Goal: Task Accomplishment & Management: Complete application form

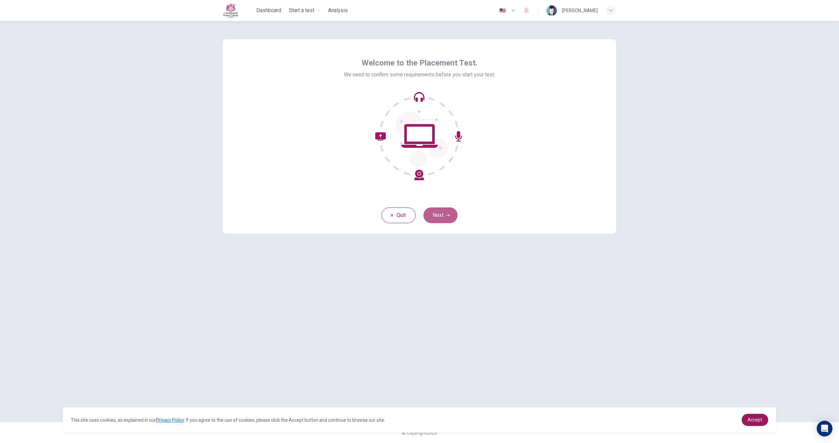
drag, startPoint x: 445, startPoint y: 208, endPoint x: 588, endPoint y: 209, distance: 143.9
click at [445, 208] on button "Next" at bounding box center [441, 216] width 34 height 16
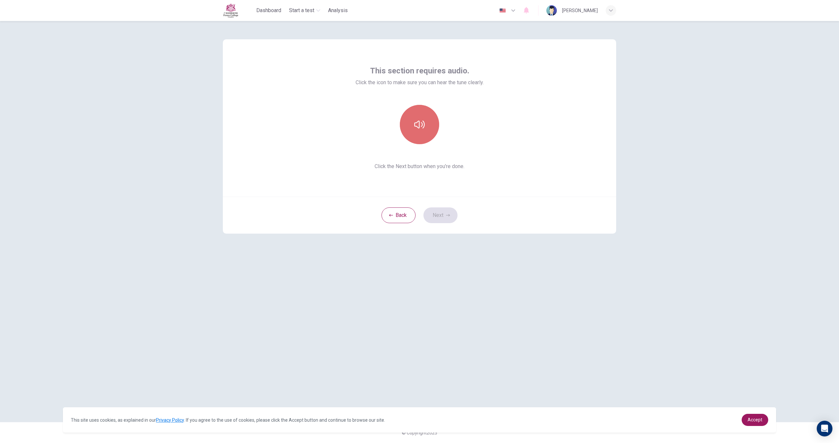
click at [423, 121] on icon "button" at bounding box center [419, 125] width 10 height 8
click at [438, 217] on button "Next" at bounding box center [441, 216] width 34 height 16
click at [429, 129] on div "Record" at bounding box center [419, 124] width 39 height 39
click at [425, 129] on div "Stop" at bounding box center [419, 124] width 39 height 39
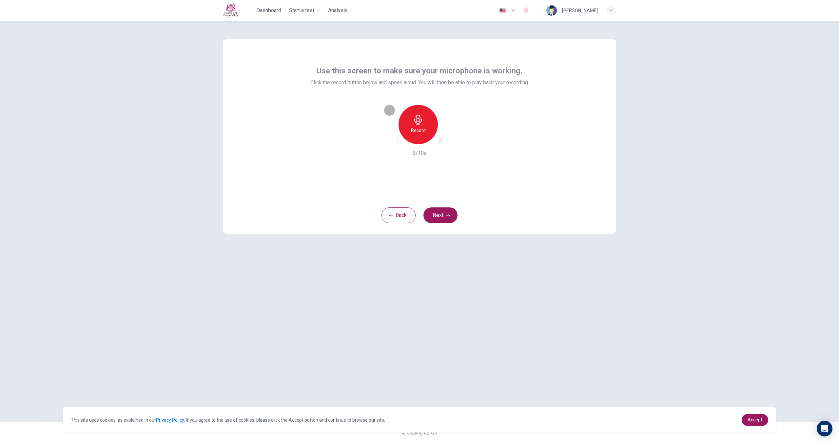
click at [439, 143] on icon "button" at bounding box center [439, 143] width 0 height 0
click at [446, 144] on icon "button" at bounding box center [443, 147] width 6 height 6
click at [439, 143] on icon "button" at bounding box center [439, 143] width 0 height 0
click at [413, 135] on div "Record" at bounding box center [418, 124] width 39 height 39
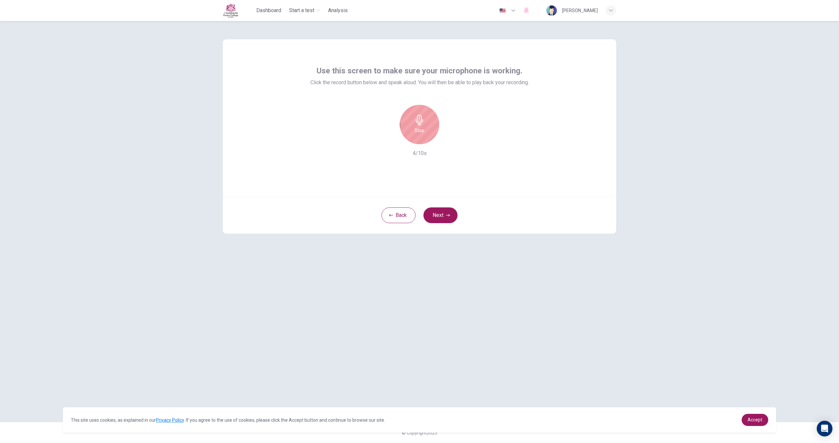
click at [414, 129] on div "Stop" at bounding box center [419, 124] width 39 height 39
click at [439, 143] on icon "button" at bounding box center [439, 143] width 0 height 0
click at [441, 211] on button "Next" at bounding box center [441, 216] width 34 height 16
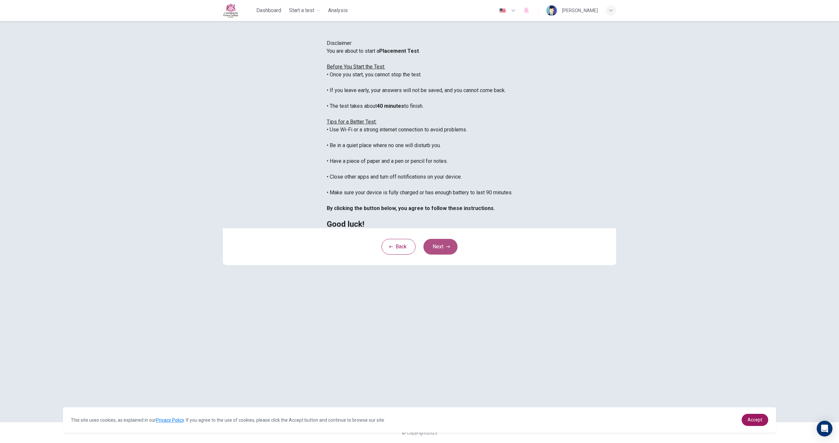
click at [435, 255] on button "Next" at bounding box center [441, 247] width 34 height 16
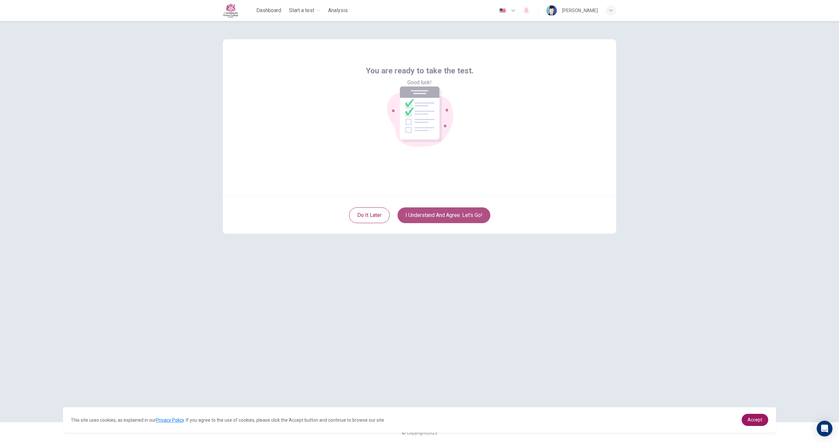
click at [451, 213] on button "I understand and agree. Let’s go!" at bounding box center [444, 216] width 93 height 16
click at [450, 214] on button "I understand and agree. Let’s go!" at bounding box center [444, 216] width 93 height 16
click at [448, 216] on button "I understand and agree. Let’s go!" at bounding box center [444, 216] width 93 height 16
click at [449, 215] on button "I understand and agree. Let’s go!" at bounding box center [444, 216] width 93 height 16
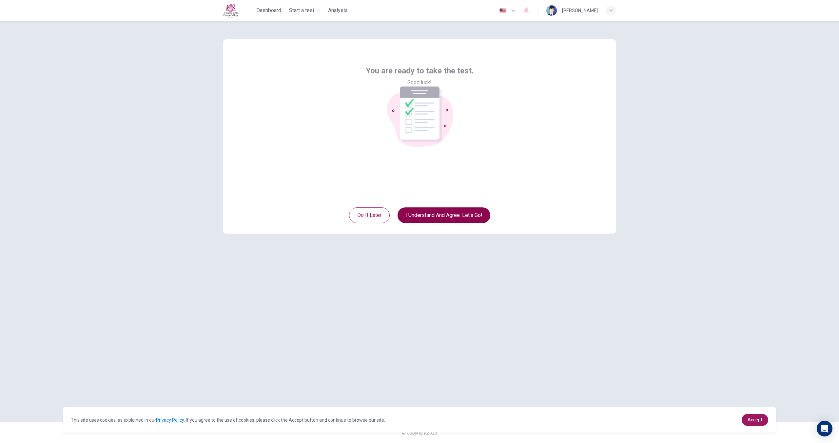
click at [449, 215] on button "I understand and agree. Let’s go!" at bounding box center [444, 216] width 93 height 16
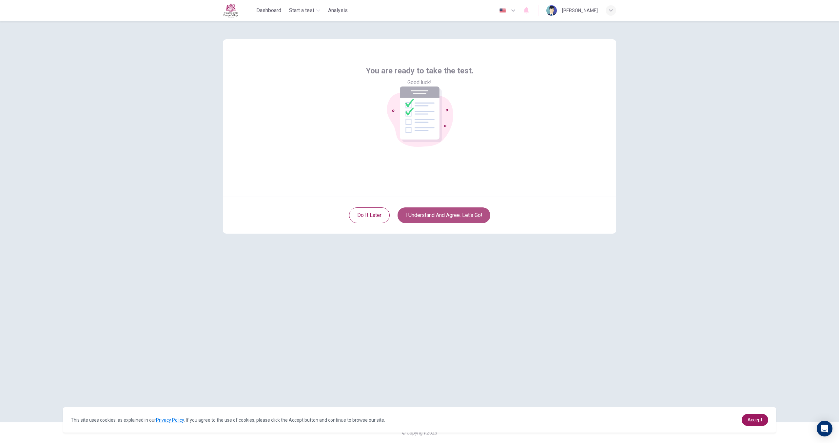
click at [449, 215] on button "I understand and agree. Let’s go!" at bounding box center [444, 216] width 93 height 16
click at [449, 216] on button "I understand and agree. Let’s go!" at bounding box center [444, 216] width 93 height 16
click at [454, 216] on button "I understand and agree. Let’s go!" at bounding box center [444, 216] width 93 height 16
click at [455, 217] on button "I understand and agree. Let’s go!" at bounding box center [444, 216] width 93 height 16
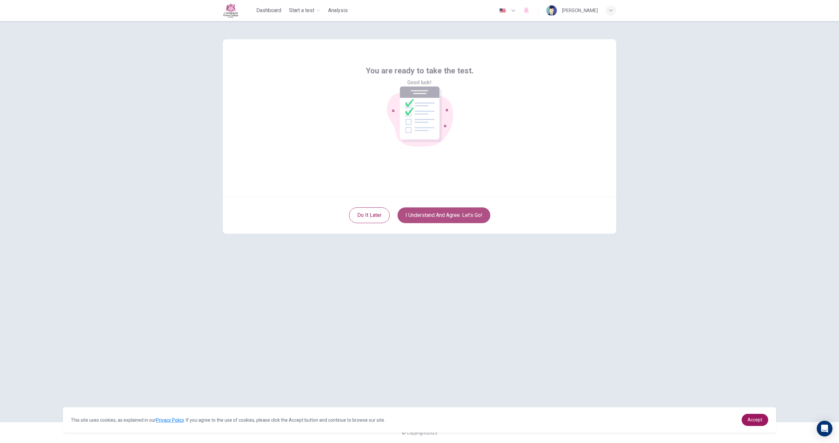
click at [458, 217] on button "I understand and agree. Let’s go!" at bounding box center [444, 216] width 93 height 16
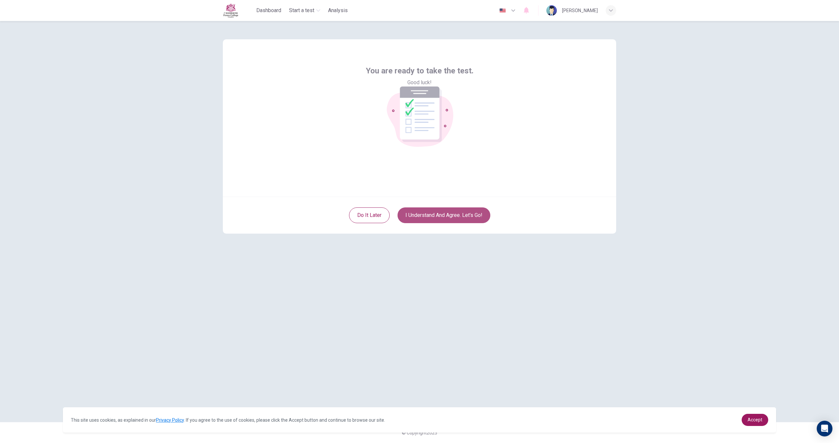
drag, startPoint x: 458, startPoint y: 217, endPoint x: 457, endPoint y: 220, distance: 3.3
click at [457, 217] on button "I understand and agree. Let’s go!" at bounding box center [444, 216] width 93 height 16
click at [457, 220] on button "I understand and agree. Let’s go!" at bounding box center [444, 216] width 93 height 16
click at [458, 220] on button "I understand and agree. Let’s go!" at bounding box center [444, 216] width 93 height 16
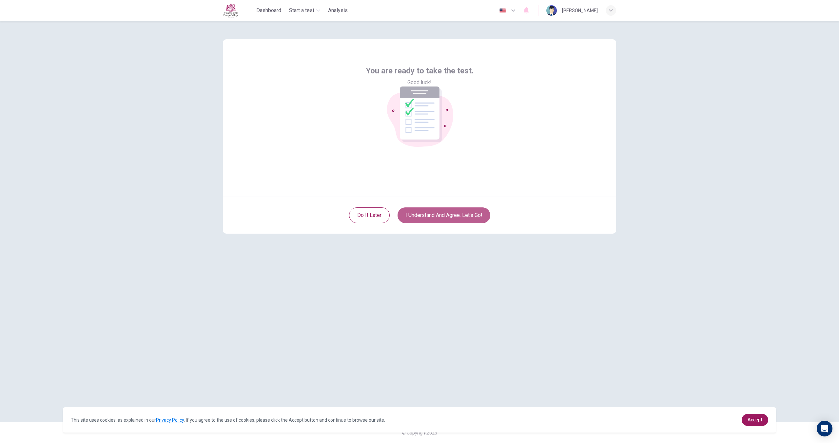
drag, startPoint x: 458, startPoint y: 220, endPoint x: 482, endPoint y: 239, distance: 31.0
click at [470, 228] on div "Do it later I understand and agree. Let’s go!" at bounding box center [419, 215] width 393 height 37
click at [756, 420] on span "Accept" at bounding box center [755, 419] width 15 height 5
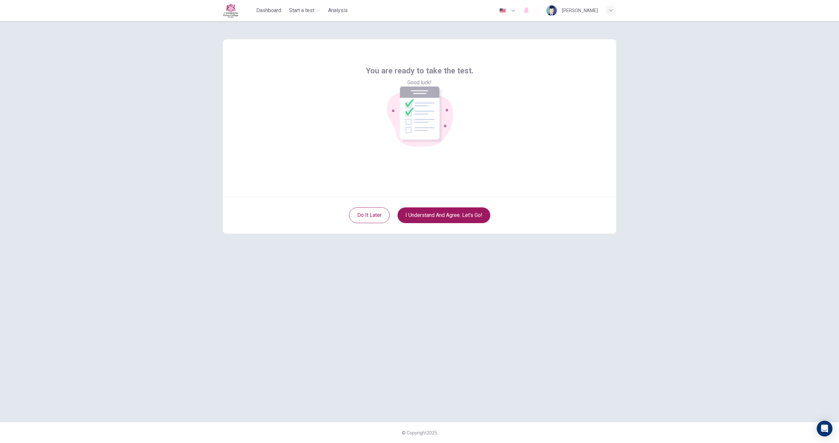
click at [462, 224] on div "Do it later I understand and agree. Let’s go!" at bounding box center [419, 215] width 393 height 37
click at [454, 219] on button "I understand and agree. Let’s go!" at bounding box center [444, 216] width 93 height 16
click at [453, 217] on button "I understand and agree. Let’s go!" at bounding box center [444, 216] width 93 height 16
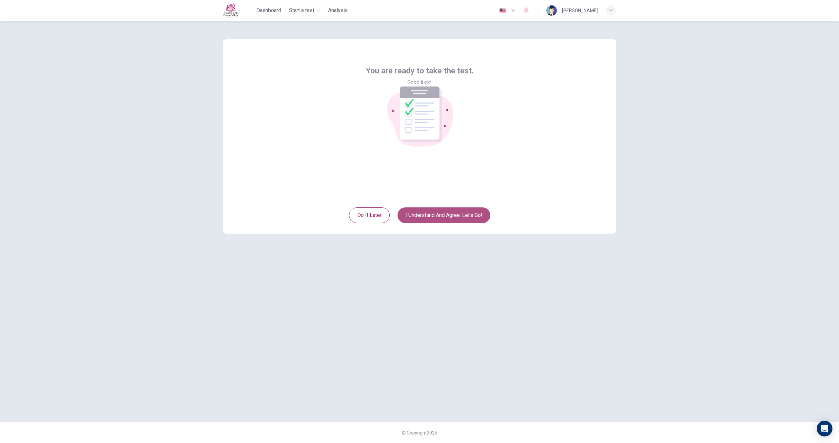
click at [453, 215] on button "I understand and agree. Let’s go!" at bounding box center [444, 216] width 93 height 16
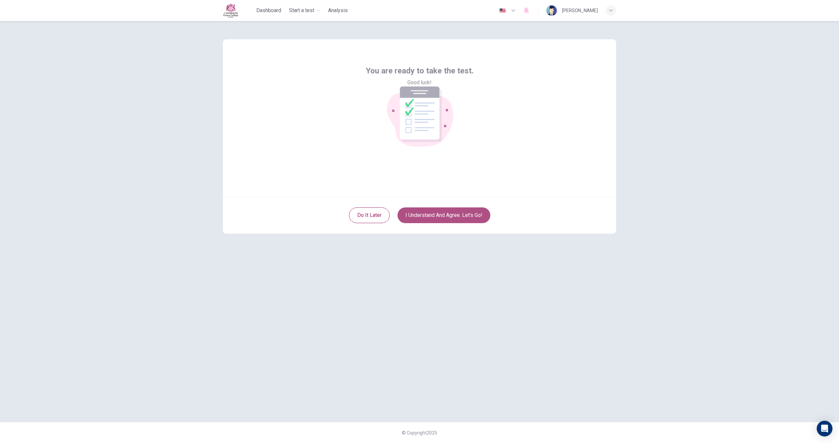
click at [452, 215] on button "I understand and agree. Let’s go!" at bounding box center [444, 216] width 93 height 16
drag, startPoint x: 369, startPoint y: 114, endPoint x: 66, endPoint y: -23, distance: 333.3
click at [66, 0] on html "This site uses cookies, as explained in our Privacy Policy . If you agree to th…" at bounding box center [419, 221] width 839 height 443
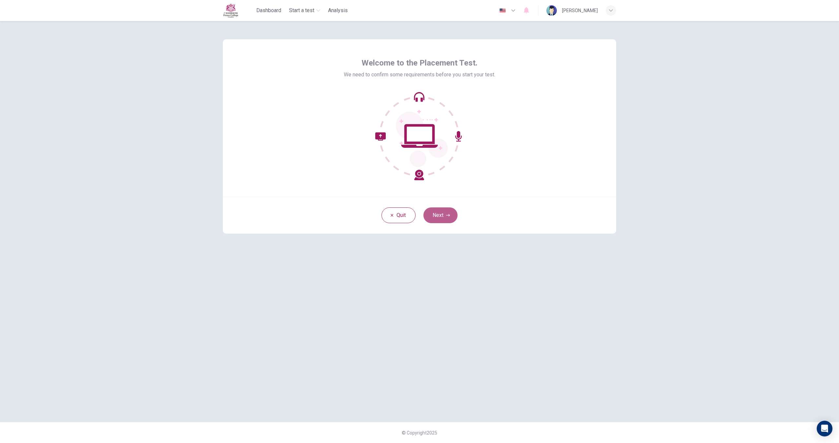
click at [435, 210] on button "Next" at bounding box center [441, 216] width 34 height 16
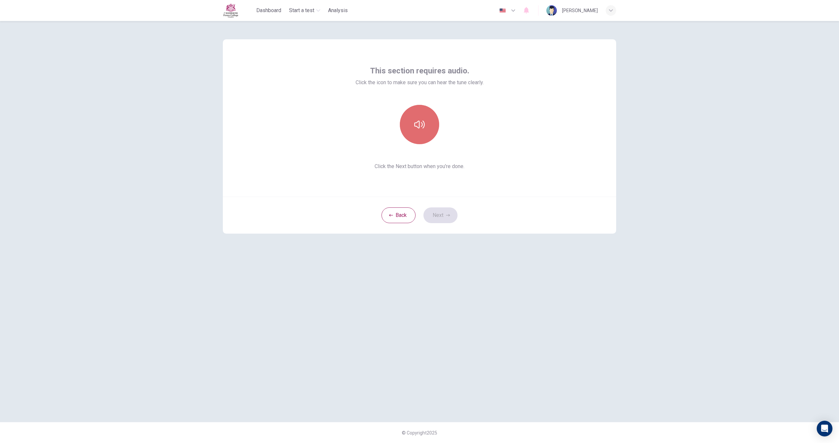
click at [407, 128] on button "button" at bounding box center [419, 124] width 39 height 39
click at [442, 213] on button "Next" at bounding box center [441, 216] width 34 height 16
click at [427, 139] on div "Record" at bounding box center [419, 124] width 39 height 39
click at [429, 130] on div "Stop" at bounding box center [419, 124] width 39 height 39
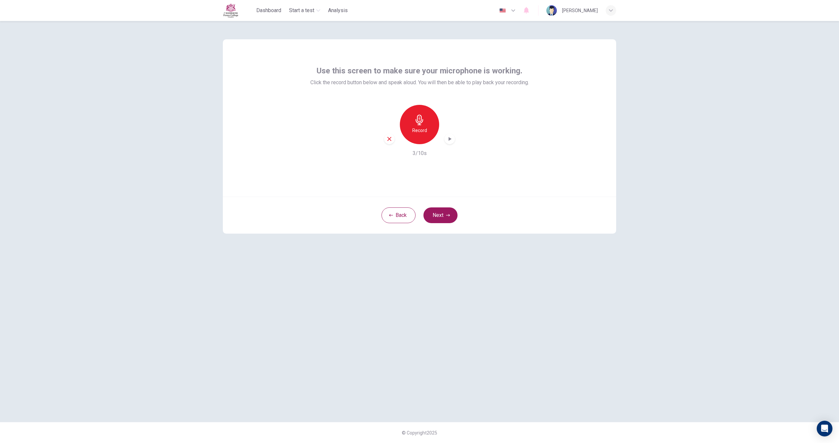
click at [445, 140] on div "Record" at bounding box center [419, 124] width 71 height 39
click at [454, 138] on div "button" at bounding box center [450, 139] width 10 height 10
click at [445, 213] on button "Next" at bounding box center [441, 216] width 34 height 16
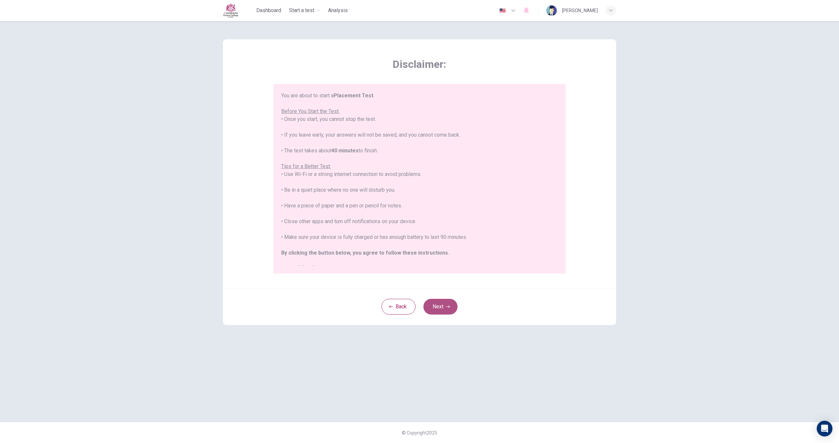
click at [441, 307] on button "Next" at bounding box center [441, 307] width 34 height 16
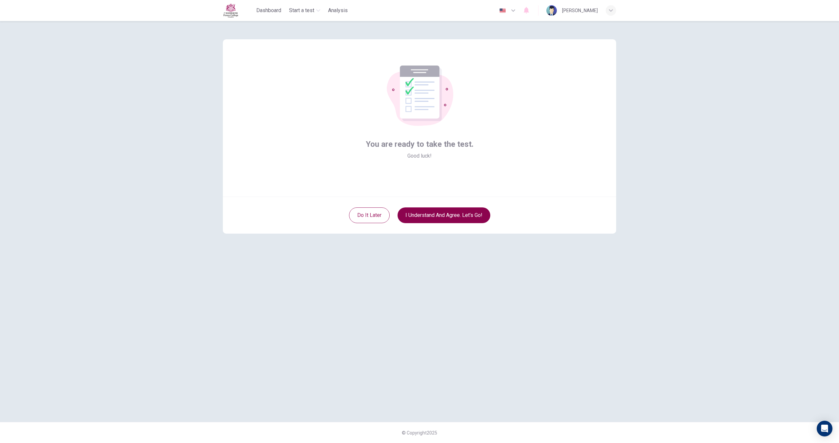
click at [448, 217] on button "I understand and agree. Let’s go!" at bounding box center [444, 216] width 93 height 16
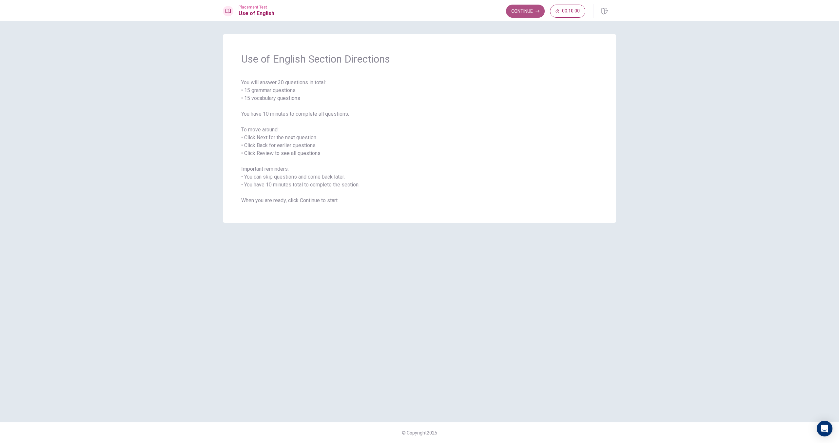
click at [531, 13] on button "Continue" at bounding box center [525, 11] width 39 height 13
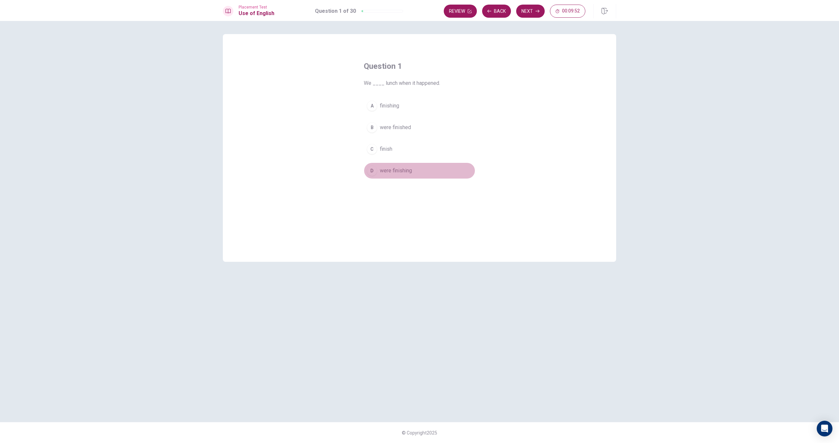
click at [390, 176] on button "D were finishing" at bounding box center [419, 171] width 111 height 16
click at [382, 172] on span "were finishing" at bounding box center [396, 171] width 32 height 8
click at [414, 142] on button "C finish" at bounding box center [419, 149] width 111 height 16
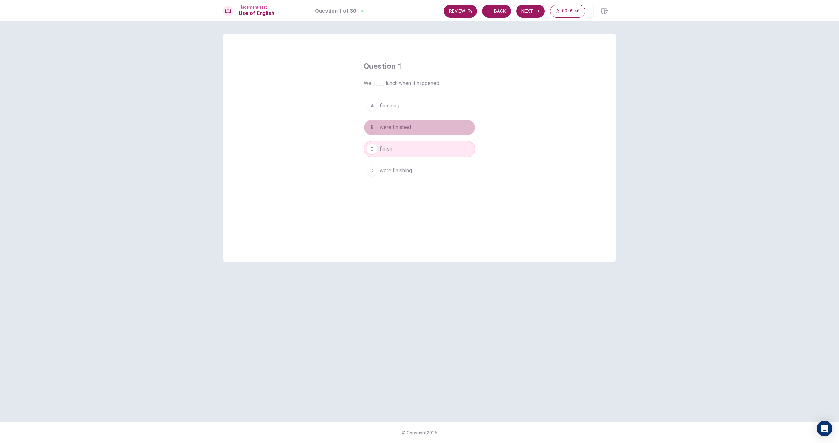
click at [413, 135] on button "B were finished" at bounding box center [419, 127] width 111 height 16
click at [411, 119] on div "A finishing B were finished C finish D were finishing" at bounding box center [419, 138] width 111 height 81
click at [411, 116] on div "A finishing B were finished C finish D were finishing" at bounding box center [419, 138] width 111 height 81
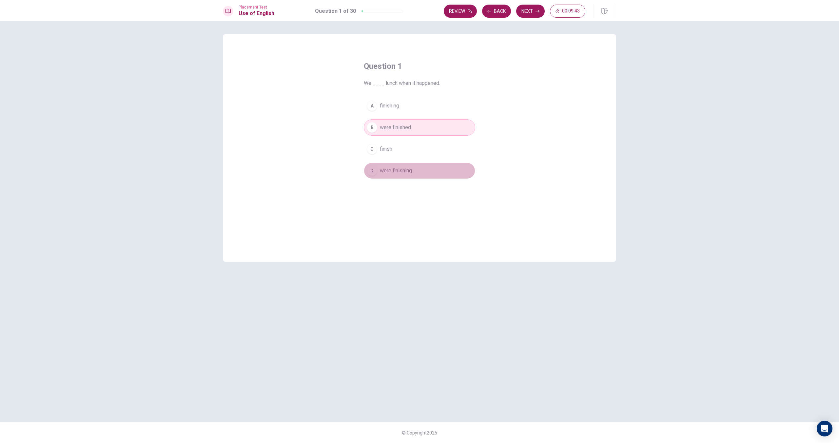
click at [393, 167] on span "were finishing" at bounding box center [396, 171] width 32 height 8
drag, startPoint x: 390, startPoint y: 158, endPoint x: 392, endPoint y: 154, distance: 4.9
click at [390, 158] on div "A finishing B were finished C finish D were finishing" at bounding box center [419, 138] width 111 height 81
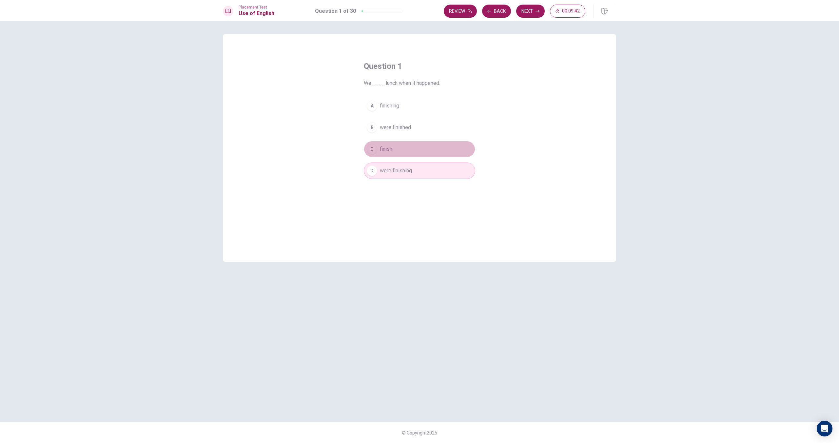
click at [393, 152] on button "C finish" at bounding box center [419, 149] width 111 height 16
click at [391, 163] on button "D were finishing" at bounding box center [419, 171] width 111 height 16
click at [539, 11] on button "Next" at bounding box center [530, 11] width 29 height 13
click at [377, 153] on button "C warm" at bounding box center [419, 149] width 111 height 16
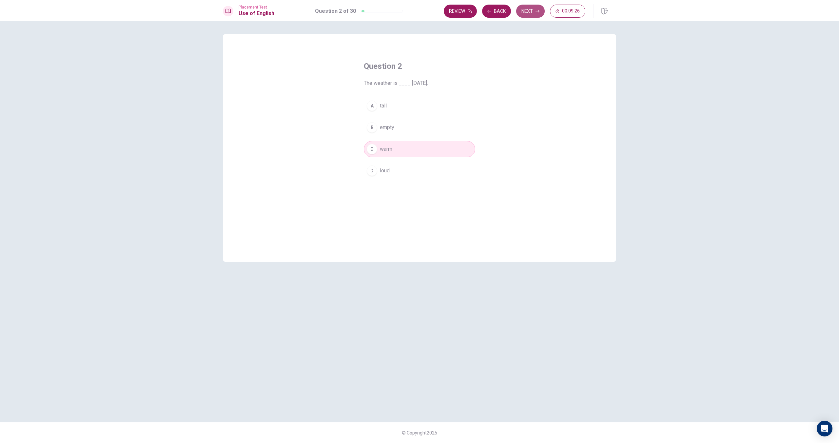
click at [516, 10] on button "Next" at bounding box center [530, 11] width 29 height 13
click at [385, 151] on span "does" at bounding box center [386, 149] width 12 height 8
click at [519, 14] on button "Next" at bounding box center [530, 11] width 29 height 13
click at [381, 145] on span "will leaves" at bounding box center [392, 149] width 25 height 8
click at [409, 167] on button "D leaves" at bounding box center [419, 171] width 111 height 16
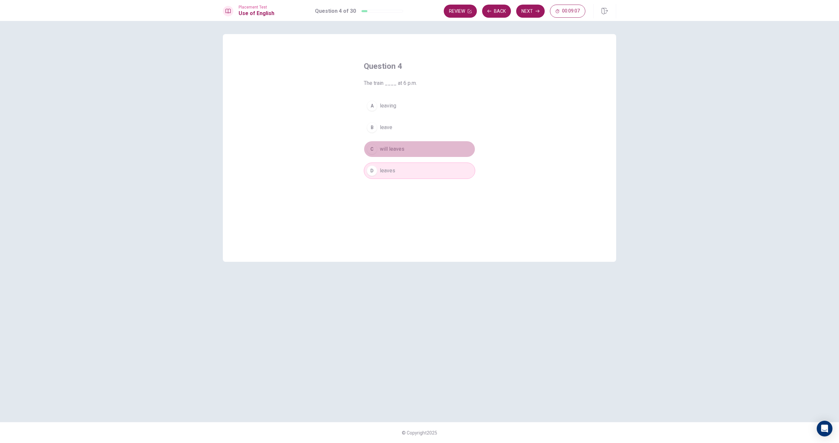
click at [410, 157] on button "C will leaves" at bounding box center [419, 149] width 111 height 16
click at [408, 165] on button "D leaves" at bounding box center [419, 171] width 111 height 16
drag, startPoint x: 407, startPoint y: 150, endPoint x: 406, endPoint y: 154, distance: 4.1
click at [407, 150] on button "C will leaves" at bounding box center [419, 149] width 111 height 16
click at [404, 161] on div "A leaving B leave C will leaves D leaves" at bounding box center [419, 138] width 111 height 81
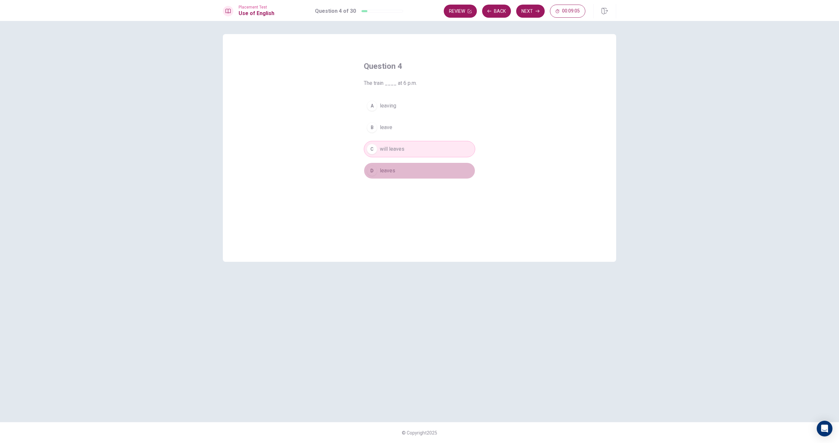
click at [404, 163] on button "D leaves" at bounding box center [419, 171] width 111 height 16
click at [407, 153] on button "C will leaves" at bounding box center [419, 149] width 111 height 16
click at [404, 166] on button "D leaves" at bounding box center [419, 171] width 111 height 16
drag, startPoint x: 406, startPoint y: 155, endPoint x: 405, endPoint y: 162, distance: 6.4
click at [406, 156] on button "C will leaves" at bounding box center [419, 149] width 111 height 16
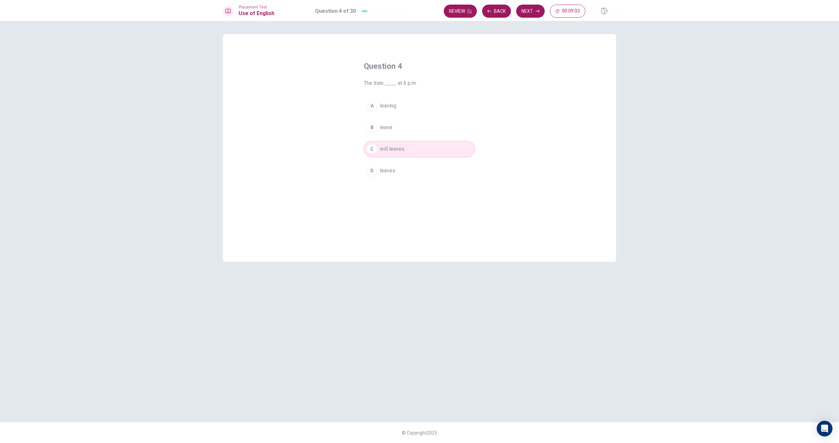
click at [404, 164] on button "D leaves" at bounding box center [419, 171] width 111 height 16
click at [407, 155] on button "C will leaves" at bounding box center [419, 149] width 111 height 16
click at [403, 163] on button "D leaves" at bounding box center [419, 171] width 111 height 16
drag, startPoint x: 406, startPoint y: 152, endPoint x: 408, endPoint y: 139, distance: 13.3
click at [407, 150] on button "C will leaves" at bounding box center [419, 149] width 111 height 16
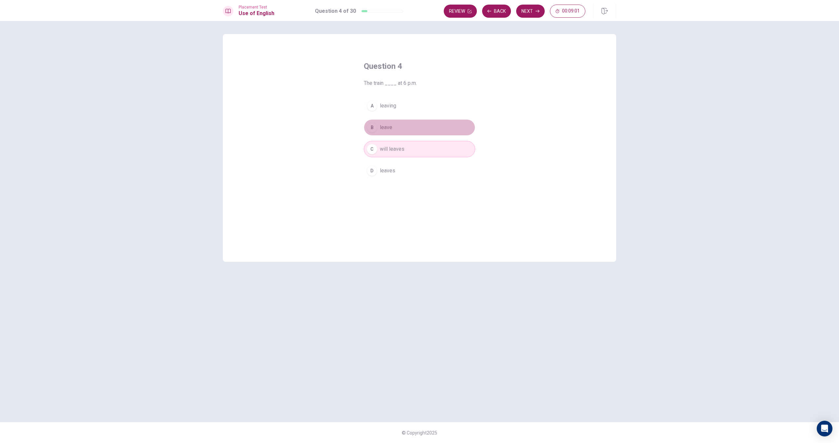
click at [408, 134] on button "B leave" at bounding box center [419, 127] width 111 height 16
click at [410, 123] on button "B leave" at bounding box center [419, 127] width 111 height 16
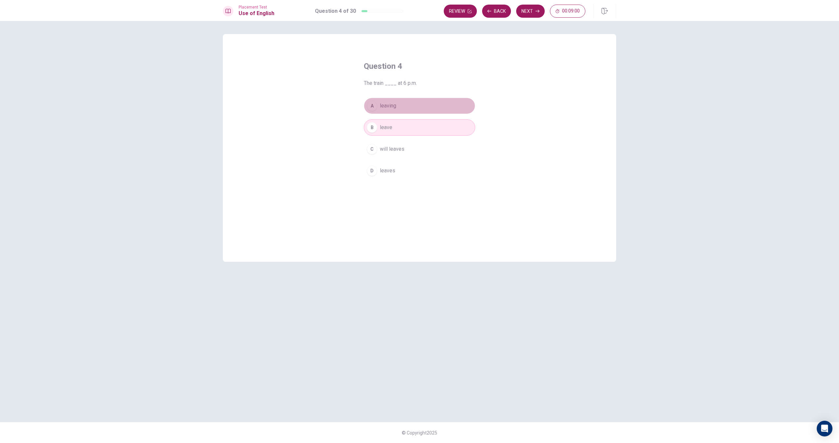
click at [414, 112] on button "A leaving" at bounding box center [419, 106] width 111 height 16
drag, startPoint x: 413, startPoint y: 121, endPoint x: 412, endPoint y: 126, distance: 5.0
click at [413, 121] on button "B leave" at bounding box center [419, 127] width 111 height 16
click at [408, 139] on div "A leaving B leave C will leaves D leaves" at bounding box center [419, 138] width 111 height 81
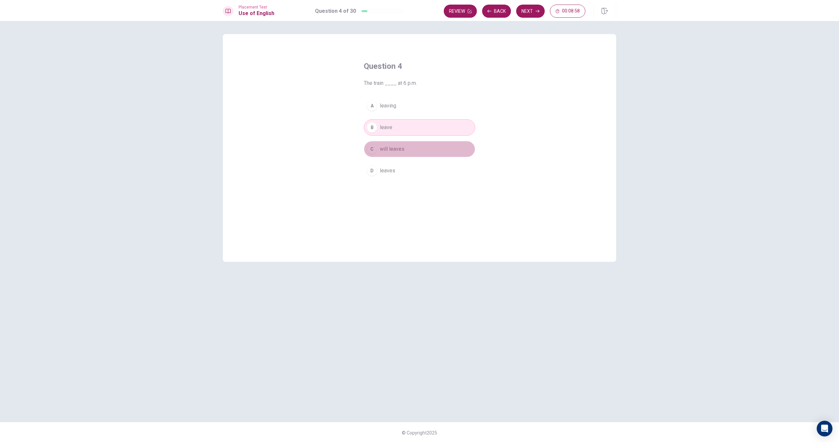
drag, startPoint x: 408, startPoint y: 147, endPoint x: 407, endPoint y: 154, distance: 7.2
click at [408, 147] on button "C will leaves" at bounding box center [419, 149] width 111 height 16
click at [406, 166] on button "D leaves" at bounding box center [419, 171] width 111 height 16
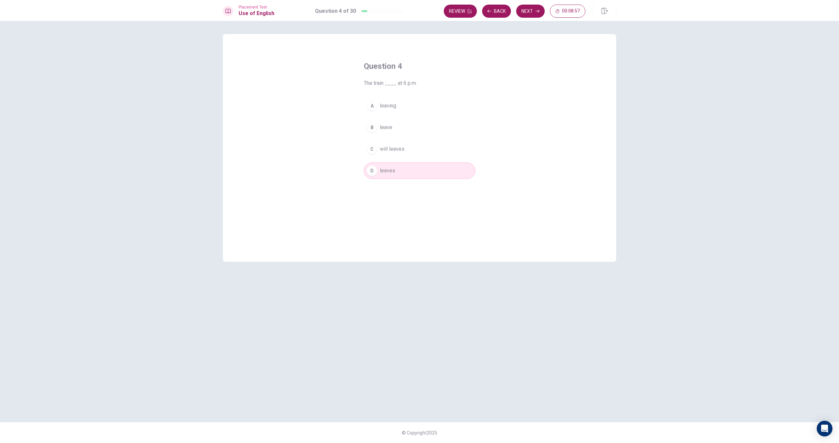
click at [409, 151] on button "C will leaves" at bounding box center [419, 149] width 111 height 16
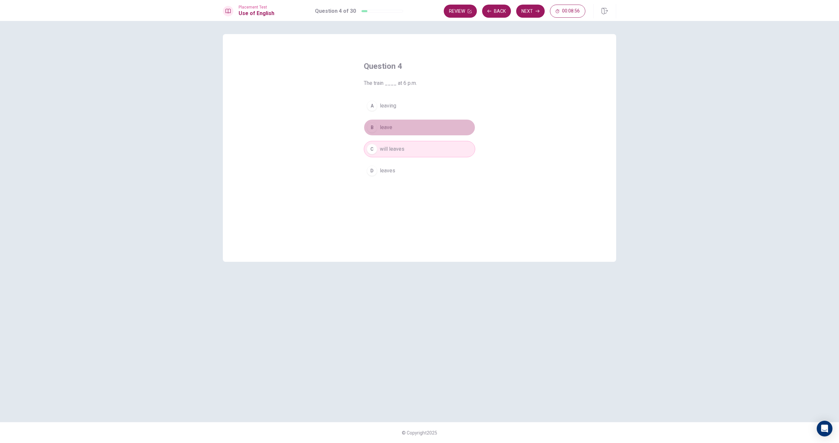
click at [409, 134] on button "B leave" at bounding box center [419, 127] width 111 height 16
drag, startPoint x: 415, startPoint y: 108, endPoint x: 414, endPoint y: 113, distance: 5.2
click at [415, 109] on button "A leaving" at bounding box center [419, 106] width 111 height 16
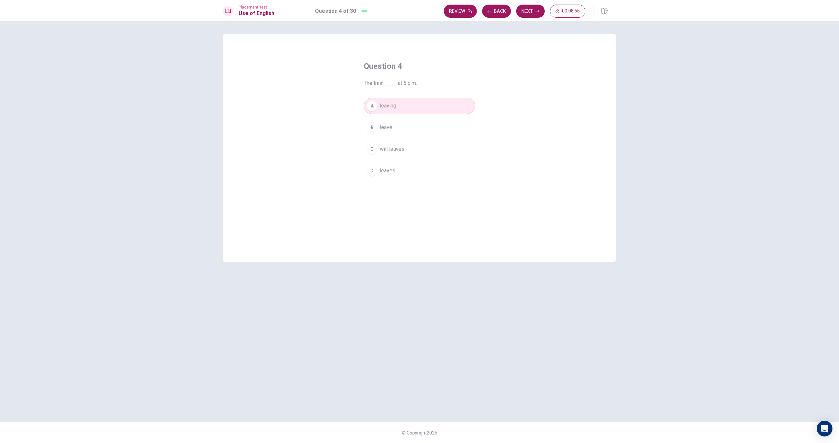
click at [413, 121] on button "B leave" at bounding box center [419, 127] width 111 height 16
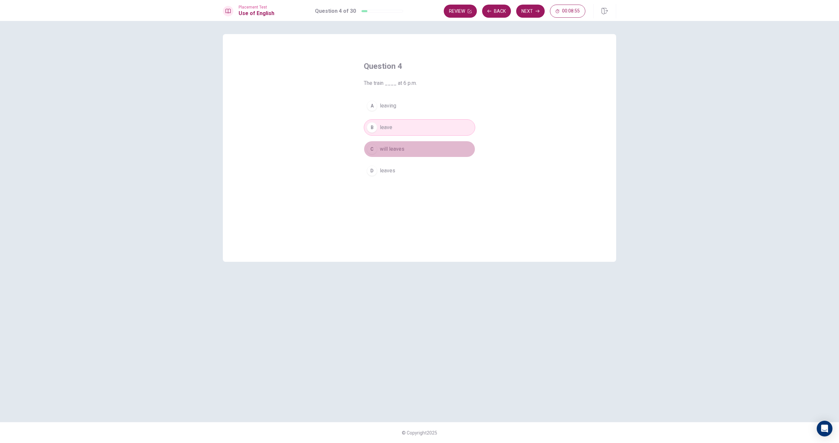
click at [413, 145] on button "C will leaves" at bounding box center [419, 149] width 111 height 16
click at [411, 162] on div "A leaving B leave C will leaves D leaves" at bounding box center [419, 138] width 111 height 81
click at [410, 166] on button "D leaves" at bounding box center [419, 171] width 111 height 16
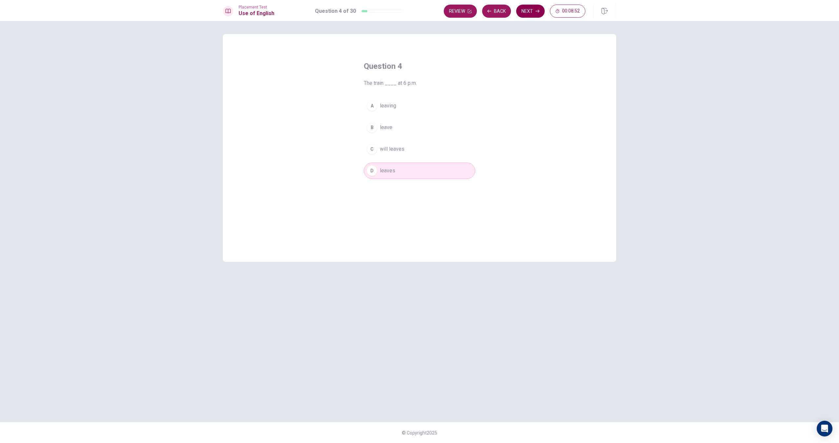
click at [544, 7] on div "Review Back Next 00:08:52" at bounding box center [515, 11] width 142 height 13
click at [537, 10] on icon "button" at bounding box center [538, 11] width 4 height 4
click at [372, 169] on div "D" at bounding box center [372, 171] width 10 height 10
click at [523, 10] on button "Next" at bounding box center [530, 11] width 29 height 13
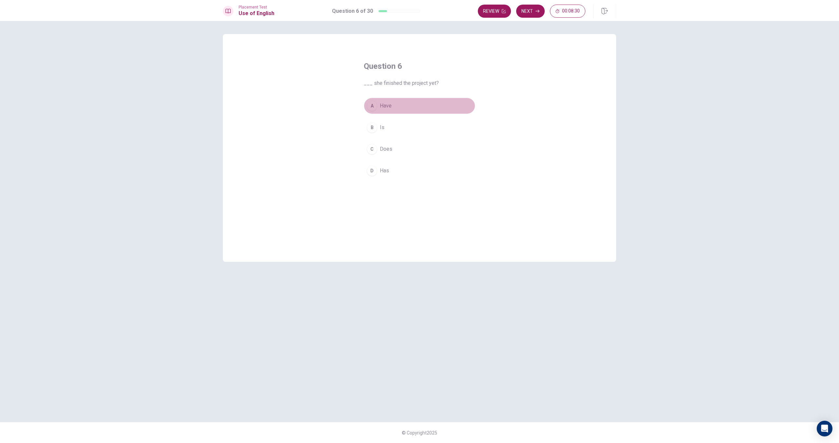
click at [378, 101] on button "A Have" at bounding box center [419, 106] width 111 height 16
click at [383, 171] on span "Has" at bounding box center [384, 171] width 9 height 8
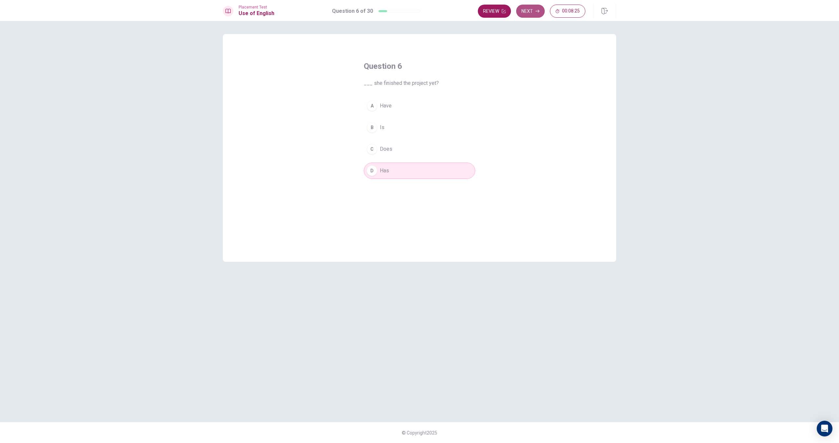
click at [532, 13] on button "Next" at bounding box center [530, 11] width 29 height 13
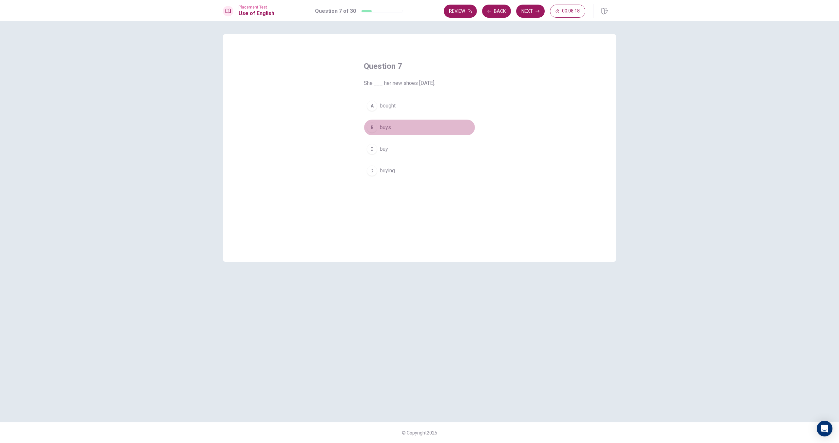
click at [384, 127] on span "buys" at bounding box center [385, 128] width 11 height 8
click at [418, 108] on button "A bought" at bounding box center [419, 106] width 111 height 16
click at [540, 13] on button "Next" at bounding box center [530, 11] width 29 height 13
click at [381, 169] on span "flower" at bounding box center [387, 171] width 14 height 8
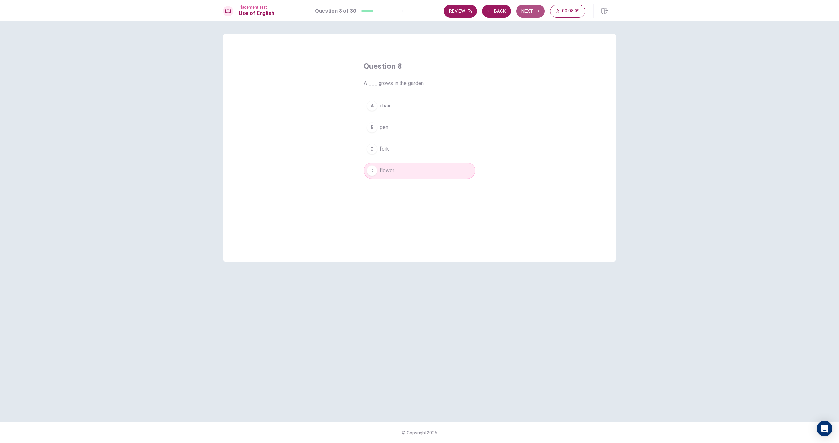
click at [522, 15] on button "Next" at bounding box center [530, 11] width 29 height 13
click at [387, 169] on span "table" at bounding box center [385, 171] width 11 height 8
click at [542, 11] on button "Next" at bounding box center [530, 11] width 29 height 13
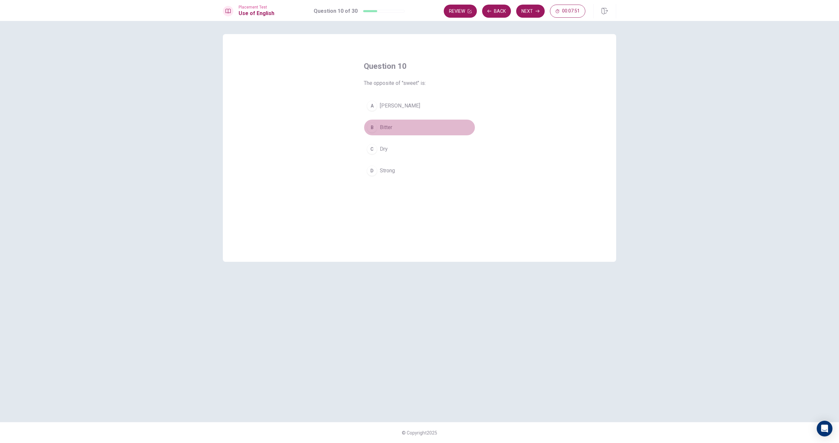
click at [377, 128] on button "B Bitter" at bounding box center [419, 127] width 111 height 16
click at [521, 12] on button "Next" at bounding box center [530, 11] width 29 height 13
click at [379, 86] on span "To “inspect” means to ___." at bounding box center [419, 83] width 111 height 8
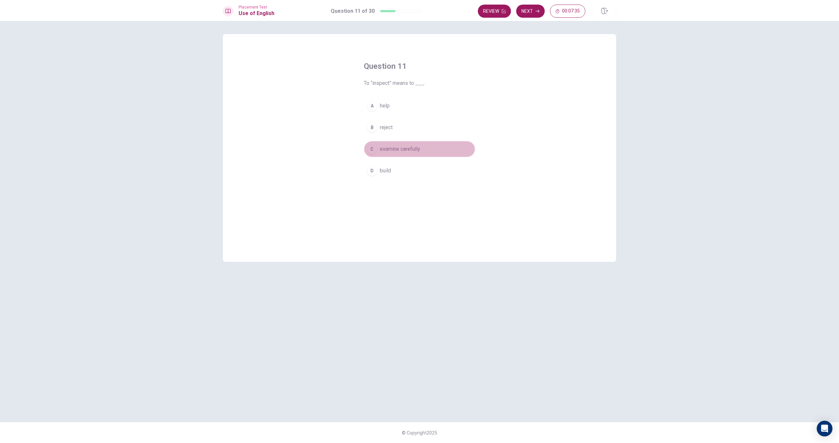
click at [397, 146] on span "examine carefully" at bounding box center [400, 149] width 40 height 8
click at [530, 11] on button "Next" at bounding box center [530, 11] width 29 height 13
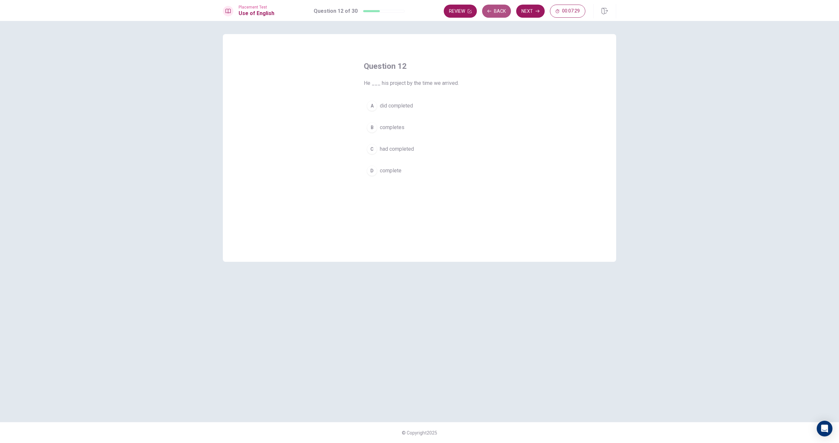
click at [488, 14] on button "Back" at bounding box center [496, 11] width 29 height 13
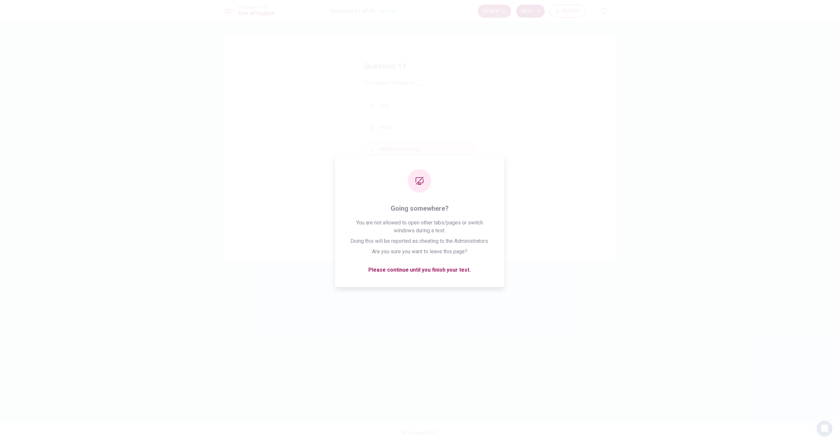
click at [537, 5] on button "Next" at bounding box center [530, 11] width 29 height 13
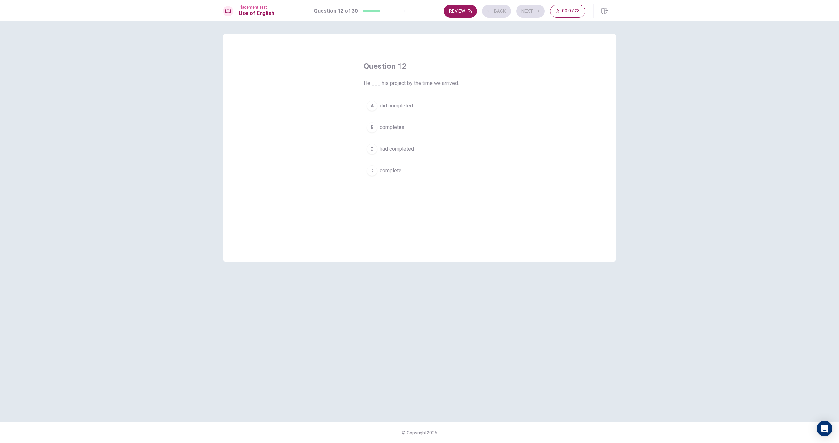
click at [537, 8] on div "Review Back Next 00:07:23" at bounding box center [515, 11] width 142 height 13
drag, startPoint x: 407, startPoint y: 150, endPoint x: 446, endPoint y: 108, distance: 57.5
click at [408, 150] on span "had completed" at bounding box center [397, 149] width 34 height 8
click at [519, 11] on button "Next" at bounding box center [530, 11] width 29 height 13
click at [390, 109] on span "clear" at bounding box center [385, 106] width 11 height 8
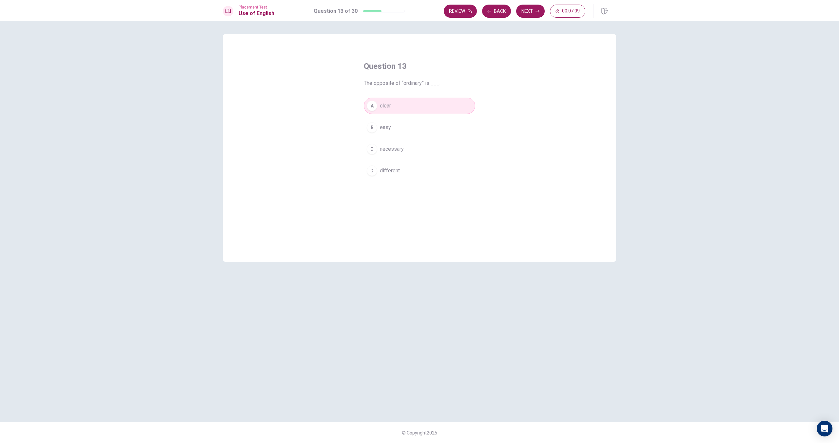
click at [390, 119] on div "A clear B easy C necessary D different" at bounding box center [419, 138] width 111 height 81
click at [389, 123] on button "B easy" at bounding box center [419, 127] width 111 height 16
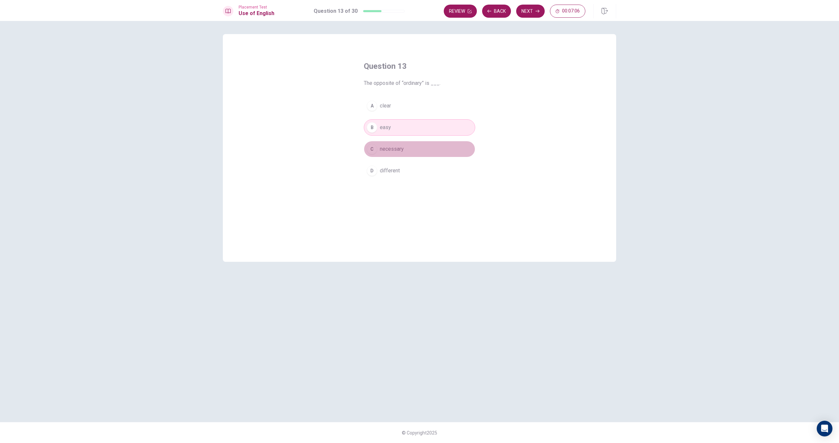
click at [396, 142] on button "C necessary" at bounding box center [419, 149] width 111 height 16
click at [403, 132] on button "B easy" at bounding box center [419, 127] width 111 height 16
click at [423, 107] on button "A clear" at bounding box center [419, 106] width 111 height 16
click at [425, 154] on button "C necessary" at bounding box center [419, 149] width 111 height 16
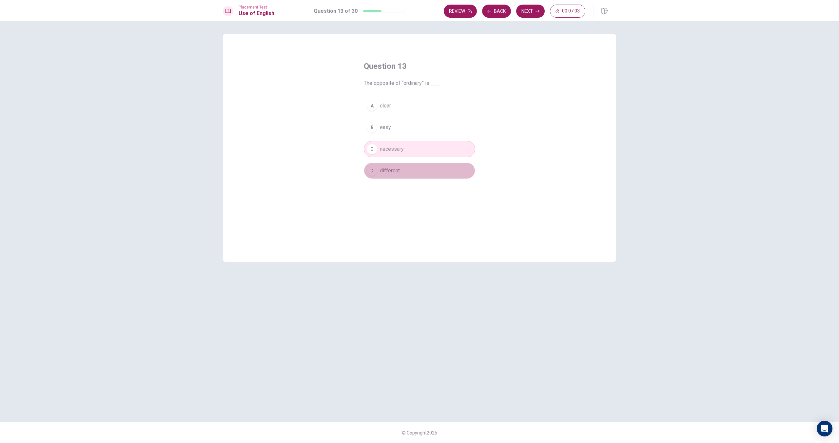
click at [415, 167] on button "D different" at bounding box center [419, 171] width 111 height 16
click at [416, 160] on div "A clear B easy C necessary D different" at bounding box center [419, 138] width 111 height 81
click at [418, 155] on button "C necessary" at bounding box center [419, 149] width 111 height 16
click at [419, 167] on button "D different" at bounding box center [419, 171] width 111 height 16
click at [421, 159] on div "A clear B easy C necessary D different" at bounding box center [419, 138] width 111 height 81
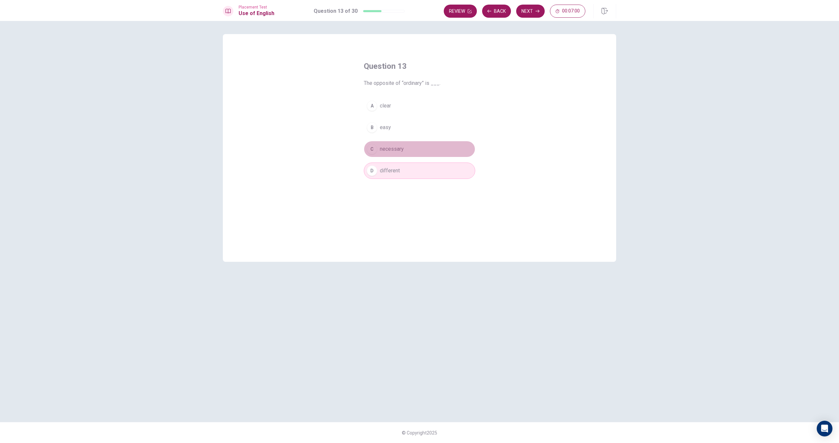
click at [422, 155] on button "C necessary" at bounding box center [419, 149] width 111 height 16
click at [433, 177] on button "D different" at bounding box center [419, 171] width 111 height 16
click at [427, 140] on div "A clear B easy C necessary D different" at bounding box center [419, 138] width 111 height 81
click at [427, 128] on button "B easy" at bounding box center [419, 127] width 111 height 16
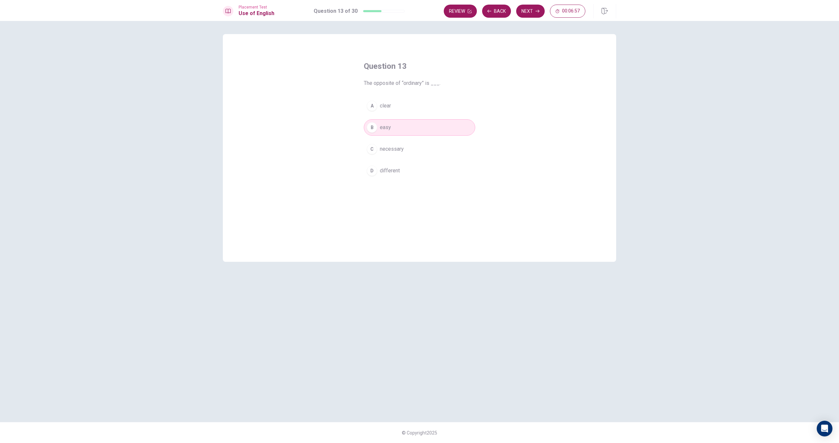
click at [425, 141] on button "C necessary" at bounding box center [419, 149] width 111 height 16
click at [426, 117] on div "A clear B easy C necessary D different" at bounding box center [419, 138] width 111 height 81
click at [526, 9] on button "Next" at bounding box center [530, 11] width 29 height 13
drag, startPoint x: 417, startPoint y: 45, endPoint x: 391, endPoint y: 63, distance: 31.7
click at [406, 52] on div "Question 14 I ___ to go to the park when it started raining. A [MEDICAL_DATA] w…" at bounding box center [419, 148] width 393 height 228
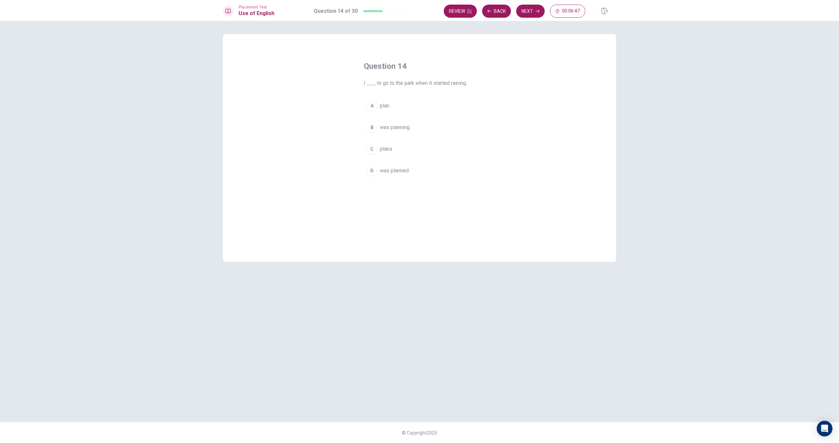
click at [341, 87] on div "Question 14 I ___ to go to the park when it started raining. A [MEDICAL_DATA] w…" at bounding box center [419, 148] width 393 height 228
click at [406, 169] on span "was planned" at bounding box center [394, 171] width 29 height 8
click at [410, 126] on span "was planning" at bounding box center [395, 128] width 30 height 8
drag, startPoint x: 469, startPoint y: 84, endPoint x: 440, endPoint y: 83, distance: 28.9
click at [438, 84] on span "I ___ to go to the park when it started raining." at bounding box center [419, 83] width 111 height 8
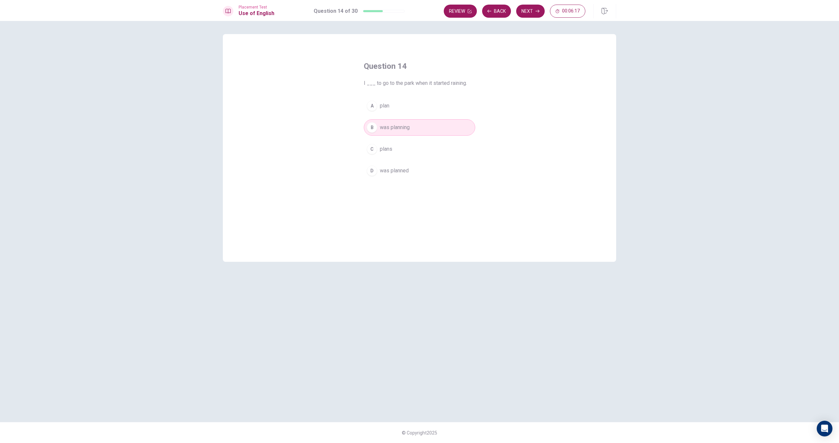
drag, startPoint x: 440, startPoint y: 83, endPoint x: 410, endPoint y: 81, distance: 29.9
click at [408, 82] on span "I ___ to go to the park when it started raining." at bounding box center [419, 83] width 111 height 8
click at [530, 7] on button "Next" at bounding box center [530, 11] width 29 height 13
click at [388, 173] on span "separate" at bounding box center [390, 171] width 20 height 8
click at [393, 131] on button "B argue" at bounding box center [419, 127] width 111 height 16
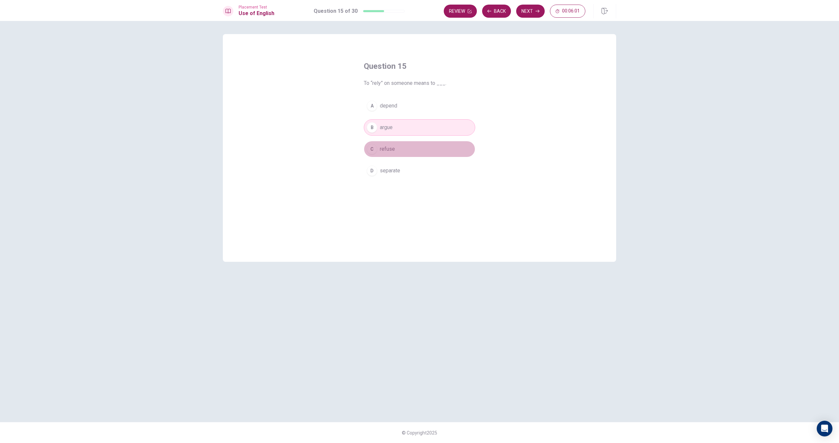
click at [392, 145] on button "C refuse" at bounding box center [419, 149] width 111 height 16
click at [397, 116] on div "A depend B argue C refuse D separate" at bounding box center [419, 138] width 111 height 81
click at [395, 123] on button "B argue" at bounding box center [419, 127] width 111 height 16
click at [396, 111] on button "A depend" at bounding box center [419, 106] width 111 height 16
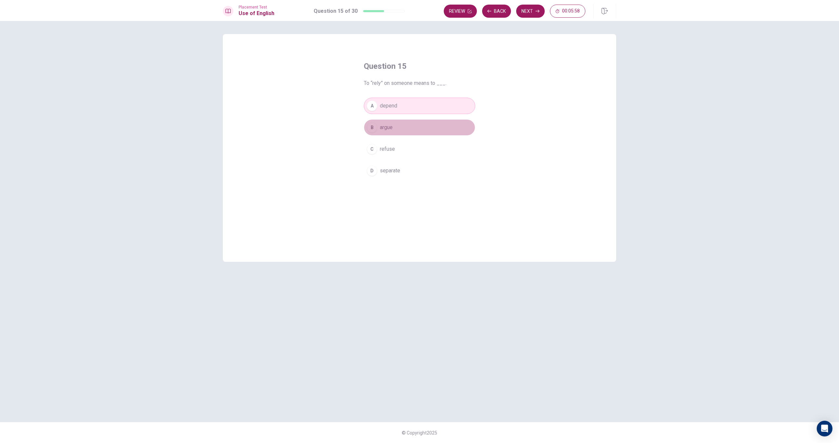
click at [396, 126] on button "B argue" at bounding box center [419, 127] width 111 height 16
click at [404, 153] on button "C refuse" at bounding box center [419, 149] width 111 height 16
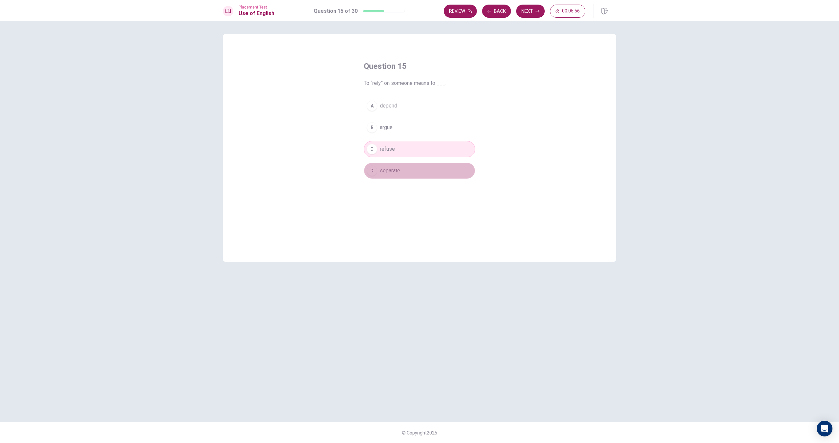
click at [409, 170] on button "D separate" at bounding box center [419, 171] width 111 height 16
click at [409, 157] on button "C refuse" at bounding box center [419, 149] width 111 height 16
click at [415, 135] on button "B argue" at bounding box center [419, 127] width 111 height 16
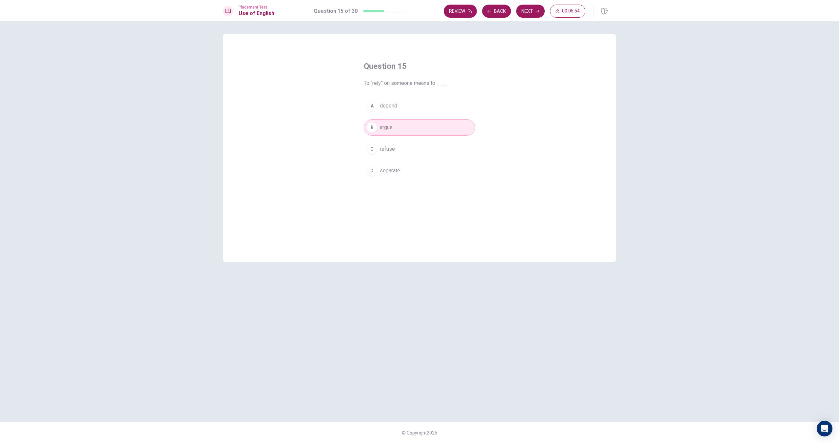
click at [416, 102] on button "A depend" at bounding box center [419, 106] width 111 height 16
click at [409, 124] on button "B argue" at bounding box center [419, 127] width 111 height 16
click at [408, 148] on button "C refuse" at bounding box center [419, 149] width 111 height 16
click at [406, 164] on button "D separate" at bounding box center [419, 171] width 111 height 16
click at [530, 15] on button "Next" at bounding box center [530, 11] width 29 height 13
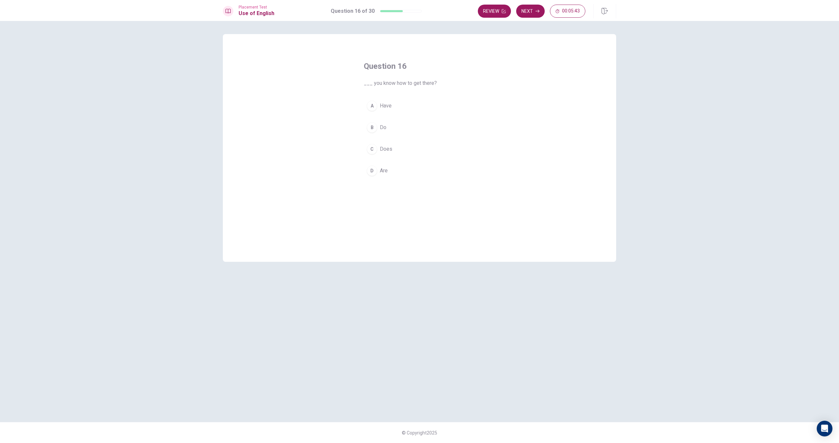
click at [397, 103] on button "A Have" at bounding box center [419, 106] width 111 height 16
click at [410, 153] on button "C Does" at bounding box center [419, 149] width 111 height 16
click at [406, 134] on button "B Do" at bounding box center [419, 127] width 111 height 16
click at [534, 9] on button "Next" at bounding box center [530, 11] width 29 height 13
click at [409, 130] on span "people talking" at bounding box center [396, 128] width 32 height 8
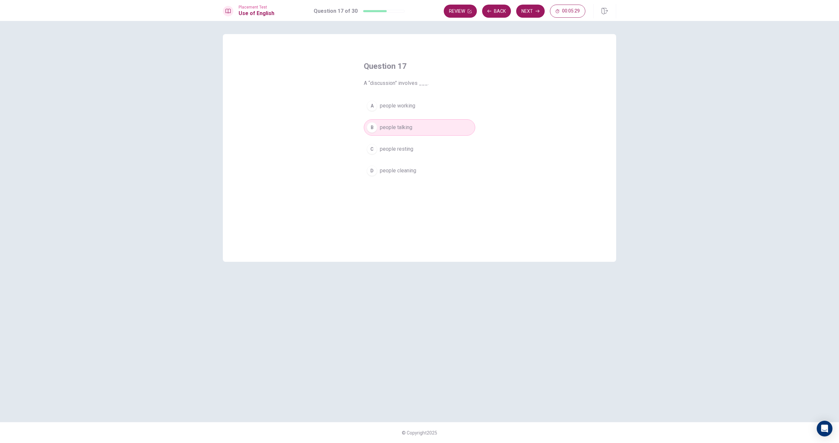
drag, startPoint x: 538, startPoint y: 13, endPoint x: 546, endPoint y: 7, distance: 10.5
click at [542, 10] on button "Next" at bounding box center [530, 11] width 29 height 13
click at [392, 144] on button "C difficult" at bounding box center [419, 149] width 111 height 16
click at [415, 130] on button "B simple" at bounding box center [419, 127] width 111 height 16
click at [522, 14] on button "Next" at bounding box center [530, 11] width 29 height 13
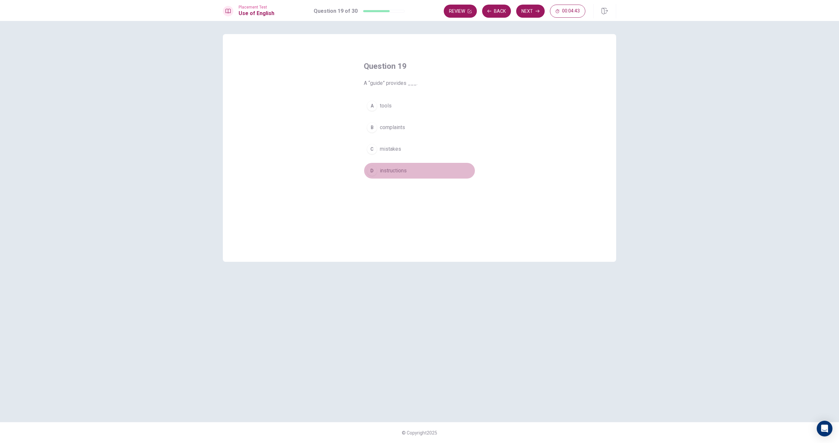
click at [413, 175] on button "D instructions" at bounding box center [419, 171] width 111 height 16
click at [529, 11] on button "Next" at bounding box center [530, 11] width 29 height 13
drag, startPoint x: 399, startPoint y: 81, endPoint x: 368, endPoint y: 82, distance: 30.5
click at [375, 84] on span "A “frequent” visitor comes ___." at bounding box center [419, 83] width 111 height 8
drag, startPoint x: 366, startPoint y: 82, endPoint x: 414, endPoint y: 82, distance: 48.8
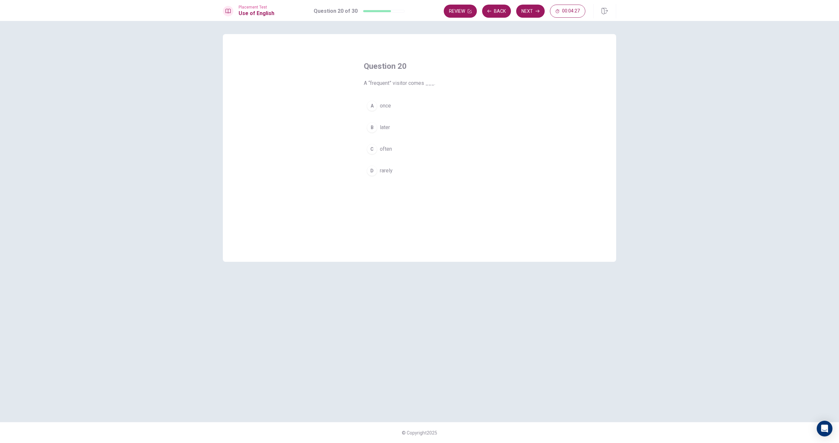
click at [410, 82] on span "A “frequent” visitor comes ___." at bounding box center [419, 83] width 111 height 8
drag, startPoint x: 423, startPoint y: 82, endPoint x: 392, endPoint y: 84, distance: 30.5
click at [392, 84] on span "A “frequent” visitor comes ___." at bounding box center [419, 83] width 111 height 8
click at [404, 84] on span "A “frequent” visitor comes ___." at bounding box center [419, 83] width 111 height 8
drag, startPoint x: 395, startPoint y: 134, endPoint x: 395, endPoint y: 143, distance: 9.5
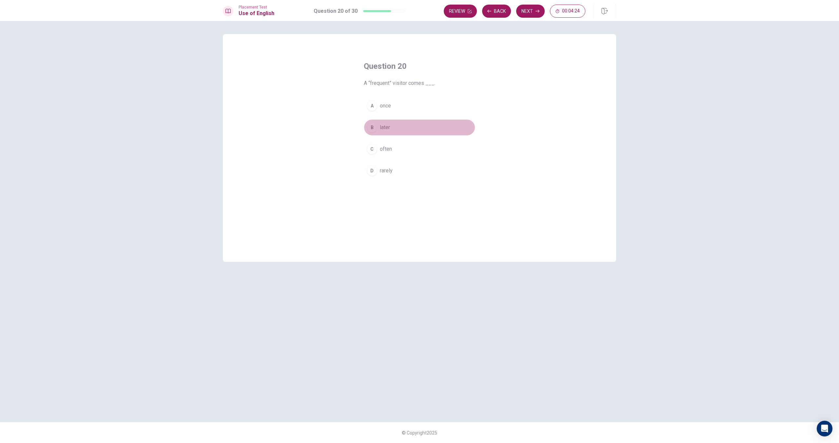
click at [395, 135] on button "B later" at bounding box center [419, 127] width 111 height 16
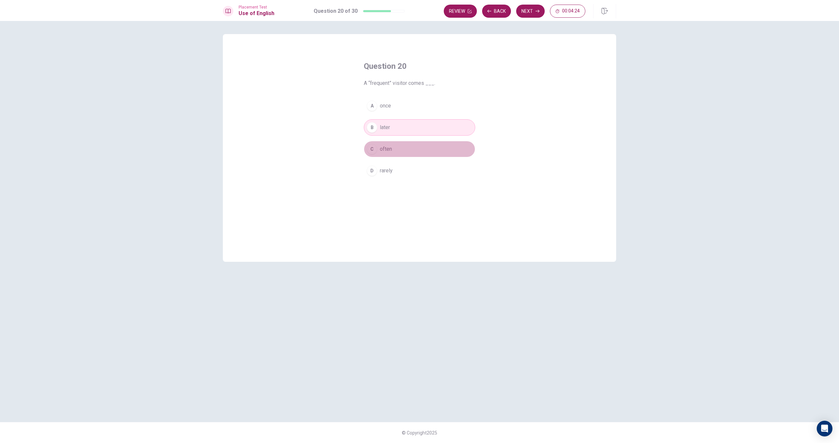
drag, startPoint x: 394, startPoint y: 152, endPoint x: 394, endPoint y: 157, distance: 5.3
click at [394, 153] on button "C often" at bounding box center [419, 149] width 111 height 16
click at [395, 161] on div "A once B later C often D rarely" at bounding box center [419, 138] width 111 height 81
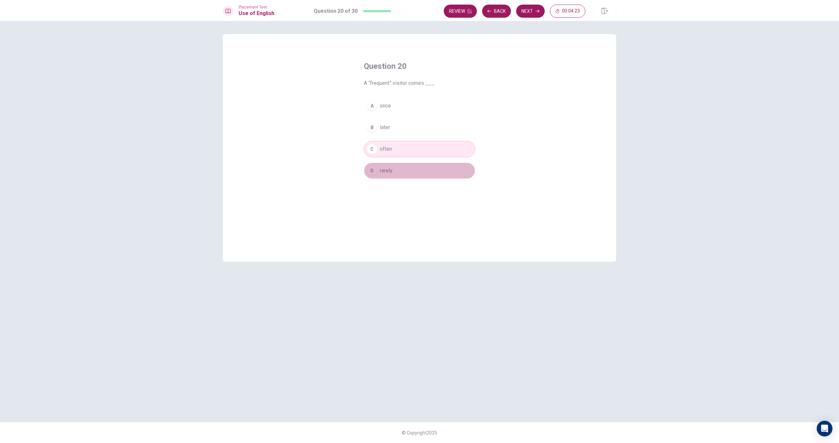
click at [399, 168] on button "D rarely" at bounding box center [419, 171] width 111 height 16
drag, startPoint x: 399, startPoint y: 149, endPoint x: 386, endPoint y: 149, distance: 13.1
click at [399, 149] on button "C often" at bounding box center [419, 149] width 111 height 16
click at [399, 134] on button "B later" at bounding box center [419, 127] width 111 height 16
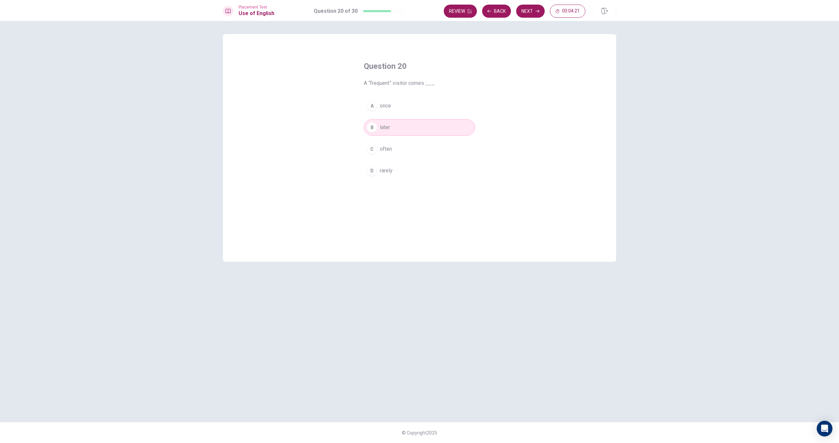
drag, startPoint x: 403, startPoint y: 116, endPoint x: 401, endPoint y: 122, distance: 6.5
click at [402, 119] on div "A once B later C often D rarely" at bounding box center [419, 138] width 111 height 81
click at [422, 160] on div "A once B later C often D rarely" at bounding box center [419, 138] width 111 height 81
click at [420, 165] on button "D rarely" at bounding box center [419, 171] width 111 height 16
click at [521, 13] on button "Next" at bounding box center [530, 11] width 29 height 13
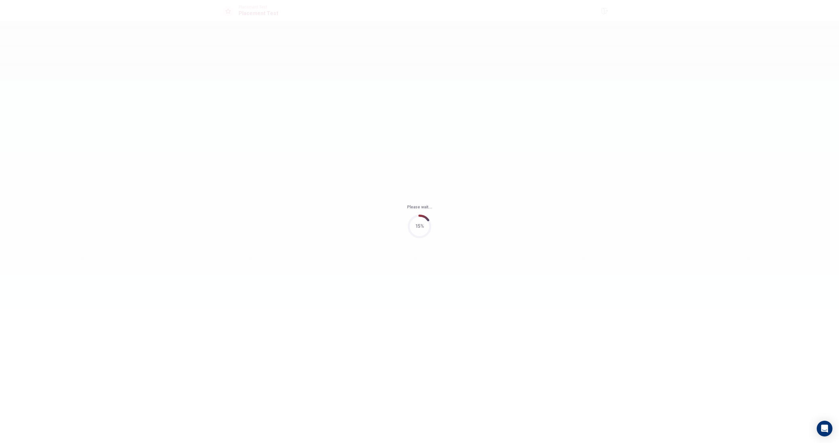
click at [463, 89] on div "Please wait... 15%" at bounding box center [419, 221] width 839 height 443
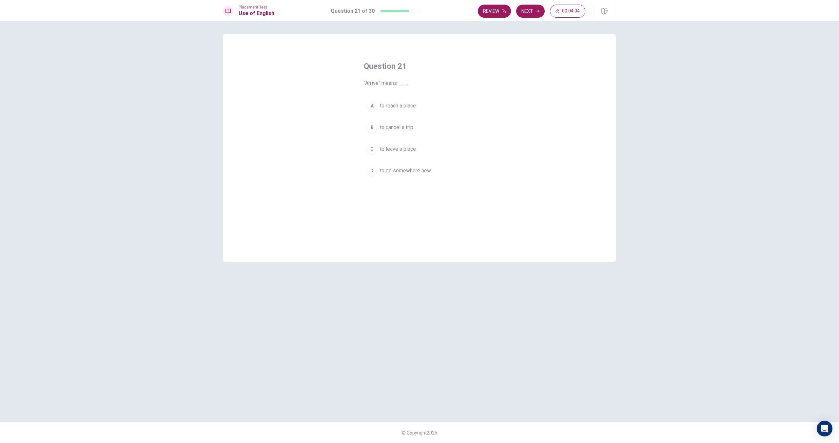
click at [406, 113] on button "A to reach a place" at bounding box center [419, 106] width 111 height 16
click at [422, 159] on div "A to reach a place B to cancel a trip C to leave a place D to go somewhere new" at bounding box center [419, 138] width 111 height 81
click at [422, 171] on span "to go somewhere new" at bounding box center [405, 171] width 51 height 8
click at [424, 153] on button "C to leave a place" at bounding box center [419, 149] width 111 height 16
click at [420, 127] on button "B to cancel a trip" at bounding box center [419, 127] width 111 height 16
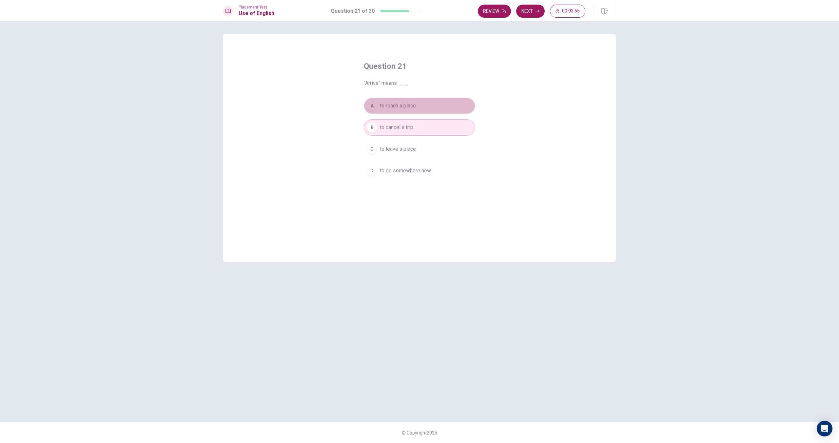
click at [410, 105] on span "to reach a place" at bounding box center [398, 106] width 36 height 8
click at [530, 13] on button "Next" at bounding box center [530, 11] width 29 height 13
click at [432, 114] on button "A make something invisible" at bounding box center [419, 106] width 111 height 16
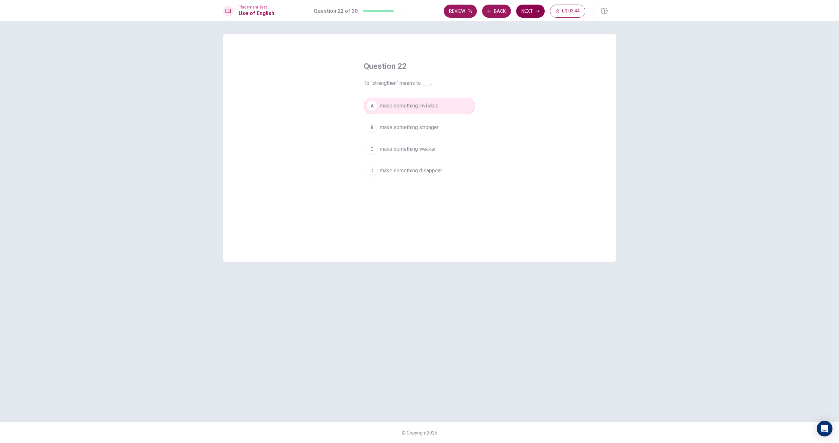
click at [531, 14] on button "Next" at bounding box center [530, 11] width 29 height 13
click at [390, 106] on span "map" at bounding box center [385, 106] width 10 height 8
click at [392, 119] on button "B tool" at bounding box center [419, 127] width 111 height 16
click at [396, 145] on button "C pillow" at bounding box center [419, 149] width 111 height 16
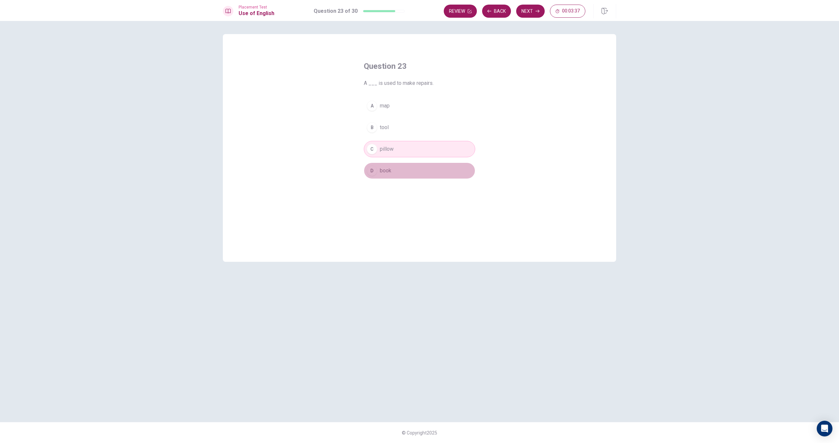
click at [394, 171] on button "D book" at bounding box center [419, 171] width 111 height 16
click at [401, 147] on button "C pillow" at bounding box center [419, 149] width 111 height 16
click at [393, 111] on button "A map" at bounding box center [419, 106] width 111 height 16
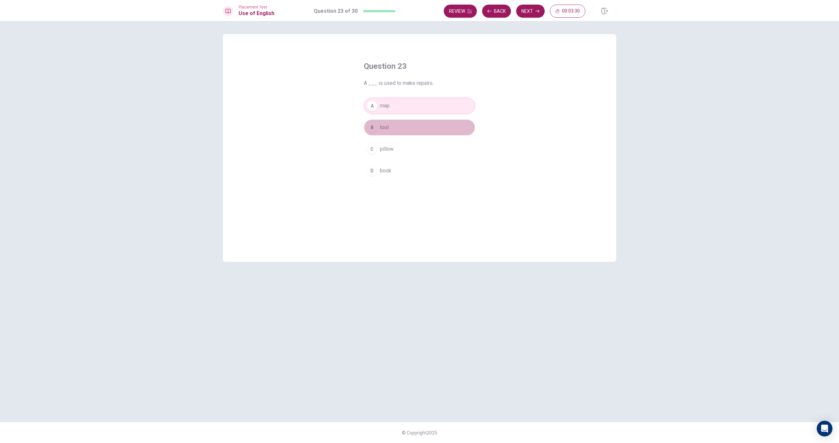
click at [391, 126] on button "B tool" at bounding box center [419, 127] width 111 height 16
click at [391, 140] on div "A map B tool C pillow D book" at bounding box center [419, 138] width 111 height 81
click at [393, 109] on button "A map" at bounding box center [419, 106] width 111 height 16
click at [530, 10] on button "Next" at bounding box center [530, 11] width 29 height 13
click at [441, 178] on button "D positive" at bounding box center [419, 171] width 111 height 16
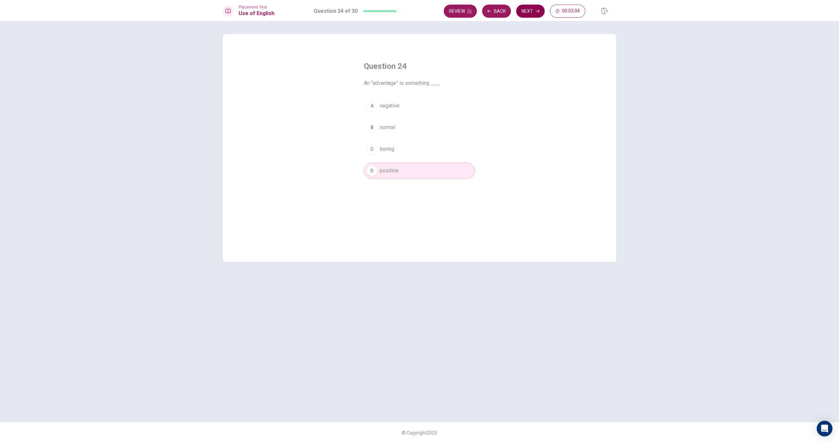
click at [525, 10] on button "Next" at bounding box center [530, 11] width 29 height 13
drag, startPoint x: 478, startPoint y: 89, endPoint x: 390, endPoint y: 81, distance: 88.3
click at [390, 83] on div "Question 25 When you “observe” something, you ___. A ignore it B describe it C …" at bounding box center [420, 119] width 138 height 139
drag, startPoint x: 383, startPoint y: 82, endPoint x: 416, endPoint y: 86, distance: 33.3
click at [416, 86] on span "When you “observe” something, you ___." at bounding box center [419, 83] width 111 height 8
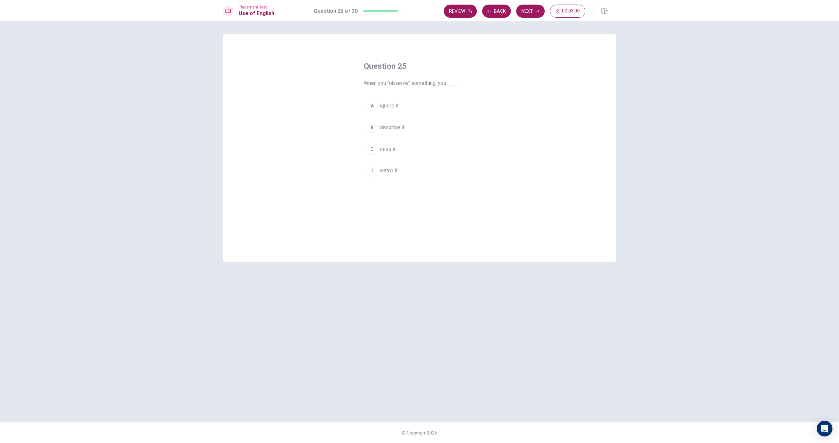
drag, startPoint x: 418, startPoint y: 85, endPoint x: 405, endPoint y: 82, distance: 13.8
click at [401, 84] on span "When you “observe” something, you ___." at bounding box center [419, 83] width 111 height 8
click at [388, 128] on span "describe it" at bounding box center [392, 128] width 25 height 8
click at [539, 14] on button "Next" at bounding box center [530, 11] width 29 height 13
click at [381, 146] on span "Do" at bounding box center [383, 149] width 7 height 8
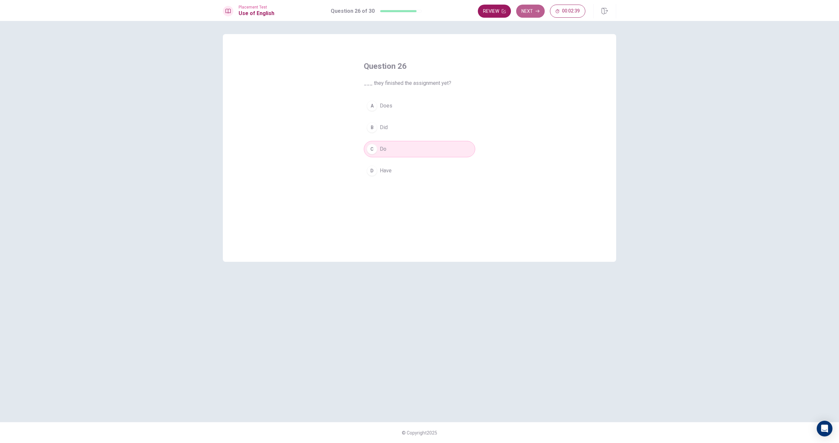
click at [528, 6] on button "Next" at bounding box center [530, 11] width 29 height 13
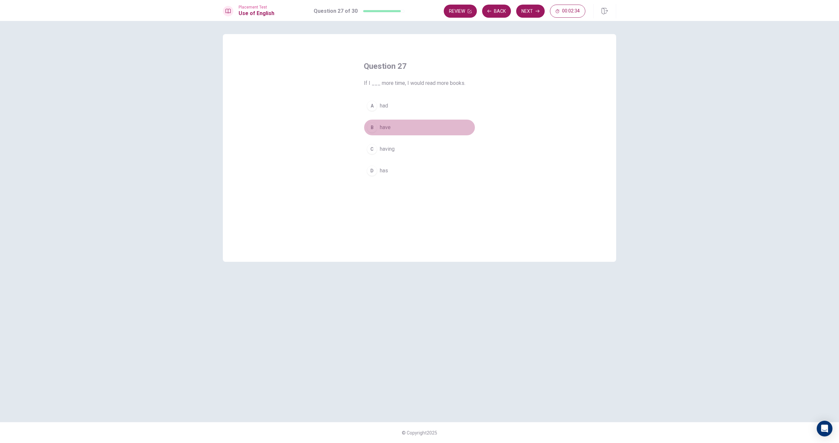
click at [366, 123] on button "B have" at bounding box center [419, 127] width 111 height 16
click at [540, 16] on button "Next" at bounding box center [530, 11] width 29 height 13
click at [538, 13] on div "Review Back Next 00:02:31" at bounding box center [515, 11] width 142 height 13
click at [372, 100] on button "A is" at bounding box center [419, 106] width 111 height 16
click at [373, 97] on div "Question 28 The work ___ completed by next week. A is B will be C are D were" at bounding box center [420, 119] width 138 height 139
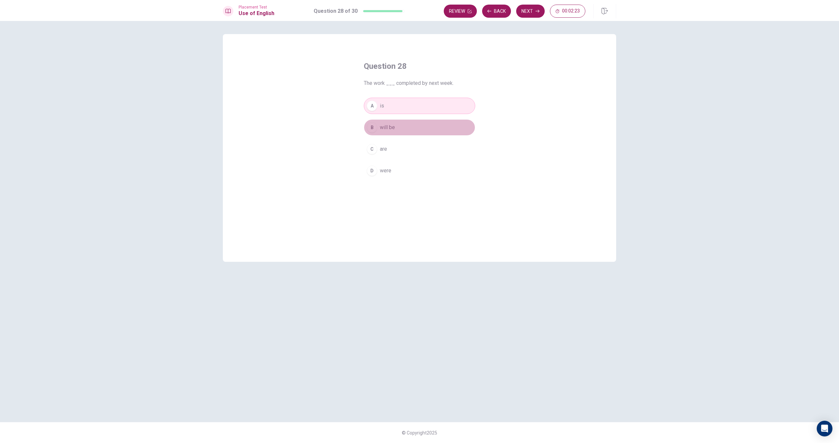
click at [408, 133] on button "B will be" at bounding box center [419, 127] width 111 height 16
click at [540, 10] on button "Next" at bounding box center [530, 11] width 29 height 13
click at [392, 110] on button "A is being" at bounding box center [419, 106] width 111 height 16
click at [530, 9] on button "Next" at bounding box center [530, 11] width 29 height 13
click at [415, 143] on button "C stop temporarily" at bounding box center [419, 149] width 111 height 16
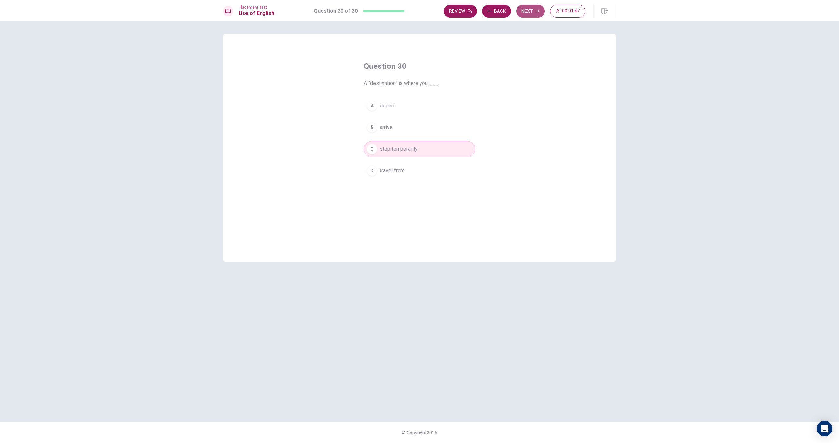
click at [544, 10] on button "Next" at bounding box center [530, 11] width 29 height 13
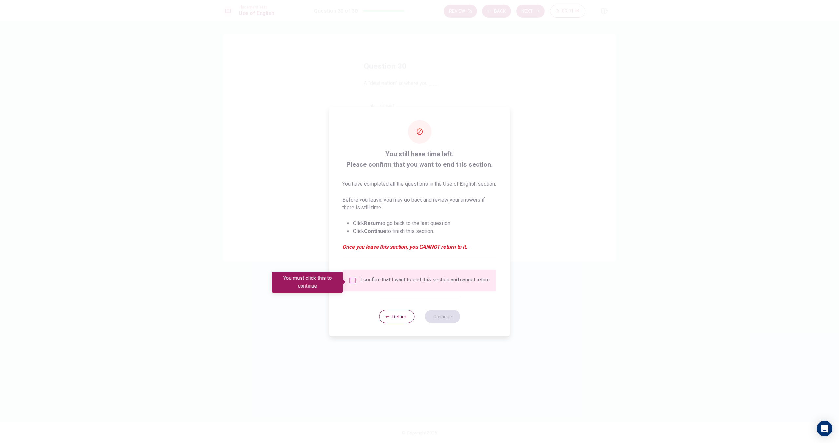
drag, startPoint x: 351, startPoint y: 273, endPoint x: 353, endPoint y: 284, distance: 10.3
click at [351, 273] on div "I confirm that I want to end this section and cannot return." at bounding box center [420, 281] width 152 height 22
drag, startPoint x: 353, startPoint y: 287, endPoint x: 354, endPoint y: 279, distance: 7.9
click at [353, 285] on div "I confirm that I want to end this section and cannot return." at bounding box center [420, 281] width 142 height 8
click at [353, 279] on input "You must click this to continue" at bounding box center [353, 281] width 8 height 8
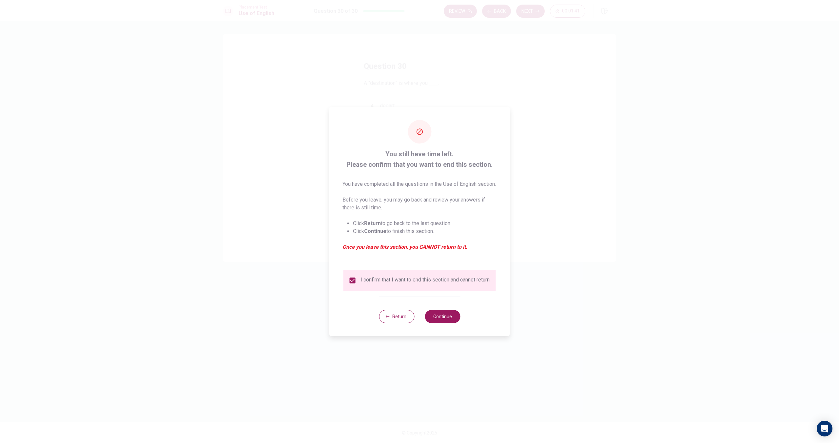
click at [436, 314] on div "Return Continue" at bounding box center [419, 317] width 81 height 40
click at [437, 319] on button "Continue" at bounding box center [442, 316] width 35 height 13
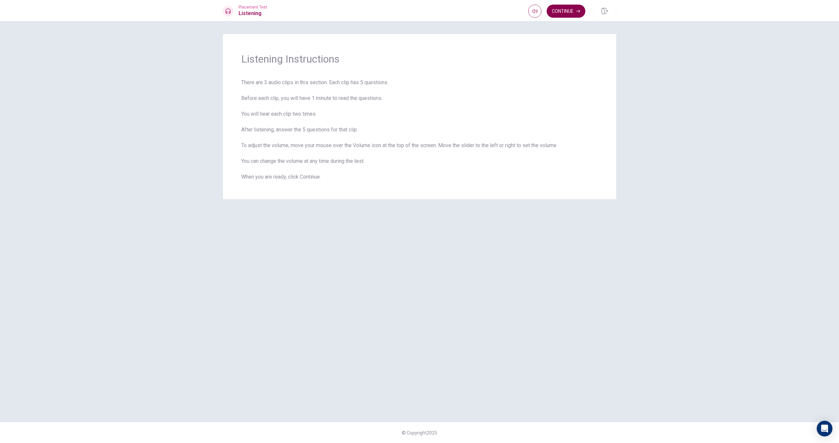
click at [569, 14] on button "Continue" at bounding box center [566, 11] width 39 height 13
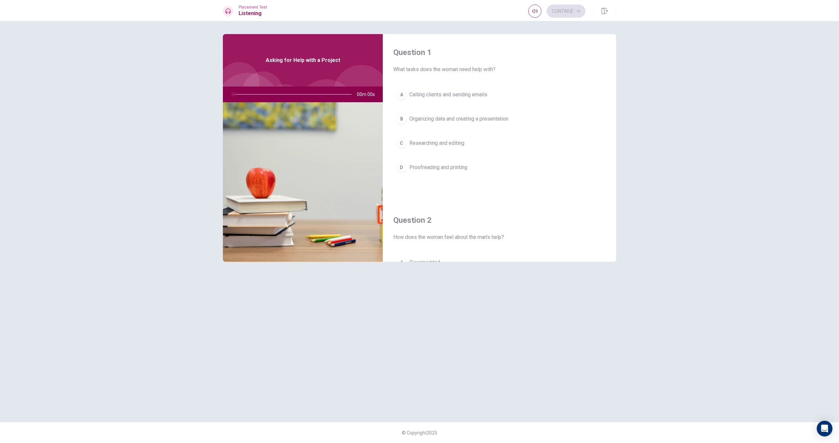
click at [568, 15] on div "Continue" at bounding box center [556, 11] width 57 height 13
click at [468, 119] on span "Organizing data and creating a presentation" at bounding box center [458, 119] width 99 height 8
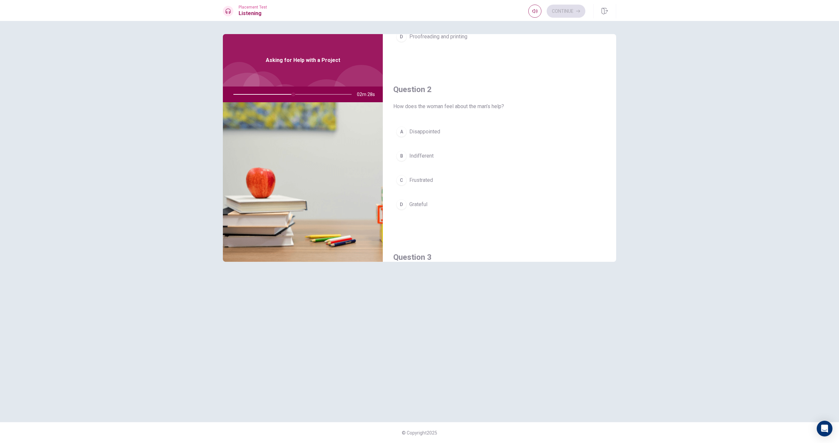
scroll to position [132, 0]
click at [432, 126] on div "A Disappointed B Indifferent C Frustrated D Grateful" at bounding box center [499, 162] width 212 height 102
click at [431, 135] on button "B Indifferent" at bounding box center [499, 140] width 212 height 16
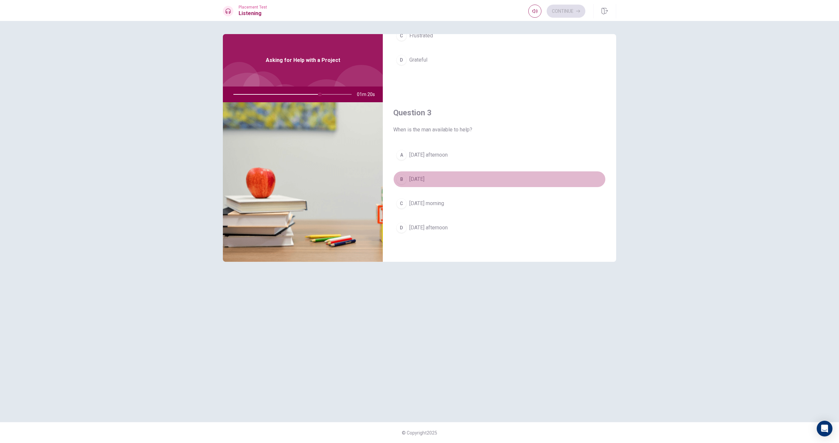
click at [439, 183] on button "B [DATE]" at bounding box center [499, 179] width 212 height 16
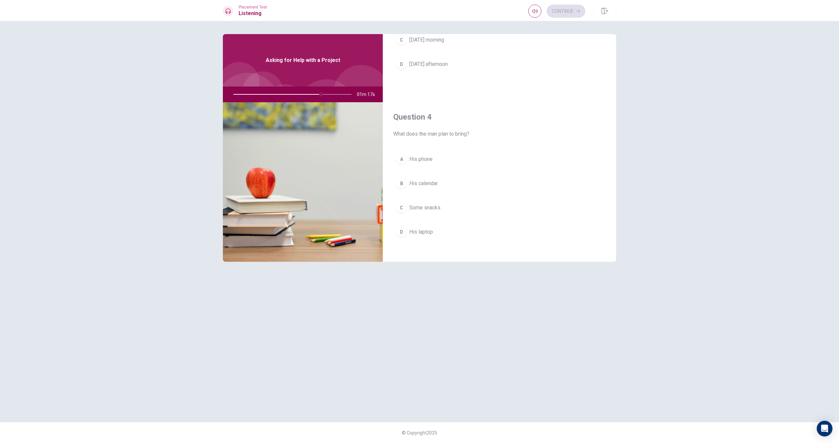
scroll to position [445, 0]
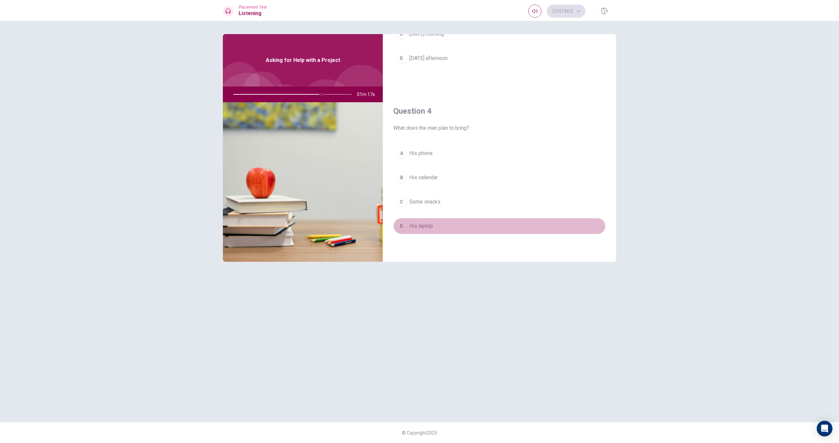
click at [428, 228] on span "His laptop" at bounding box center [421, 226] width 24 height 8
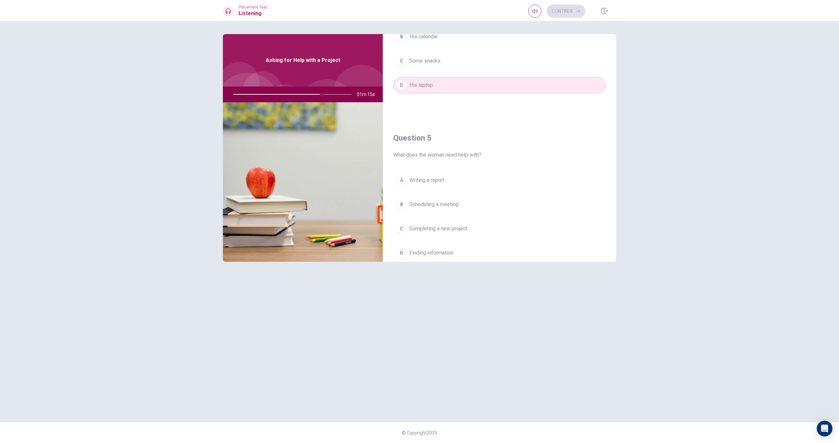
scroll to position [611, 0]
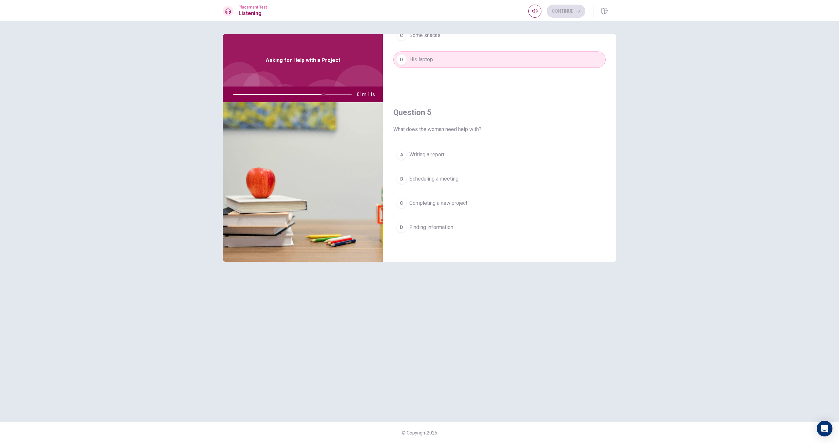
click at [460, 195] on button "C Completing a new project" at bounding box center [499, 203] width 212 height 16
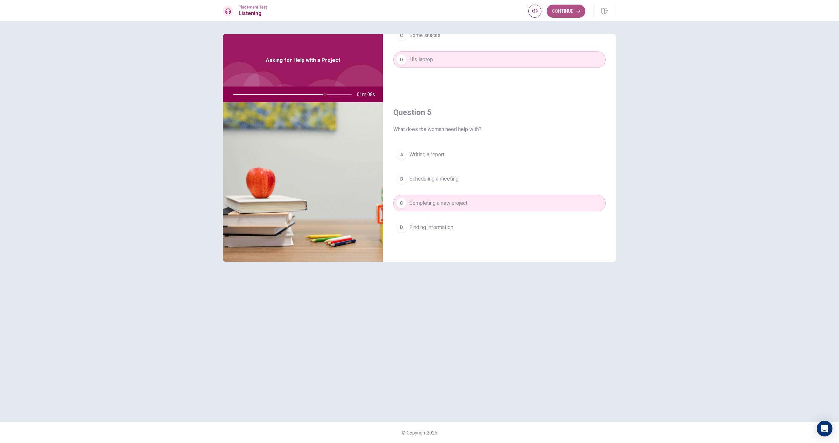
click at [562, 15] on button "Continue" at bounding box center [566, 11] width 39 height 13
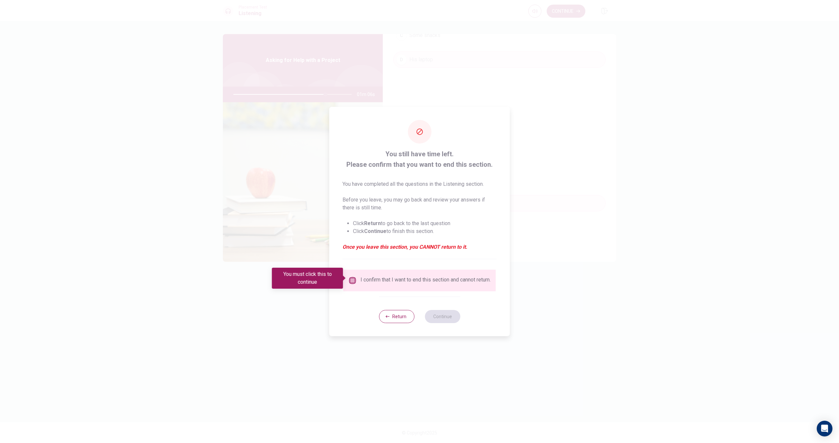
click at [354, 280] on input "You must click this to continue" at bounding box center [353, 281] width 8 height 8
click at [448, 316] on button "Continue" at bounding box center [442, 316] width 35 height 13
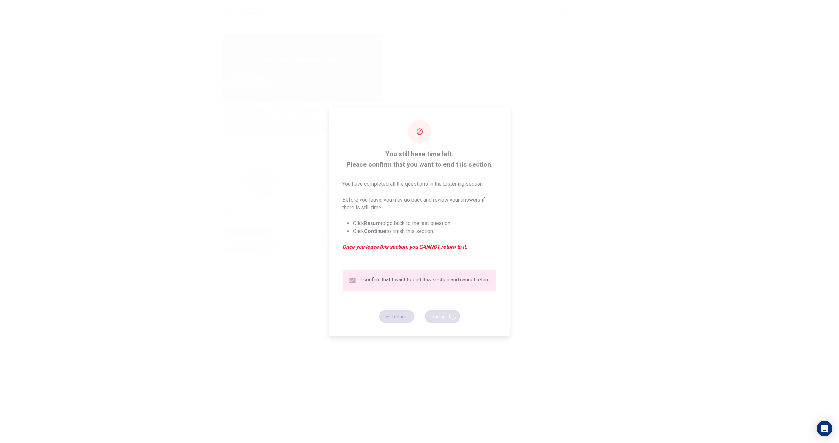
type input "79"
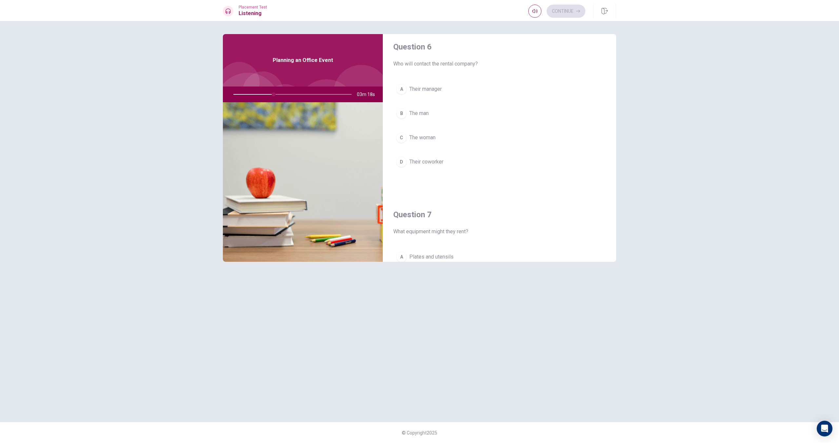
scroll to position [0, 0]
click at [424, 143] on span "The woman" at bounding box center [422, 143] width 26 height 8
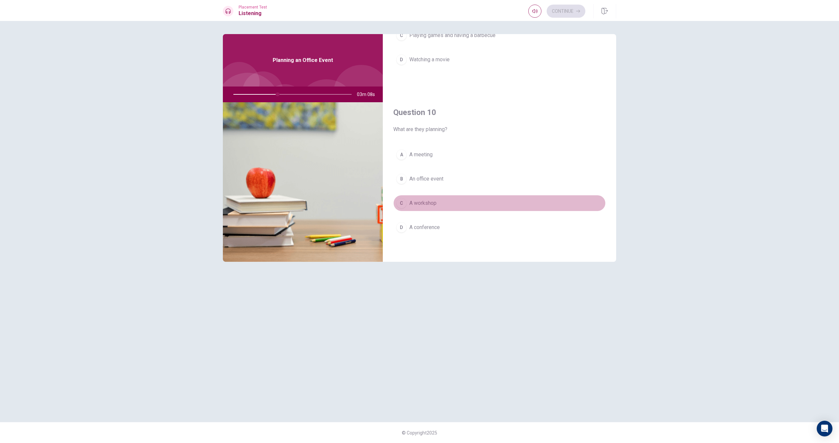
click at [426, 203] on span "A workshop" at bounding box center [422, 203] width 27 height 8
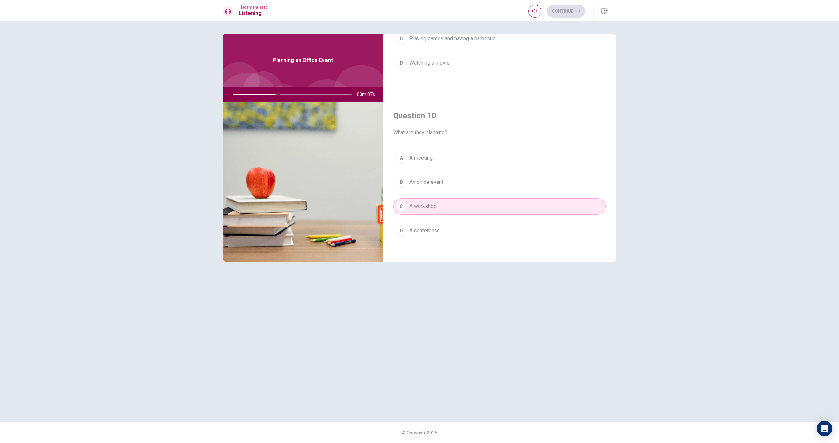
click at [447, 190] on div "A A meeting B An office event C A workshop D A conference" at bounding box center [499, 201] width 212 height 102
click at [442, 187] on button "B An office event" at bounding box center [499, 182] width 212 height 16
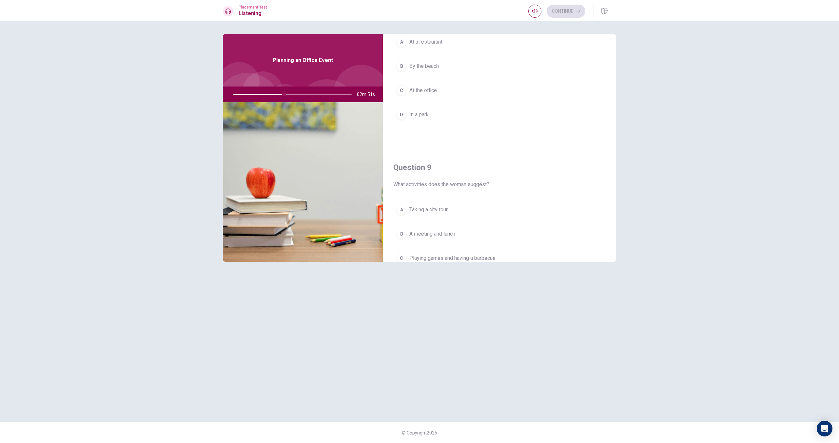
scroll to position [386, 0]
click at [413, 116] on span "In a park" at bounding box center [418, 117] width 19 height 8
click at [445, 80] on span "Chairs, tables, and a grill" at bounding box center [436, 81] width 55 height 8
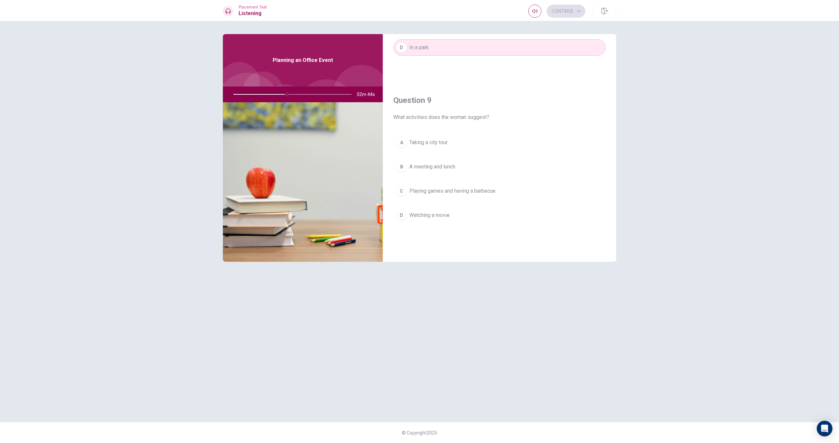
scroll to position [475, 0]
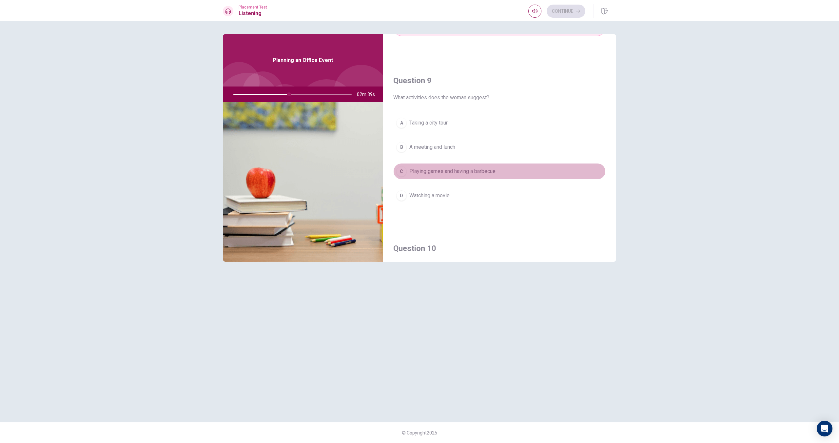
click at [454, 178] on button "C Playing games and having a barbecue" at bounding box center [499, 171] width 212 height 16
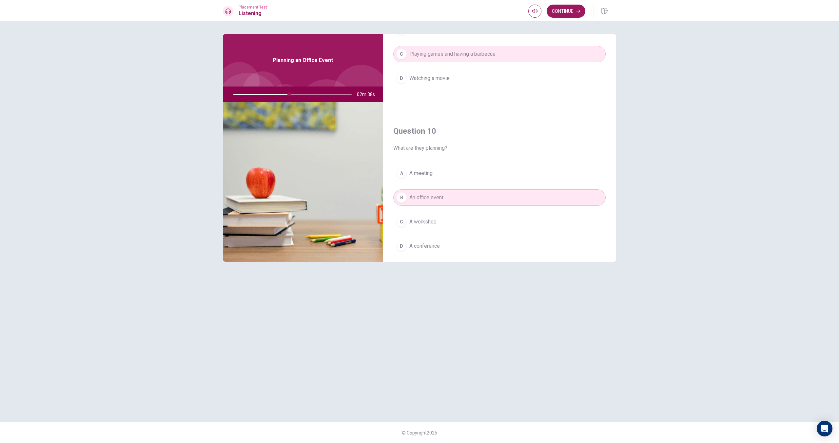
scroll to position [611, 0]
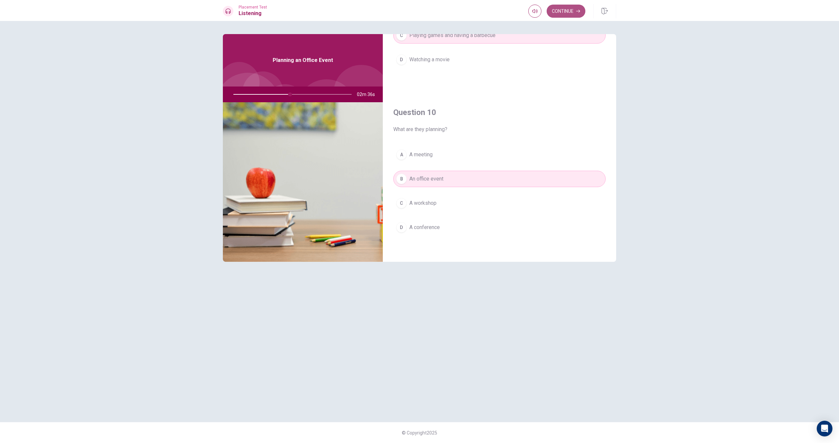
click at [566, 8] on button "Continue" at bounding box center [566, 11] width 39 height 13
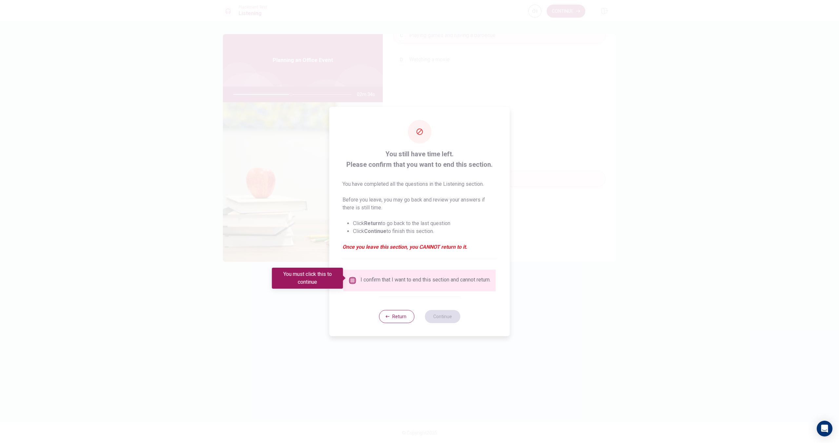
click at [353, 281] on input "You must click this to continue" at bounding box center [353, 281] width 8 height 8
click at [433, 317] on button "Continue" at bounding box center [442, 316] width 35 height 13
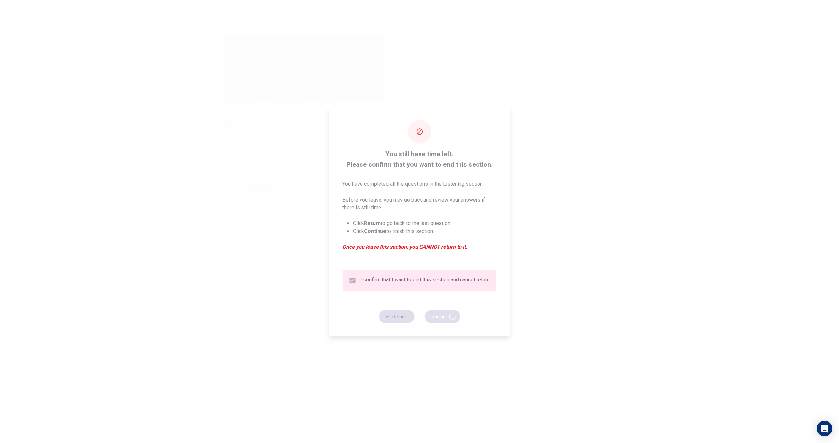
type input "50"
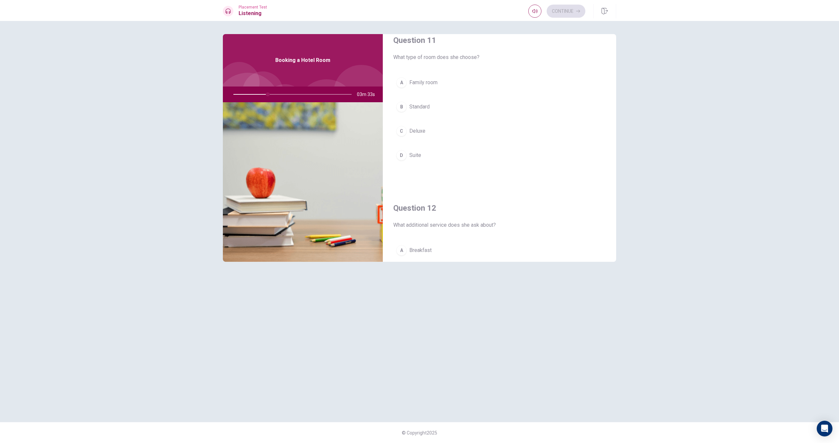
scroll to position [0, 0]
click at [438, 102] on button "A Family room" at bounding box center [499, 95] width 212 height 16
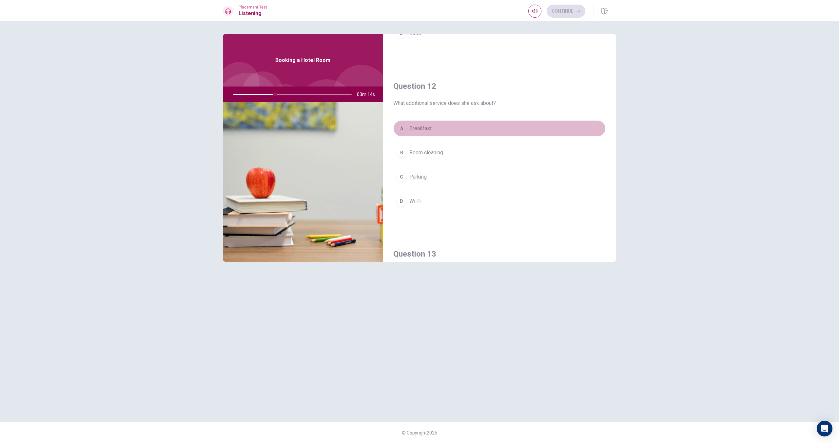
drag, startPoint x: 433, startPoint y: 131, endPoint x: 431, endPoint y: 137, distance: 5.6
click at [433, 131] on button "A Breakfast" at bounding box center [499, 128] width 212 height 16
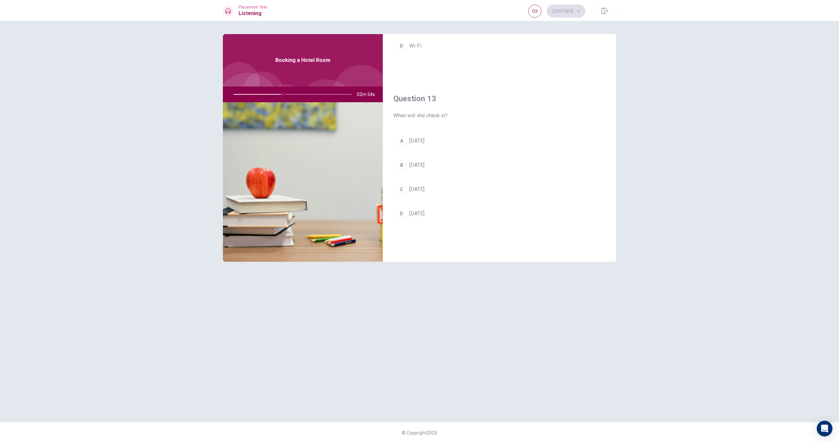
scroll to position [294, 0]
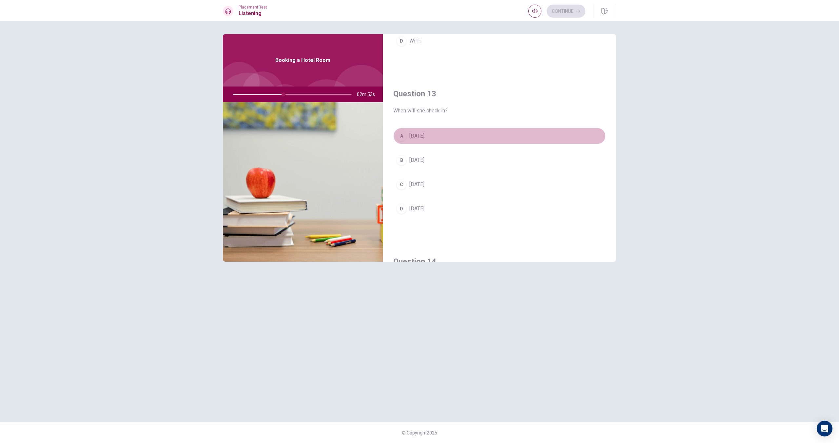
click at [429, 142] on button "A [DATE]" at bounding box center [499, 136] width 212 height 16
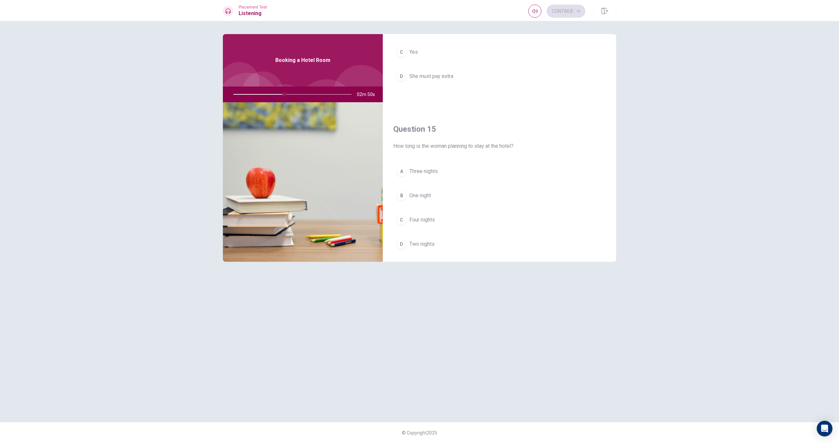
scroll to position [611, 0]
click at [426, 227] on span "Two nights" at bounding box center [421, 228] width 25 height 8
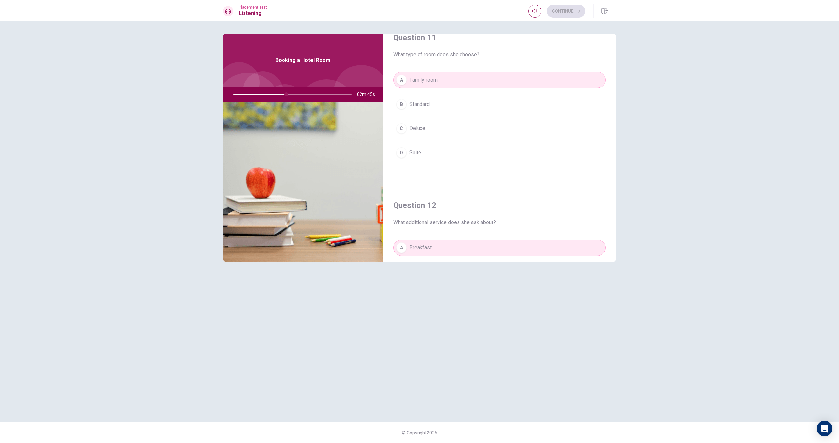
scroll to position [16, 0]
click at [430, 108] on button "B Standard" at bounding box center [499, 103] width 212 height 16
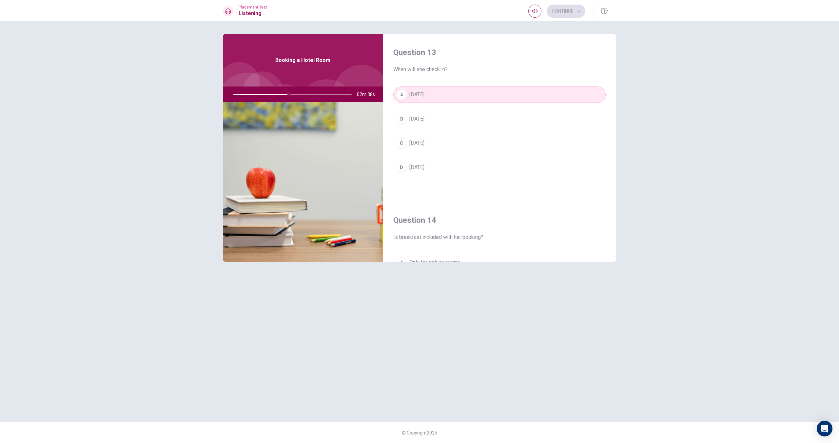
click at [436, 141] on button "C [DATE]" at bounding box center [499, 143] width 212 height 16
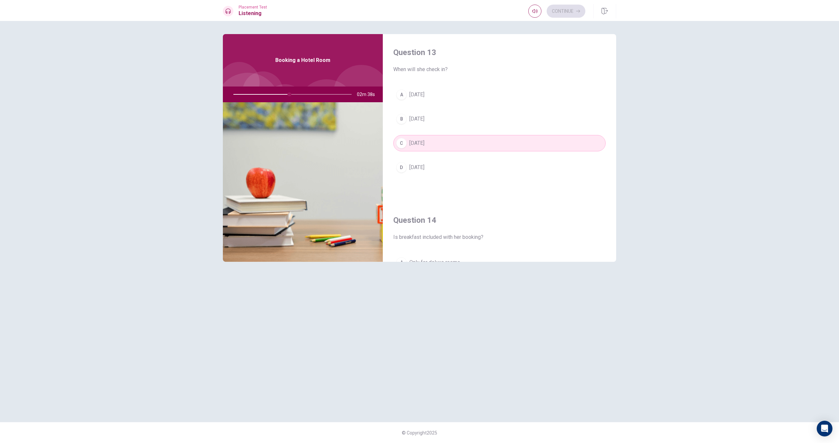
click at [436, 129] on div "A [DATE] B [DATE] C [DATE] D [DATE]" at bounding box center [499, 138] width 212 height 102
click at [441, 104] on div "A [DATE] B [DATE] C [DATE] D [DATE]" at bounding box center [499, 138] width 212 height 102
click at [437, 115] on button "B [DATE]" at bounding box center [499, 119] width 212 height 16
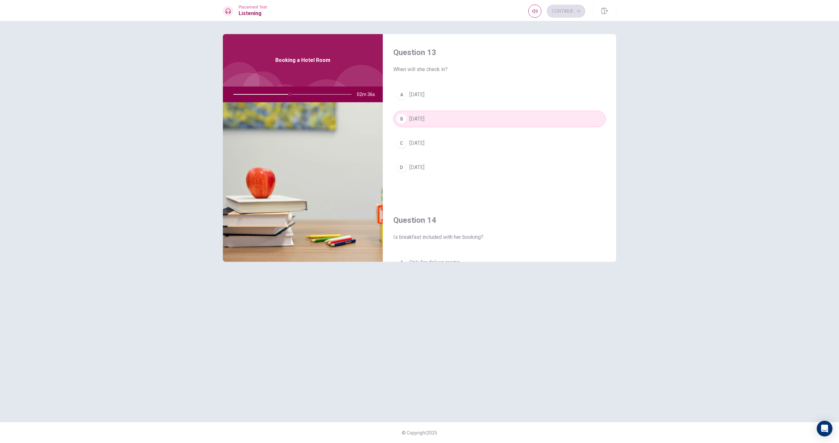
click at [436, 94] on button "A [DATE]" at bounding box center [499, 95] width 212 height 16
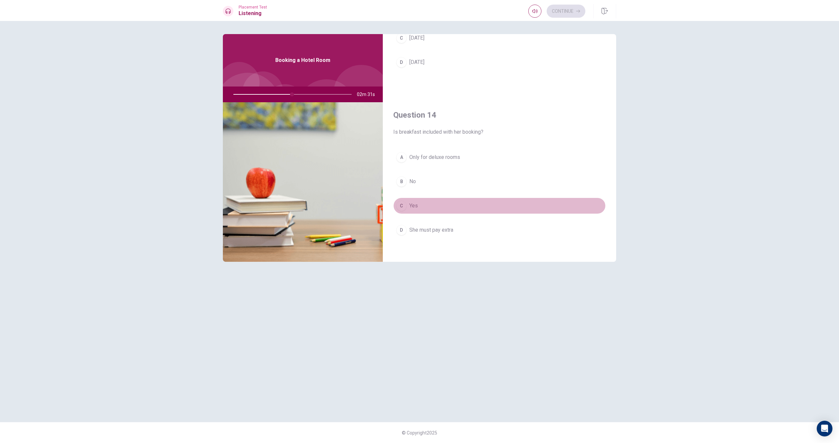
click at [424, 201] on button "C Yes" at bounding box center [499, 206] width 212 height 16
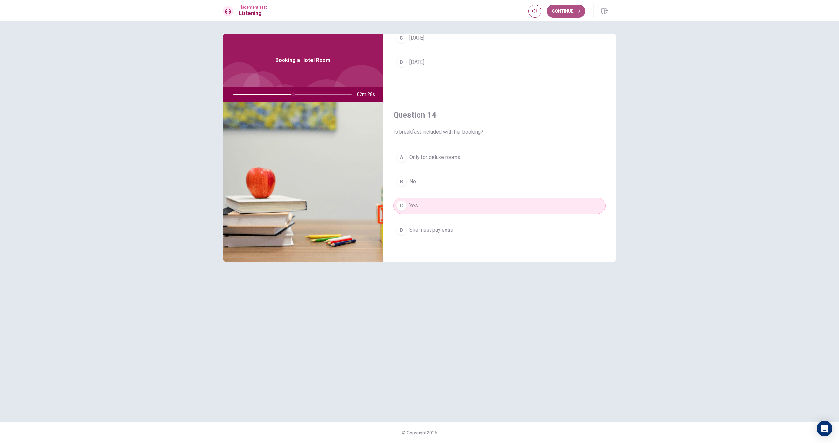
click at [567, 11] on button "Continue" at bounding box center [566, 11] width 39 height 13
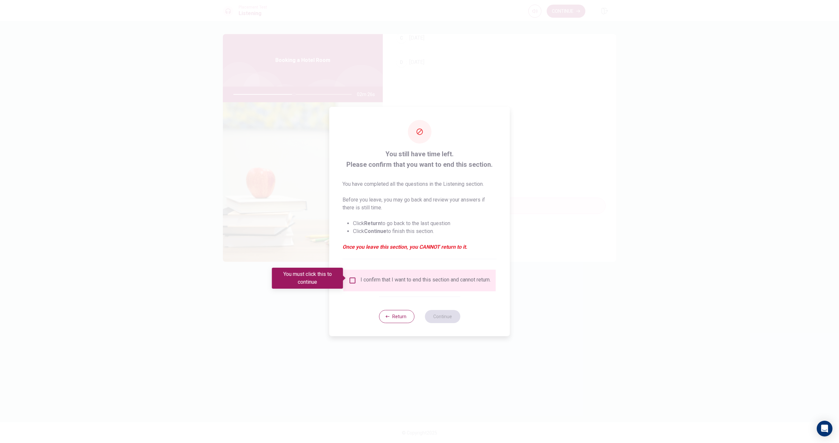
click at [357, 284] on div "I confirm that I want to end this section and cannot return." at bounding box center [420, 281] width 142 height 8
click at [351, 281] on input "You must click this to continue" at bounding box center [353, 281] width 8 height 8
click at [439, 320] on button "Continue" at bounding box center [442, 316] width 35 height 13
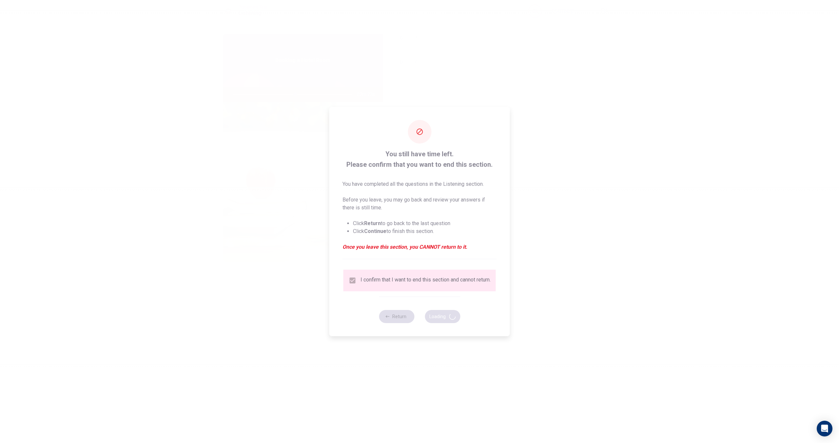
type input "53"
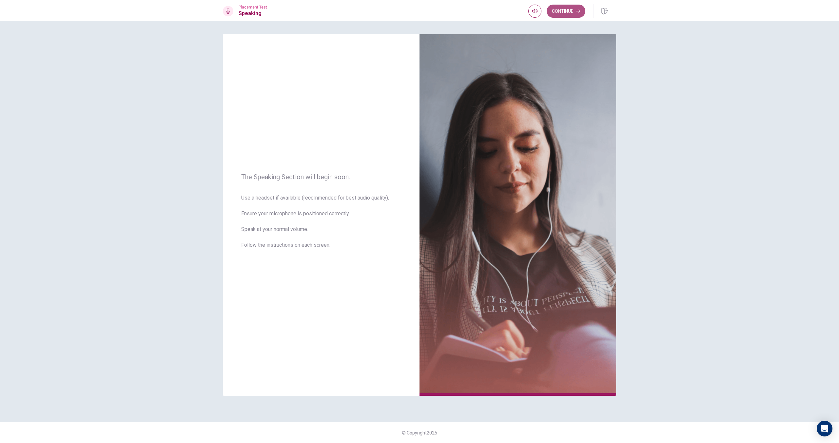
click at [558, 15] on button "Continue" at bounding box center [566, 11] width 39 height 13
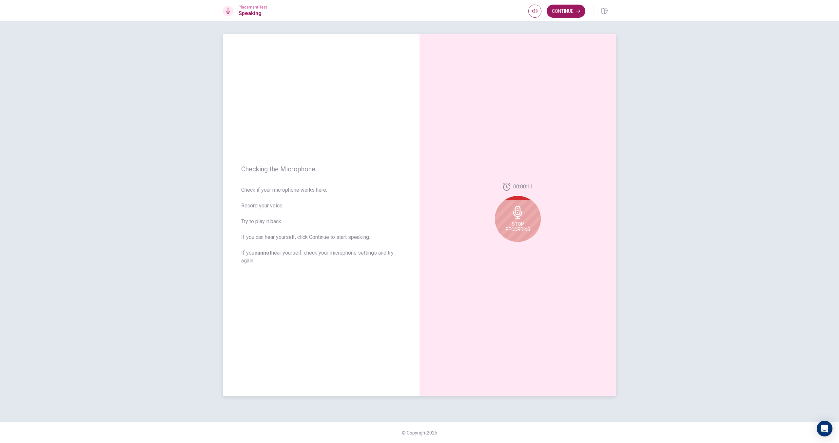
click at [519, 218] on icon at bounding box center [518, 212] width 10 height 13
click at [519, 219] on icon at bounding box center [519, 214] width 13 height 13
click at [511, 245] on button "Record Again" at bounding box center [510, 247] width 9 height 9
click at [526, 212] on div "Stop Recording" at bounding box center [518, 219] width 46 height 46
click at [524, 244] on button "Play Audio" at bounding box center [525, 247] width 9 height 9
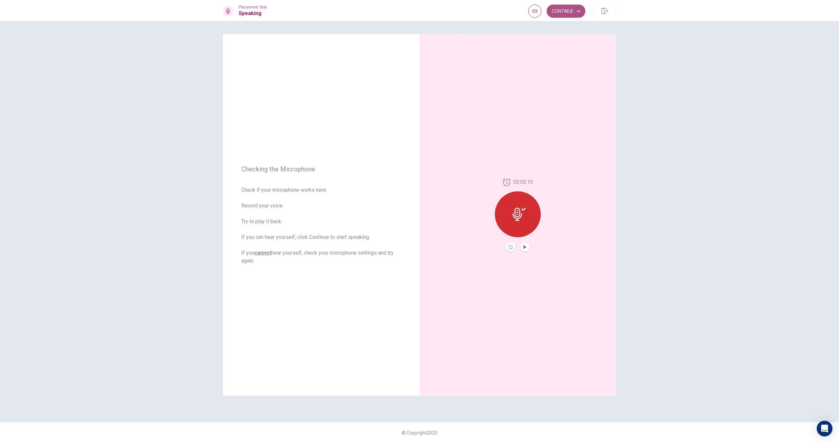
click at [567, 10] on button "Continue" at bounding box center [566, 11] width 39 height 13
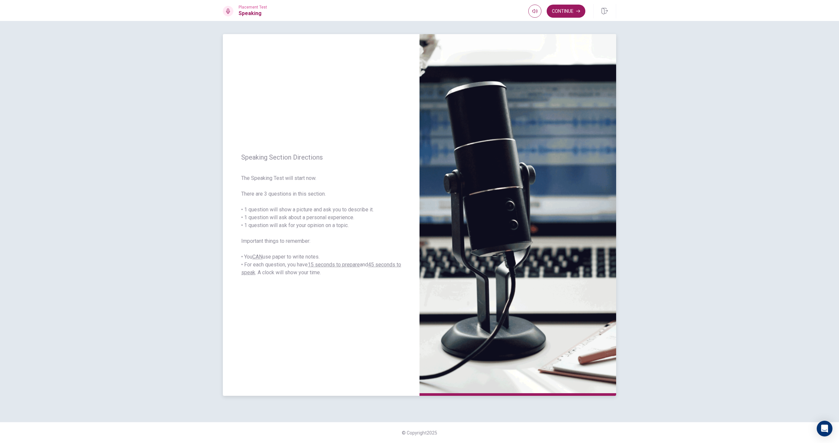
drag, startPoint x: 336, startPoint y: 228, endPoint x: 280, endPoint y: 207, distance: 59.9
click at [280, 207] on span "The Speaking Test will start now. There are 3 questions in this section. • 1 qu…" at bounding box center [321, 225] width 160 height 102
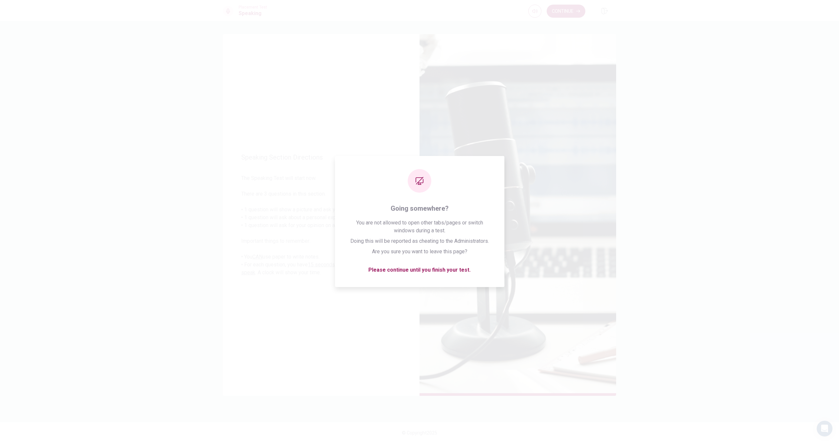
click at [559, 4] on div "Placement Test Speaking Continue" at bounding box center [419, 10] width 839 height 21
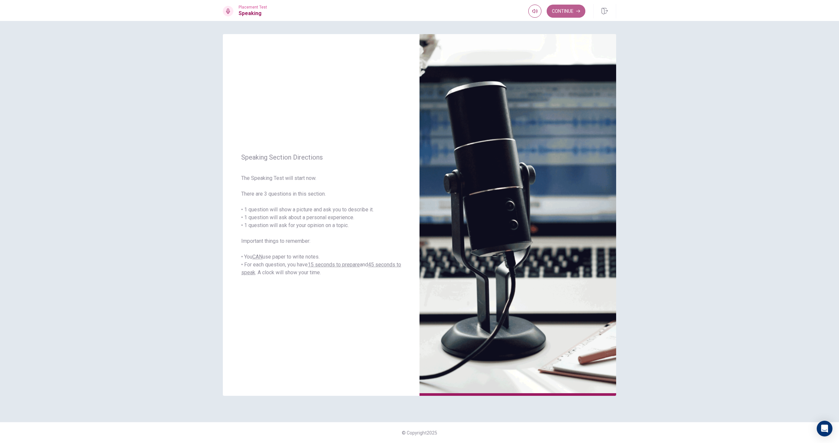
click at [558, 10] on button "Continue" at bounding box center [566, 11] width 39 height 13
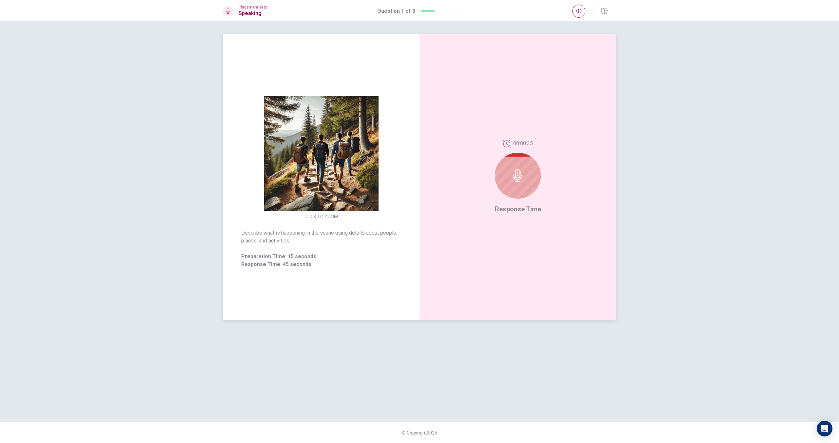
click at [506, 180] on div at bounding box center [518, 176] width 46 height 46
drag, startPoint x: 517, startPoint y: 225, endPoint x: 520, endPoint y: 218, distance: 7.5
click at [518, 223] on div "00:00:25 Response Time" at bounding box center [518, 177] width 197 height 286
click at [525, 212] on div "00:00:24 Response Time" at bounding box center [518, 177] width 46 height 75
click at [526, 210] on span "Response Time" at bounding box center [518, 209] width 46 height 8
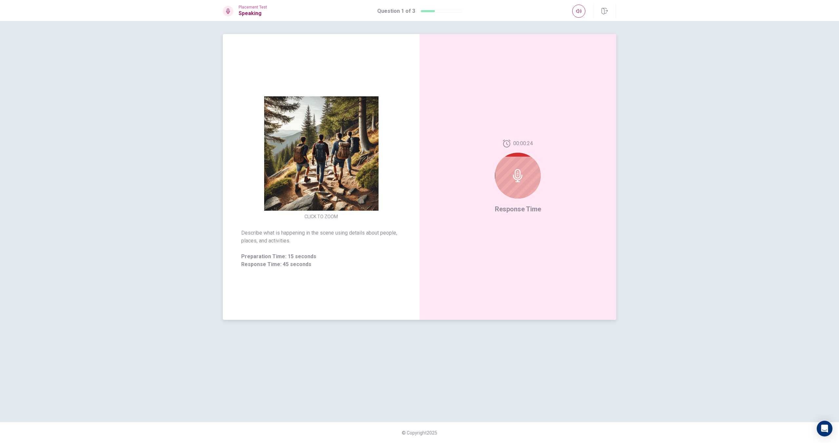
drag, startPoint x: 526, startPoint y: 210, endPoint x: 545, endPoint y: 267, distance: 60.0
click at [526, 210] on span "Response Time" at bounding box center [518, 209] width 46 height 8
drag, startPoint x: 560, startPoint y: 261, endPoint x: 516, endPoint y: 164, distance: 106.5
click at [517, 164] on div "00:00:23 Response Time" at bounding box center [518, 177] width 197 height 286
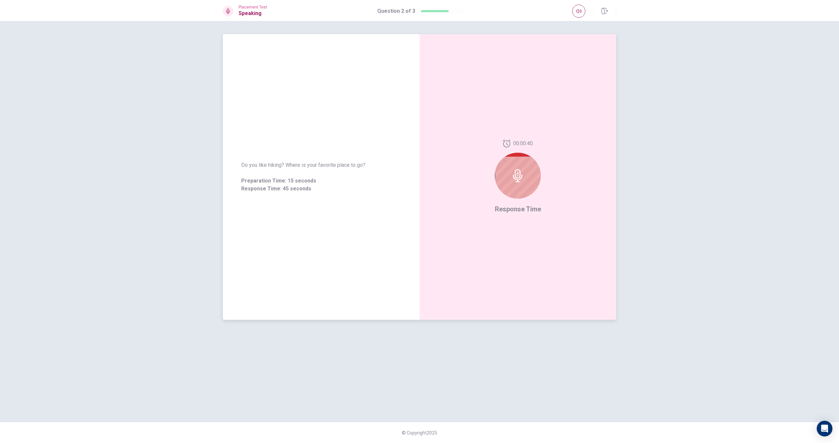
drag, startPoint x: 277, startPoint y: 166, endPoint x: 243, endPoint y: 166, distance: 34.1
click at [243, 166] on span "Do you like hiking? Where is your favorite place to go?" at bounding box center [321, 165] width 160 height 8
drag, startPoint x: 242, startPoint y: 166, endPoint x: 370, endPoint y: 165, distance: 128.2
click at [360, 164] on span "Do you like hiking? Where is your favorite place to go?" at bounding box center [321, 165] width 160 height 8
drag, startPoint x: 365, startPoint y: 163, endPoint x: 465, endPoint y: 324, distance: 189.4
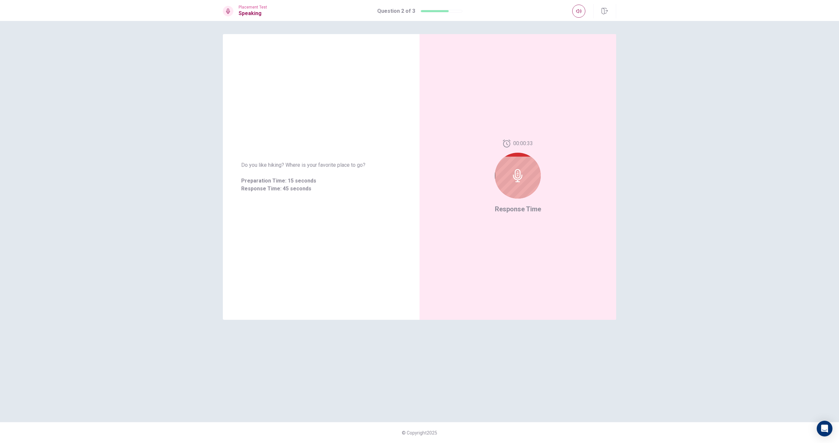
click at [412, 223] on div "Do you like hiking? Where is your favorite place to go? Preparation Time: 15 se…" at bounding box center [321, 177] width 197 height 286
click at [404, 238] on div "Do you like hiking? Where is your favorite place to go? Preparation Time: 15 se…" at bounding box center [321, 177] width 197 height 286
drag, startPoint x: 408, startPoint y: 232, endPoint x: 399, endPoint y: 237, distance: 10.4
click at [399, 237] on div "Do you like hiking? Where is your favorite place to go? Preparation Time: 15 se…" at bounding box center [321, 177] width 197 height 286
click at [396, 238] on div "Do you like hiking? Where is your favorite place to go? Preparation Time: 15 se…" at bounding box center [321, 177] width 197 height 286
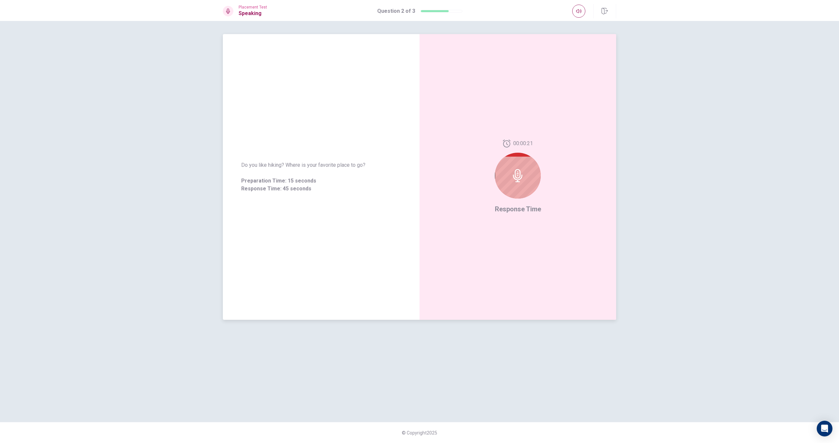
click at [394, 238] on div "Do you like hiking? Where is your favorite place to go? Preparation Time: 15 se…" at bounding box center [321, 177] width 197 height 286
click at [394, 237] on div "Do you like hiking? Where is your favorite place to go? Preparation Time: 15 se…" at bounding box center [321, 177] width 197 height 286
click at [393, 237] on div "Do you like hiking? Where is your favorite place to go? Preparation Time: 15 se…" at bounding box center [321, 177] width 197 height 286
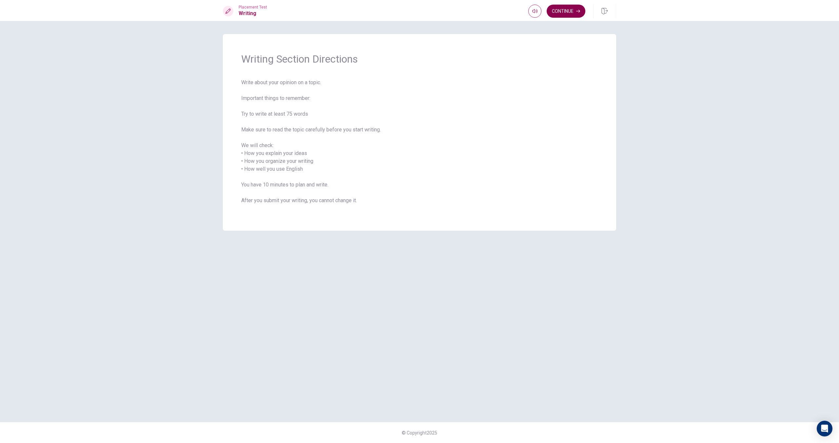
drag, startPoint x: 581, startPoint y: 19, endPoint x: 578, endPoint y: 14, distance: 5.6
click at [578, 15] on div "Placement Test Writing Continue" at bounding box center [419, 10] width 839 height 21
click at [578, 12] on icon "button" at bounding box center [578, 11] width 4 height 4
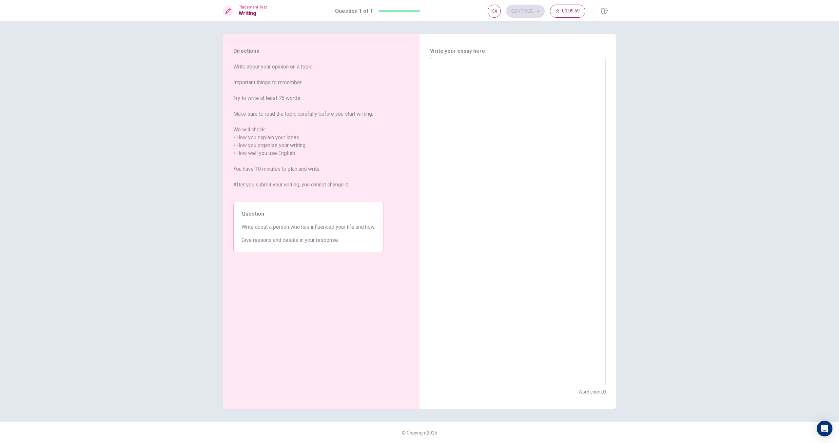
click at [448, 63] on textarea at bounding box center [518, 222] width 167 height 318
type textarea "i"
type textarea "x"
type textarea "I"
type textarea "x"
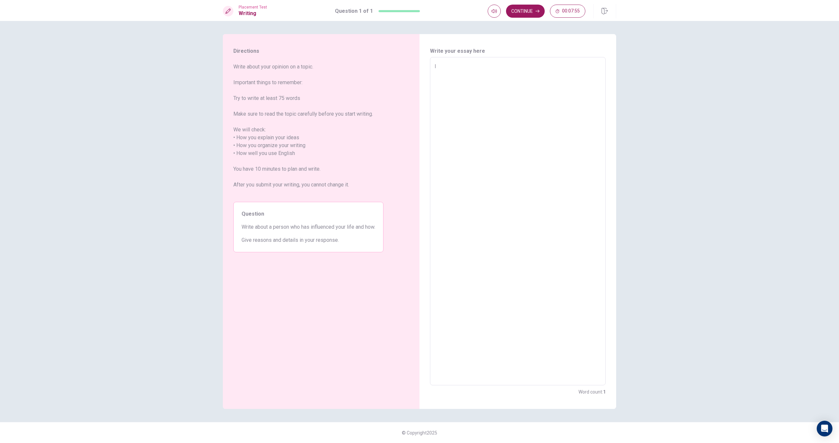
type textarea "I"
type textarea "x"
type textarea "I h"
type textarea "x"
type textarea "I ha"
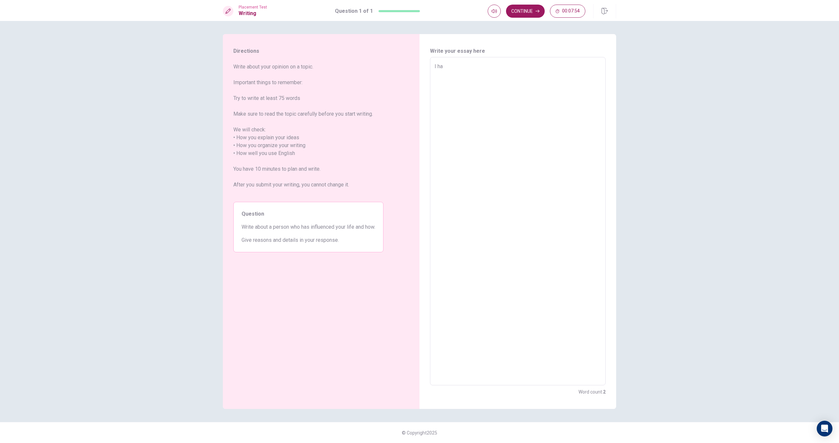
type textarea "x"
type textarea "I hav"
type textarea "x"
type textarea "I have"
type textarea "x"
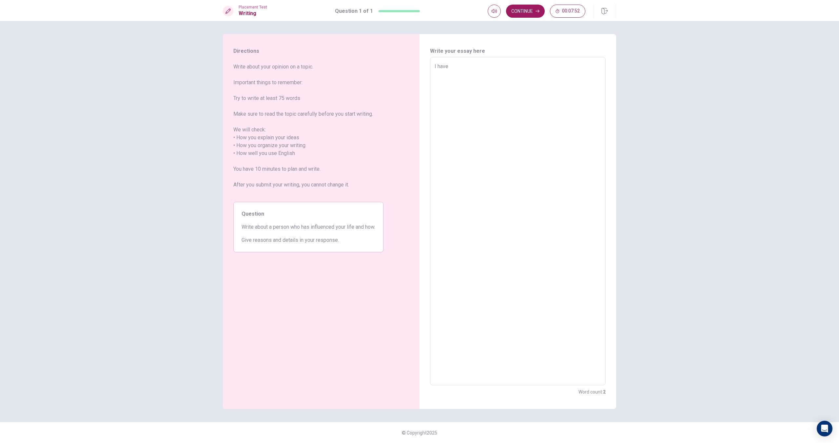
type textarea "I have"
type textarea "x"
type textarea "I have a"
type textarea "x"
type textarea "I have a"
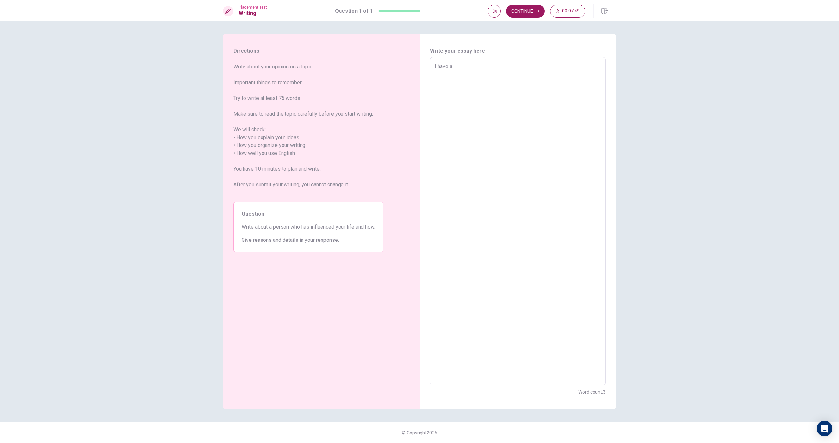
type textarea "x"
type textarea "I have a v"
type textarea "x"
type textarea "I have a ve"
type textarea "x"
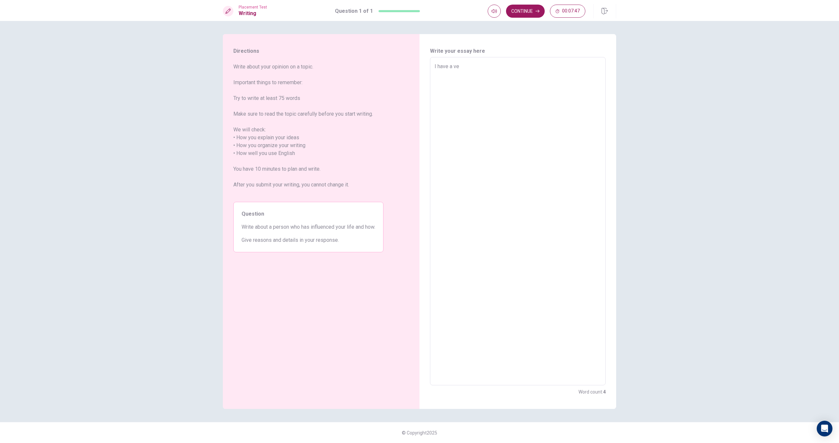
type textarea "I have a ver"
type textarea "x"
type textarea "I have a very"
type textarea "x"
type textarea "I have a very"
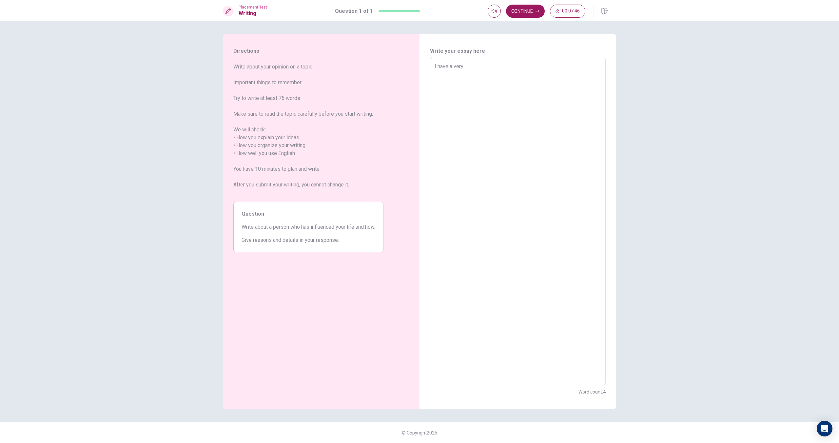
type textarea "x"
type textarea "I have a very g"
type textarea "x"
type textarea "I have a very go"
type textarea "x"
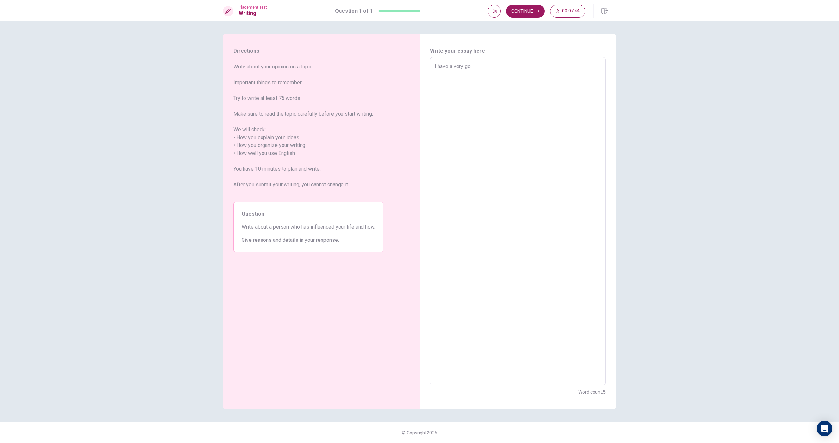
type textarea "I have a very goo"
type textarea "x"
type textarea "I have a very good"
type textarea "x"
type textarea "I have a very good"
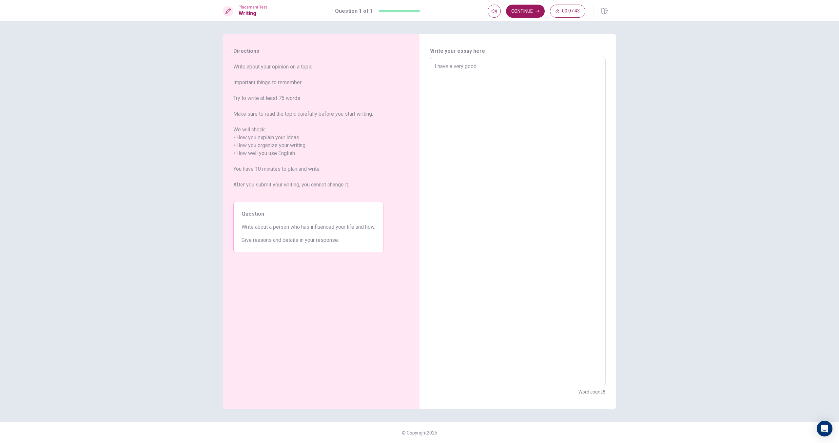
type textarea "x"
type textarea "I have a very good f"
type textarea "x"
type textarea "I have a very good fr"
type textarea "x"
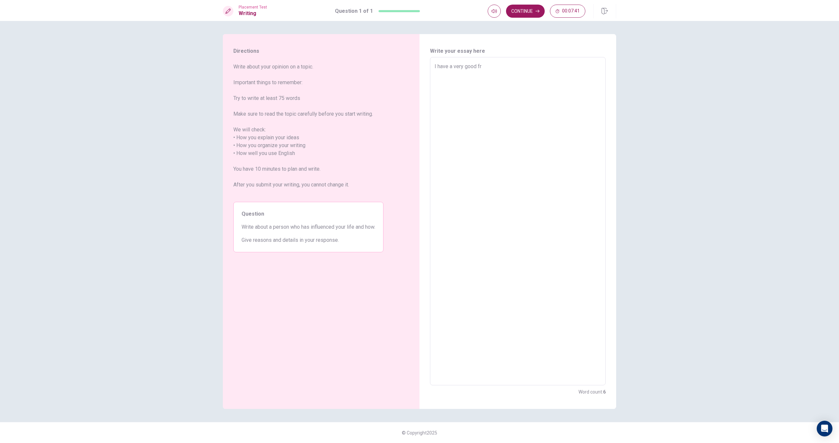
type textarea "I have a very good fri"
type textarea "x"
type textarea "I have a very good frie"
type textarea "x"
type textarea "I have a very good frien"
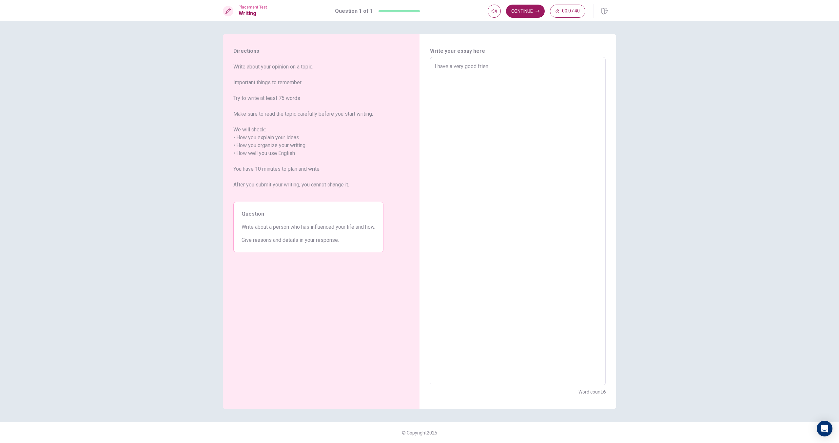
type textarea "x"
type textarea "I have a very good friend"
type textarea "x"
type textarea "I have a very good friend,"
type textarea "x"
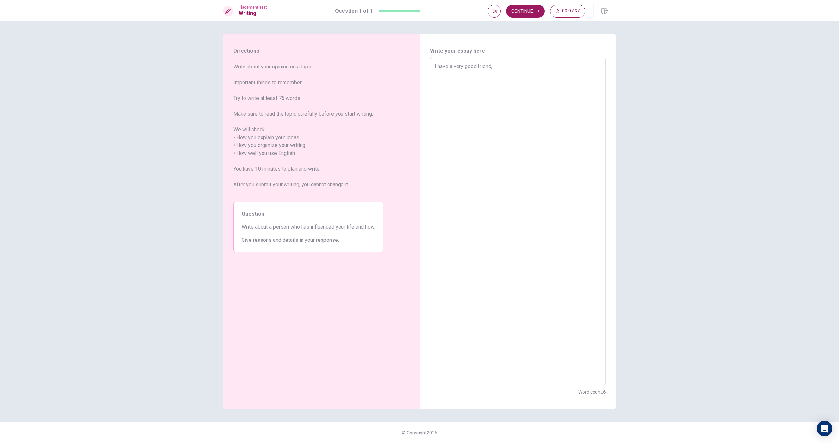
type textarea "I have a very good friend,"
type textarea "x"
type textarea "I have a very good friend, h"
type textarea "x"
type textarea "I have a very good friend, hi"
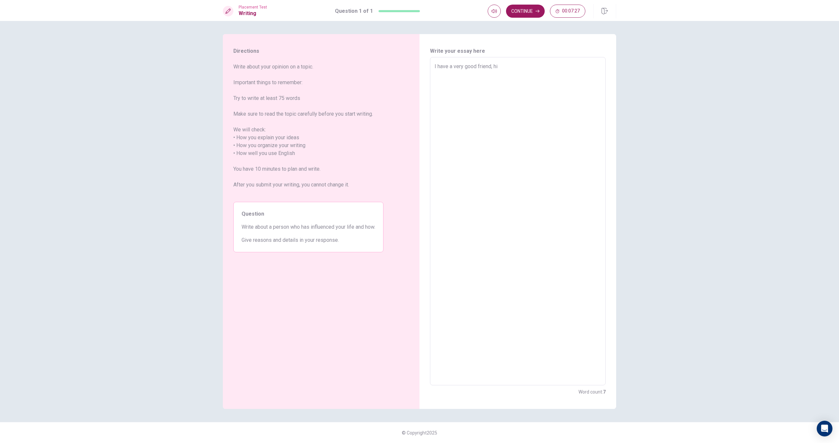
type textarea "x"
type textarea "I have a very good friend, his"
type textarea "x"
type textarea "I have a very good friend, his"
type textarea "x"
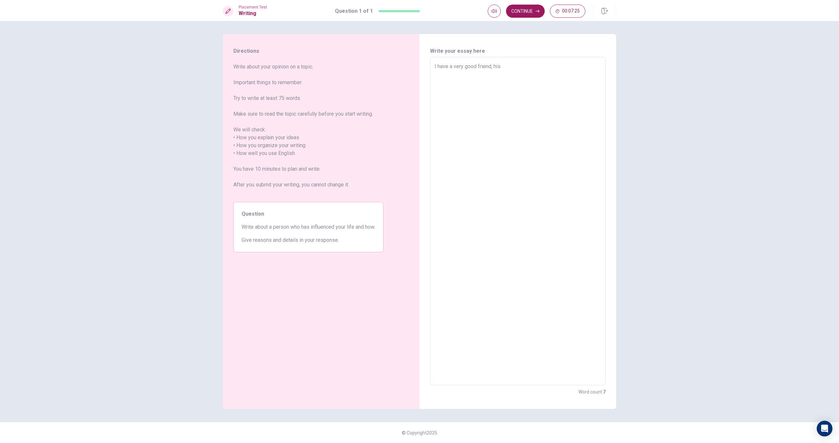
type textarea "I have a very good friend, his n"
type textarea "x"
type textarea "I have a very good friend, his na"
type textarea "x"
type textarea "I have a very good friend, his nam"
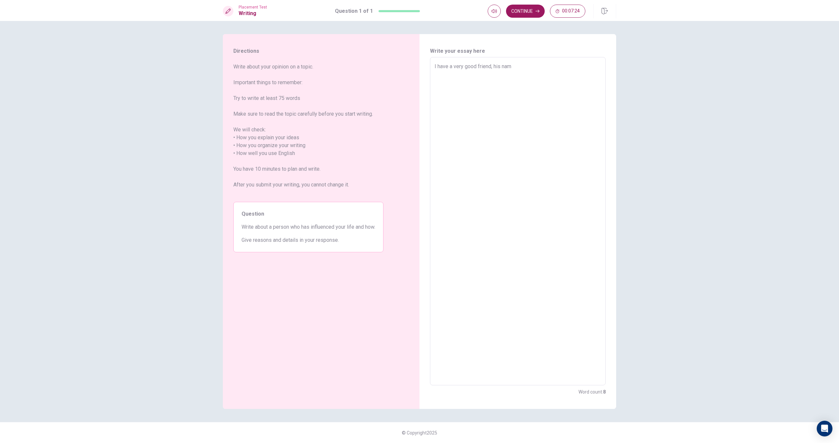
type textarea "x"
type textarea "I have a very good friend, his name"
type textarea "x"
type textarea "I have a very good friend, his name"
type textarea "x"
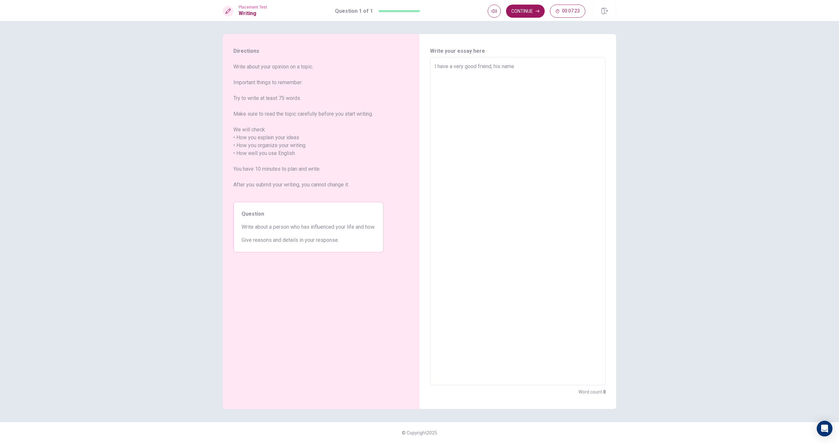
type textarea "I have a very good friend, his name i"
type textarea "x"
type textarea "I have a very good friend, his name ie"
type textarea "x"
type textarea "I have a very good friend, his name i"
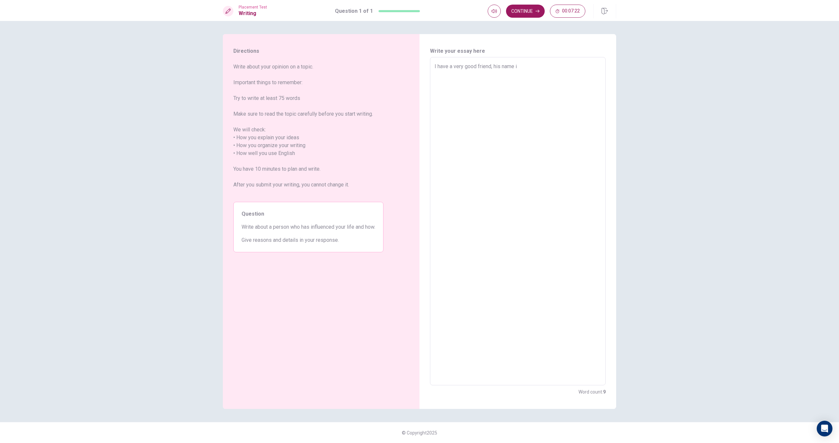
type textarea "x"
type textarea "I have a very good friend, his name"
type textarea "x"
type textarea "I have a very good friend, his name a"
type textarea "x"
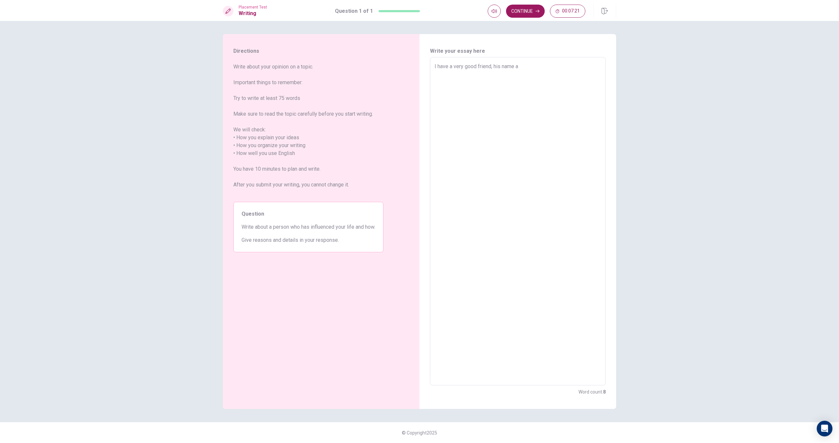
type textarea "I have a very good friend, his name as"
type textarea "x"
type textarea "I have a very good friend, his name a"
type textarea "x"
type textarea "I have a very good friend, his name"
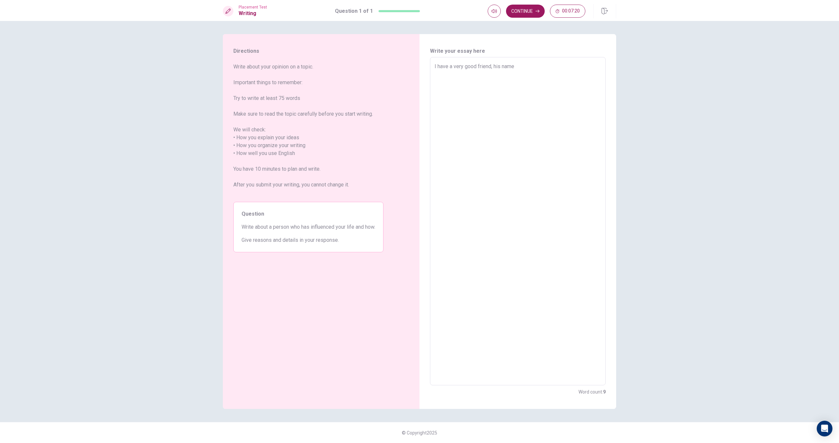
type textarea "x"
type textarea "I have a very good friend, his name i"
type textarea "x"
type textarea "I have a very good friend, his name is"
type textarea "x"
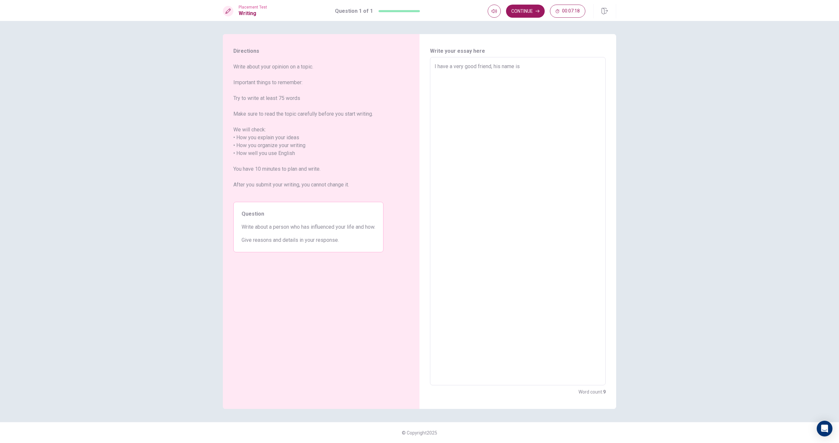
type textarea "I have a very good friend, his name is"
type textarea "x"
type textarea "I have a very good friend, his name is b"
type textarea "x"
type textarea "I have a very good friend, his name is [PERSON_NAME]"
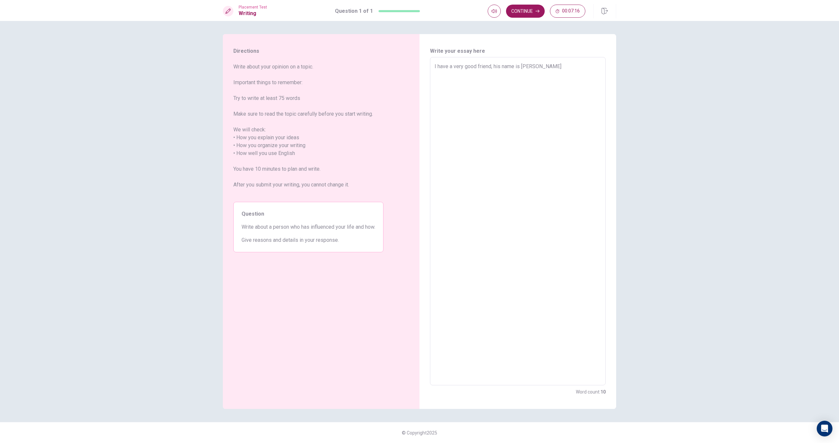
type textarea "x"
type textarea "I have a very good friend, his name is [PERSON_NAME]"
type textarea "x"
type textarea "I have a very good friend, his name is [PERSON_NAME]."
type textarea "x"
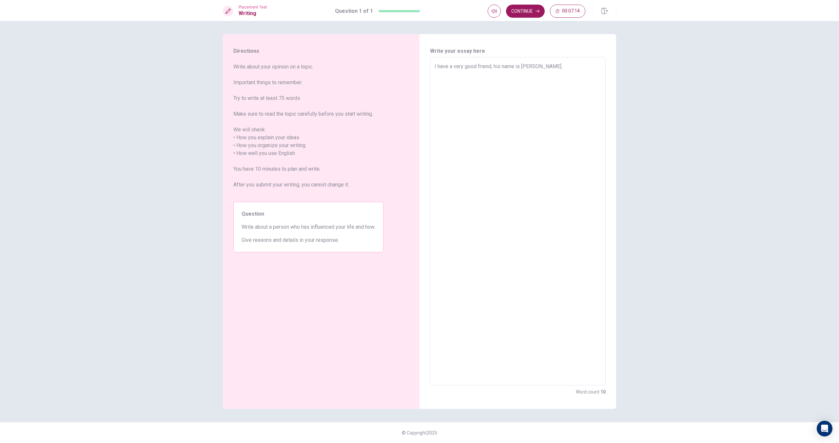
type textarea "I have a very good friend, his name is [PERSON_NAME]."
type textarea "x"
type textarea "I have a very good friend, his name is [PERSON_NAME]. w"
type textarea "x"
type textarea "I have a very good friend, his name is [PERSON_NAME]."
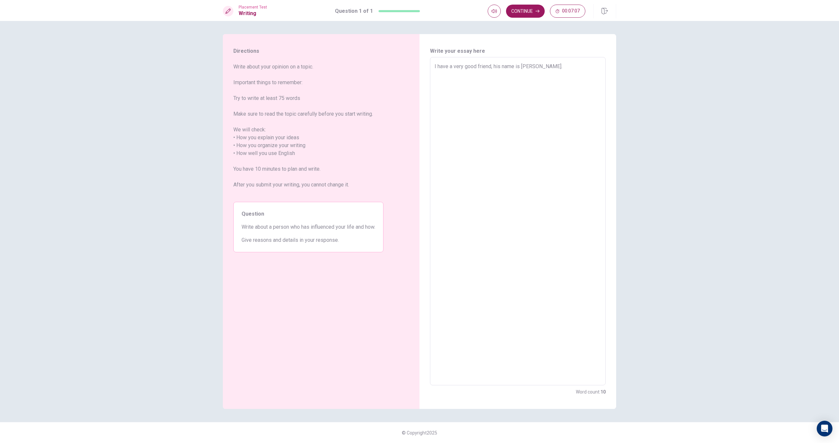
type textarea "x"
type textarea "I have a very good friend, his name is [PERSON_NAME]"
type textarea "x"
type textarea "I have a very good friend, his name is [PERSON_NAME]. ou"
type textarea "x"
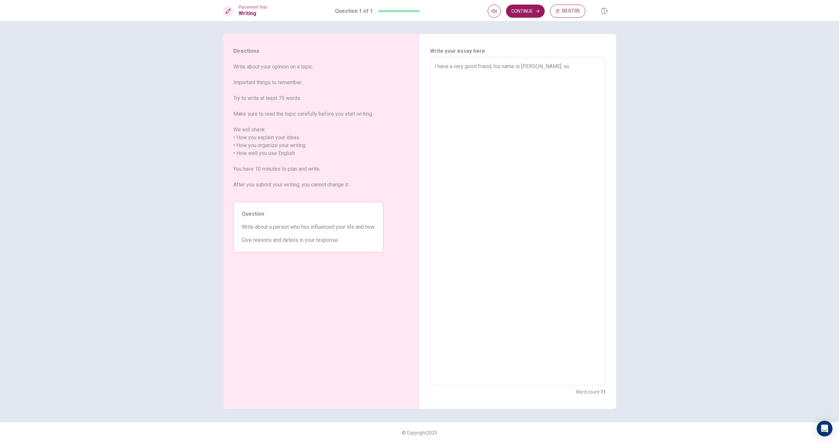
type textarea "I have a very good friend, his name is [PERSON_NAME]. our"
type textarea "x"
type textarea "I have a very good friend, his name is [PERSON_NAME]. ou"
type textarea "x"
type textarea "I have a very good friend, his name is [PERSON_NAME]"
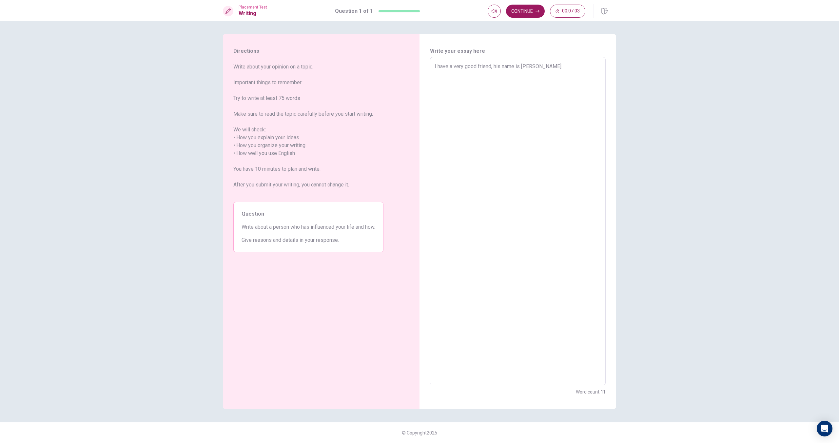
type textarea "x"
type textarea "I have a very good friend, his name is [PERSON_NAME]."
type textarea "x"
type textarea "I have a very good friend, his name is [PERSON_NAME]. O"
type textarea "x"
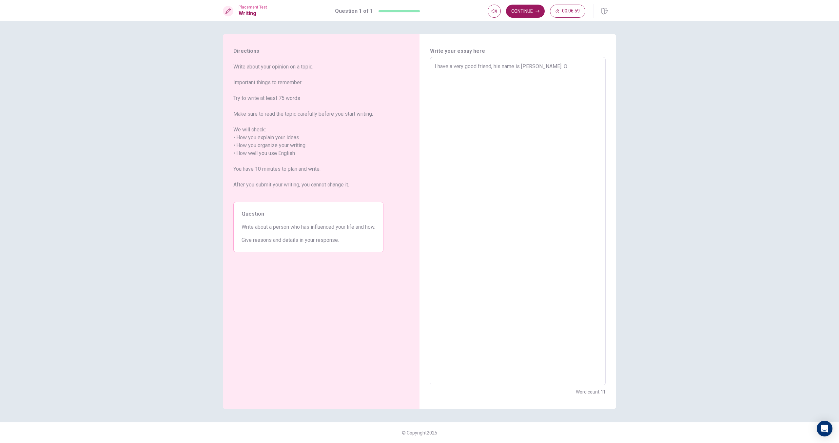
type textarea "I have a very good friend, his name is [PERSON_NAME]. Ou"
type textarea "x"
type textarea "I have a very good friend, his name is [PERSON_NAME]. Our"
type textarea "x"
type textarea "I have a very good friend, his name is [PERSON_NAME]. Ou"
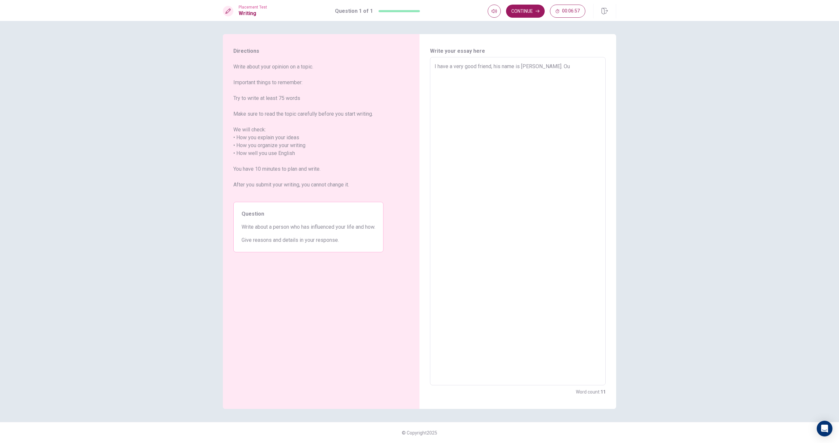
type textarea "x"
type textarea "I have a very good friend, his name is [PERSON_NAME]. O"
type textarea "x"
type textarea "I have a very good friend, his name is [PERSON_NAME]. Ow"
type textarea "x"
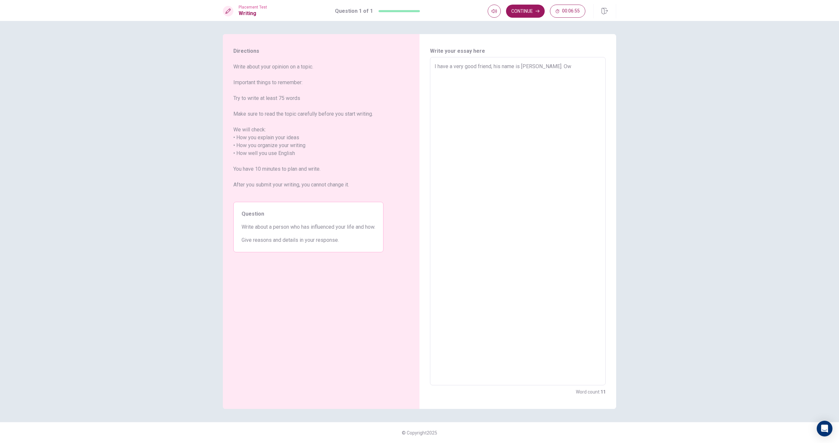
type textarea "I have a very good friend, his name is [PERSON_NAME]. [GEOGRAPHIC_DATA]"
type textarea "x"
type textarea "I have a very good friend, his name is [PERSON_NAME]. Ower"
type textarea "x"
type textarea "I have a very good friend, his name is [PERSON_NAME]. [GEOGRAPHIC_DATA]"
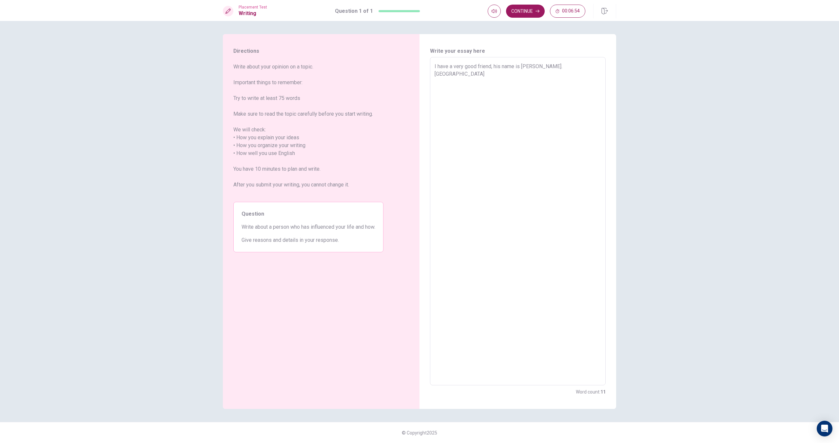
type textarea "x"
type textarea "I have a very good friend, his name is [PERSON_NAME]. Ow"
type textarea "x"
type textarea "I have a very good friend, his name is [PERSON_NAME]. Owr"
type textarea "x"
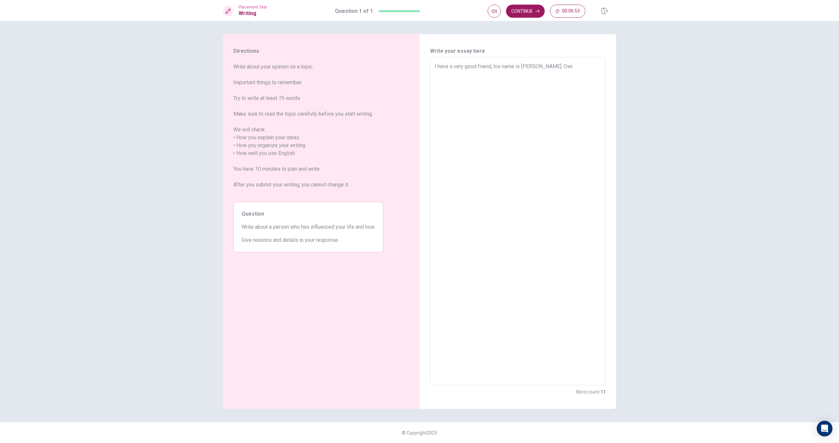
type textarea "I have a very good friend, his name is [PERSON_NAME]. Ow"
type textarea "x"
type textarea "I have a very good friend, his name is [PERSON_NAME]. O"
type textarea "x"
type textarea "I have a very good friend, his name is [PERSON_NAME]."
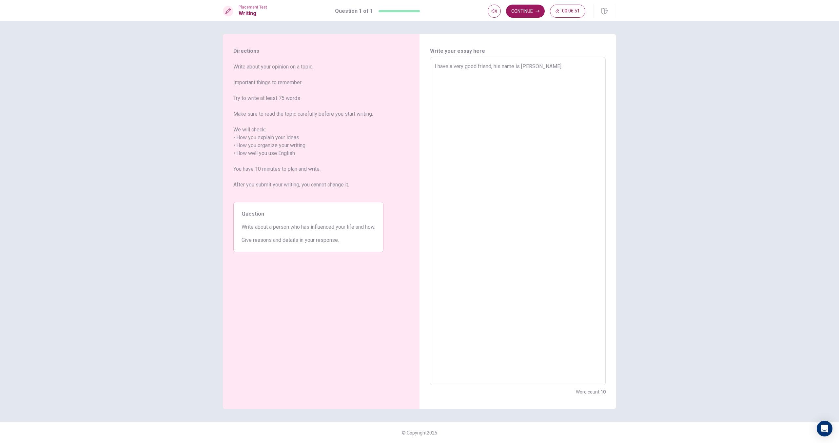
type textarea "x"
type textarea "I have a very good friend, his name is [PERSON_NAME]. w"
type textarea "x"
type textarea "I have a very good friend, his name is [PERSON_NAME]. we"
type textarea "x"
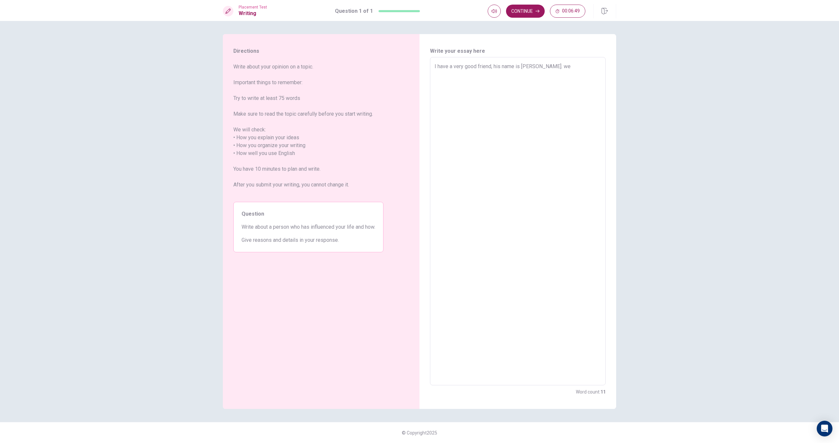
type textarea "I have a very good friend, his name is [PERSON_NAME]. we"
type textarea "x"
type textarea "I have a very good friend, his name is [PERSON_NAME]. we f"
type textarea "x"
type textarea "I have a very good friend, his name is [PERSON_NAME]. we fi"
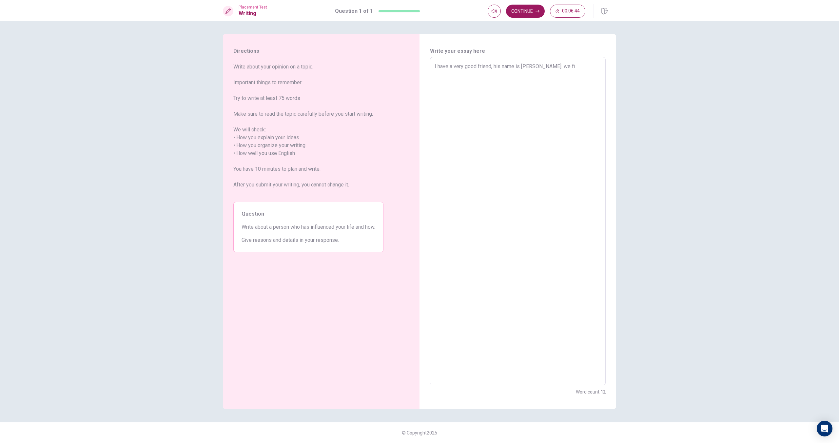
type textarea "x"
type textarea "I have a very good friend, his name is [PERSON_NAME]. we fir"
type textarea "x"
type textarea "I have a very good friend, his name is [PERSON_NAME]. we firs"
type textarea "x"
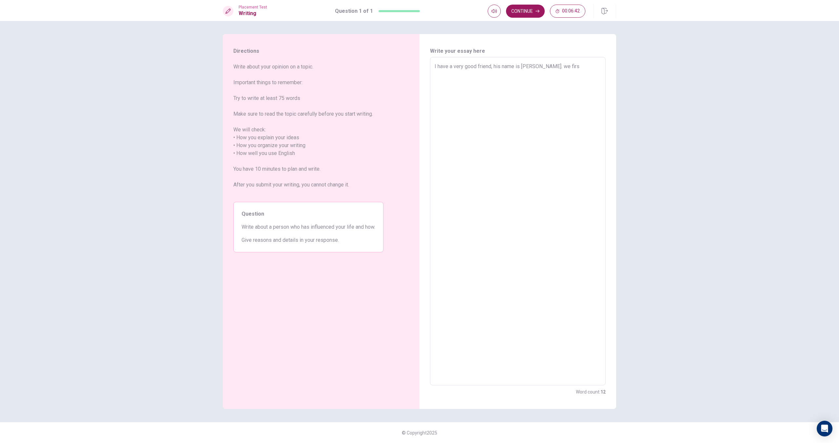
type textarea "I have a very good friend, his name is [PERSON_NAME]. we first"
type textarea "x"
type textarea "I have a very good friend, his name is [PERSON_NAME]. we first"
type textarea "x"
type textarea "I have a very good friend, his name is [PERSON_NAME]. we first m"
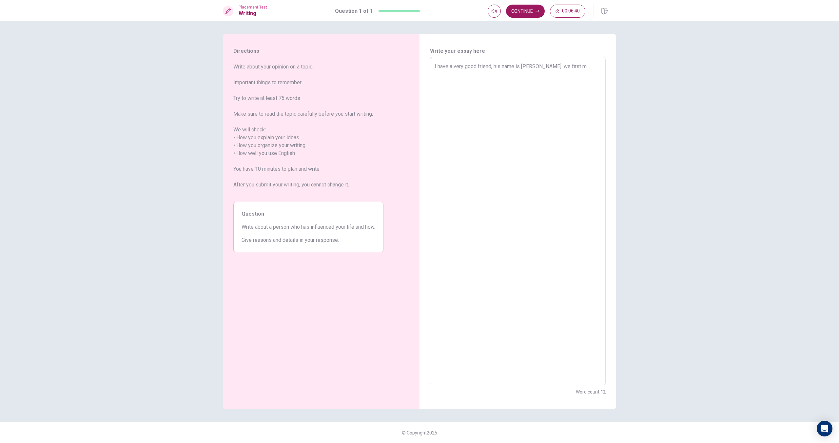
type textarea "x"
type textarea "I have a very good friend, his name is [PERSON_NAME]. we first me"
type textarea "x"
type textarea "I have a very good friend, his name is [PERSON_NAME]. we first mee"
type textarea "x"
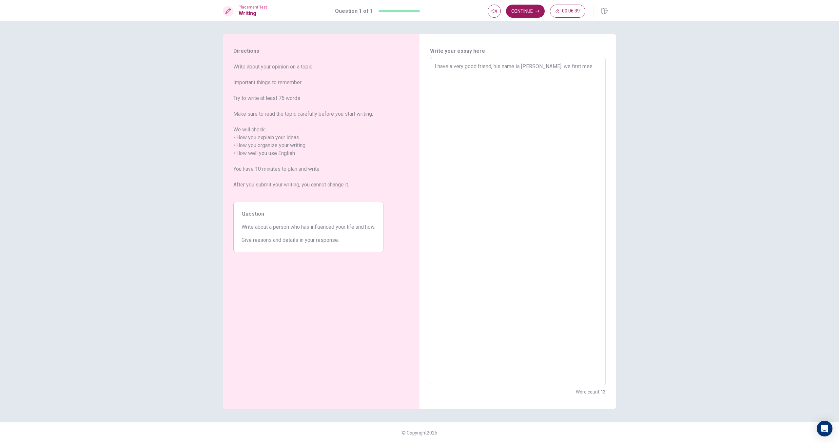
type textarea "I have a very good friend, his name is [PERSON_NAME]. we first meet"
type textarea "x"
type textarea "I have a very good friend, his name is [PERSON_NAME]. we first meete"
type textarea "x"
type textarea "I have a very good friend, his name is [PERSON_NAME]. we first meet"
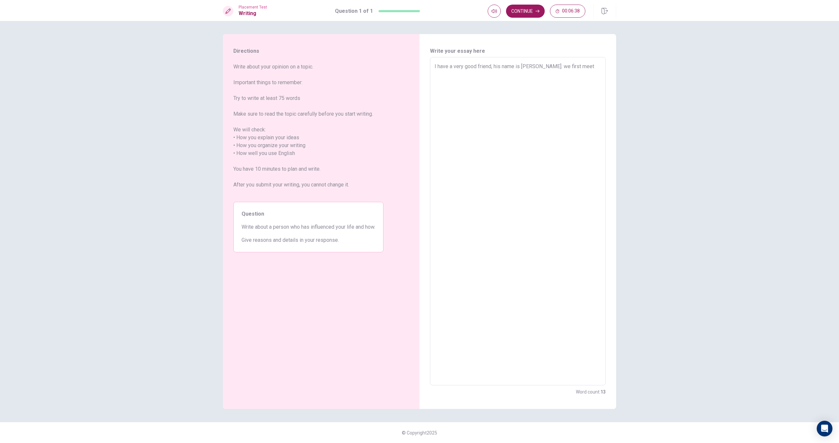
type textarea "x"
type textarea "I have a very good friend, his name is [PERSON_NAME]. we first meet"
type textarea "x"
type textarea "I have a very good friend, his name is [PERSON_NAME]. we first meet e"
type textarea "x"
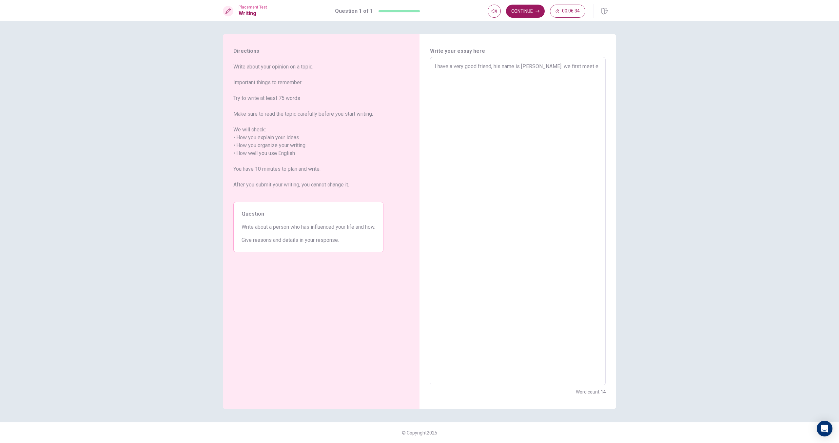
type textarea "I have a very good friend, his name is [PERSON_NAME]. we first meet ec"
type textarea "x"
type textarea "I have a very good friend, his name is [PERSON_NAME]. we first meet e"
type textarea "x"
type textarea "I have a very good friend, his name is [PERSON_NAME]. we first meet ea"
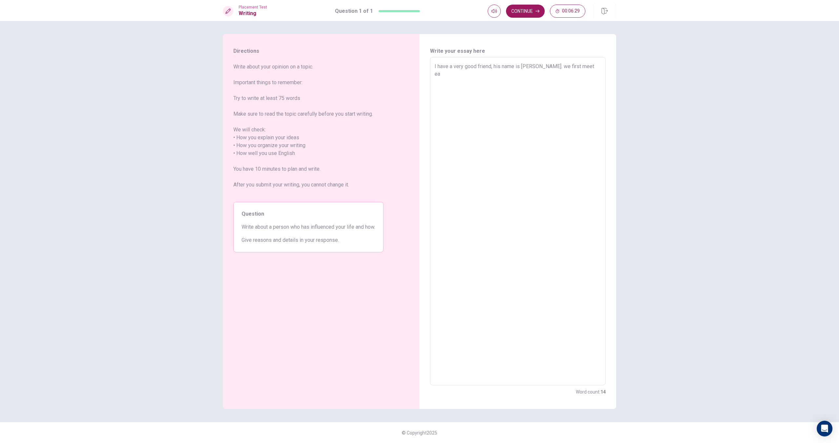
type textarea "x"
type textarea "I have a very good friend, his name is [PERSON_NAME]. we first meet [PERSON_NAM…"
type textarea "x"
type textarea "I have a very good friend, his name is [PERSON_NAME]. we first meet each"
type textarea "x"
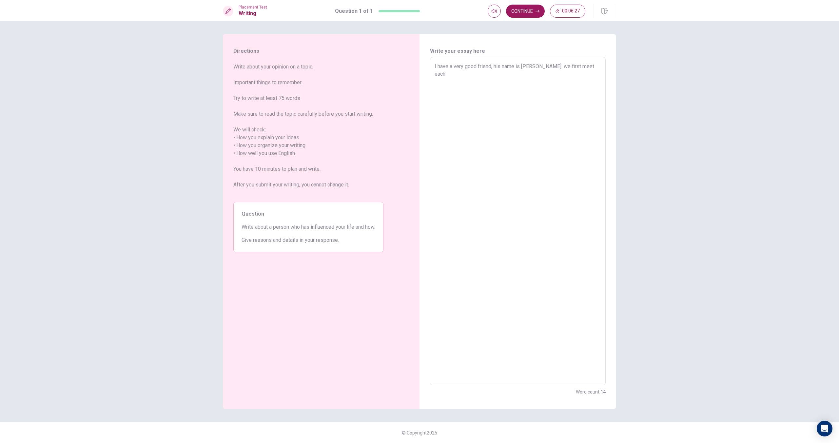
type textarea "I have a very good friend, his name is [PERSON_NAME]. we first meet each"
type textarea "x"
type textarea "I have a very good friend, his name is [PERSON_NAME]. we first meet each o"
click at [453, 89] on textarea "I have a very good friend, his name is [PERSON_NAME]. I really like to play wit…" at bounding box center [518, 222] width 167 height 318
click at [478, 92] on textarea "I have a very good friend, his name is [PERSON_NAME]. I really like to play wit…" at bounding box center [518, 222] width 167 height 318
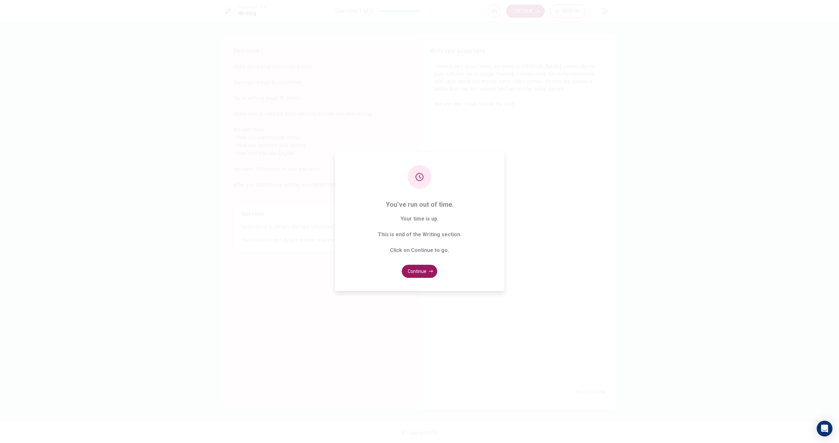
click at [423, 279] on div "You’ve run out of time. Your time is up. This is end of the Writing section. Cl…" at bounding box center [419, 221] width 169 height 139
click at [423, 273] on button "Continue" at bounding box center [419, 271] width 35 height 13
click at [526, 137] on div "Please wait... 5%" at bounding box center [419, 221] width 839 height 443
click at [494, 156] on div "Please wait... 10%" at bounding box center [419, 221] width 839 height 443
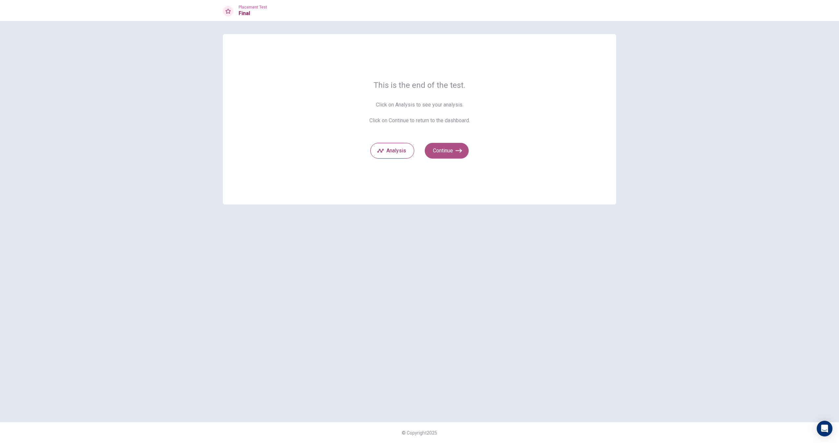
click at [446, 149] on button "Continue" at bounding box center [447, 151] width 44 height 16
